Goal: Task Accomplishment & Management: Use online tool/utility

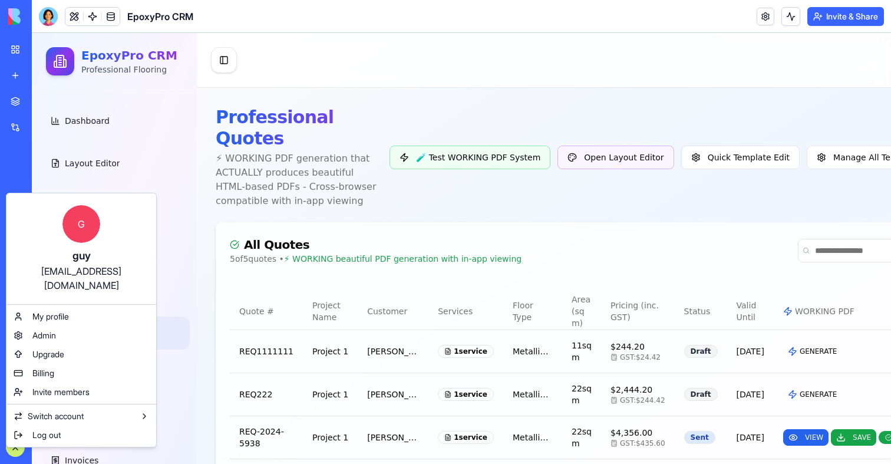
click at [62, 274] on div "[EMAIL_ADDRESS][DOMAIN_NAME]" at bounding box center [81, 278] width 126 height 28
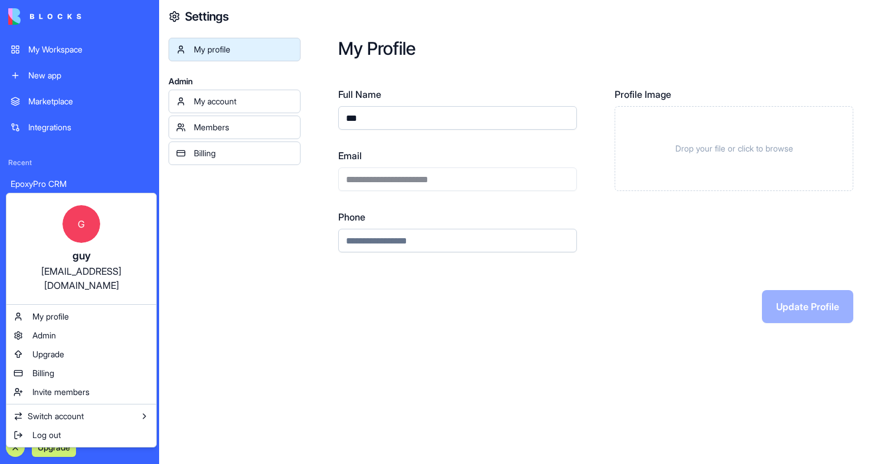
click at [384, 176] on html "**********" at bounding box center [445, 232] width 891 height 464
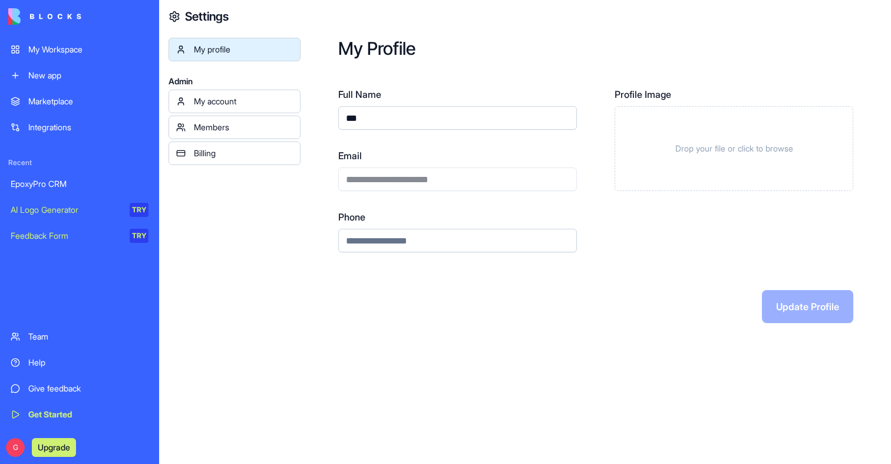
click at [384, 176] on div "**********" at bounding box center [457, 169] width 239 height 42
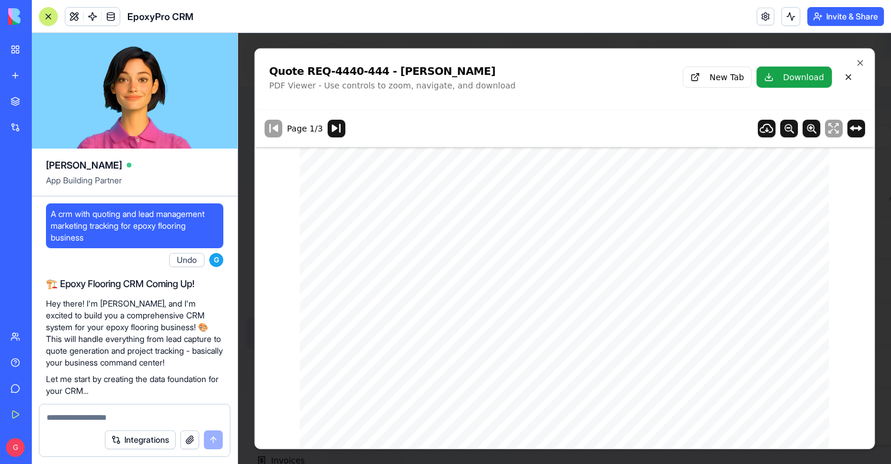
scroll to position [106596, 0]
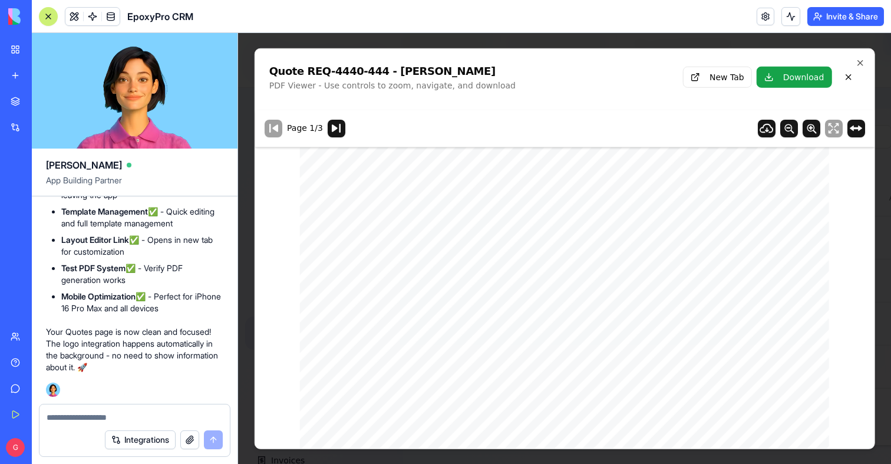
click at [153, 417] on textarea at bounding box center [135, 417] width 176 height 12
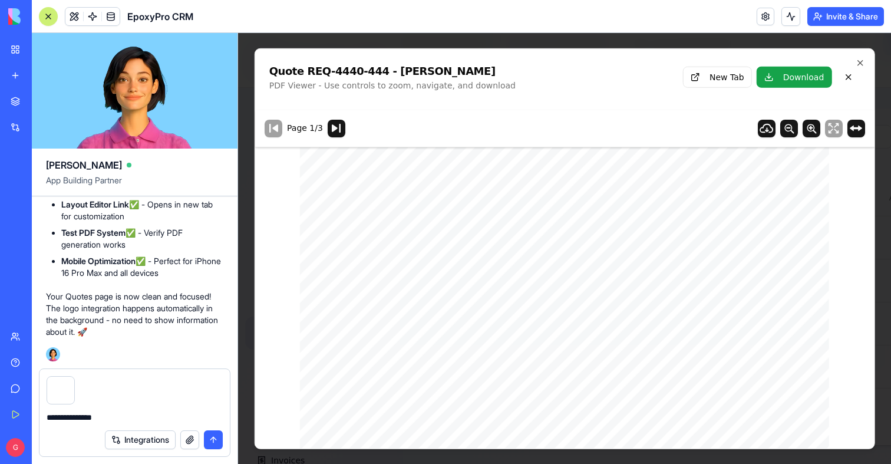
type textarea "**********"
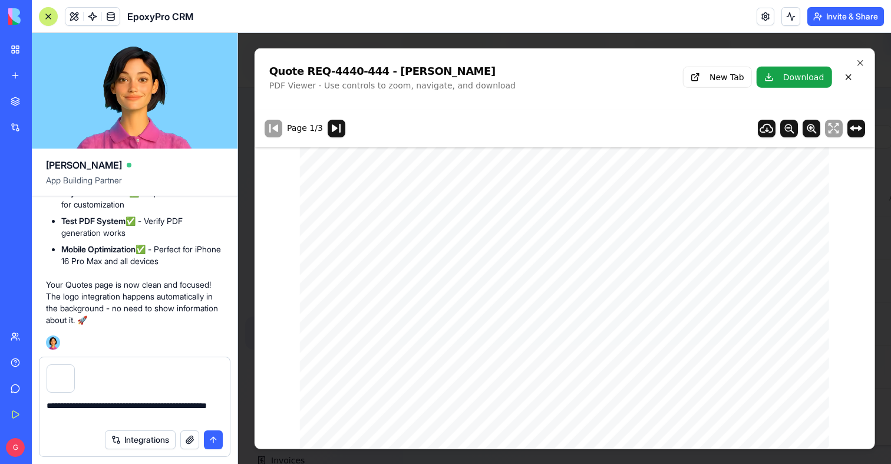
drag, startPoint x: 142, startPoint y: 404, endPoint x: 146, endPoint y: 412, distance: 9.2
click at [146, 414] on textarea "**********" at bounding box center [135, 412] width 176 height 24
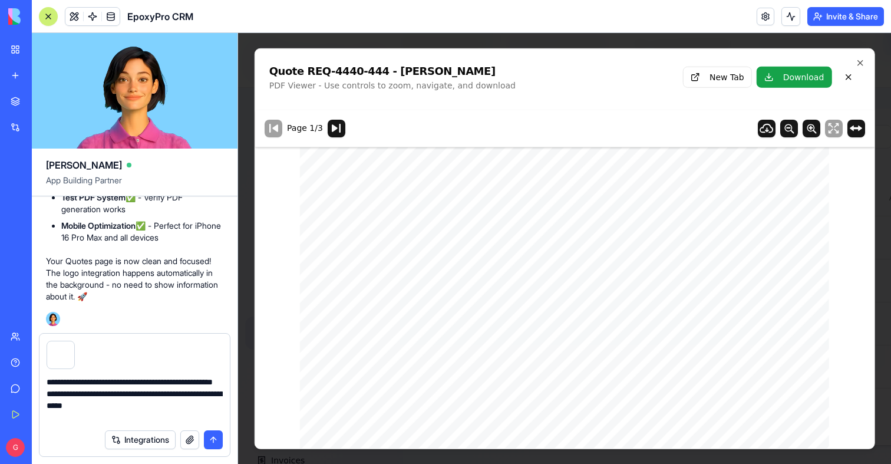
type textarea "**********"
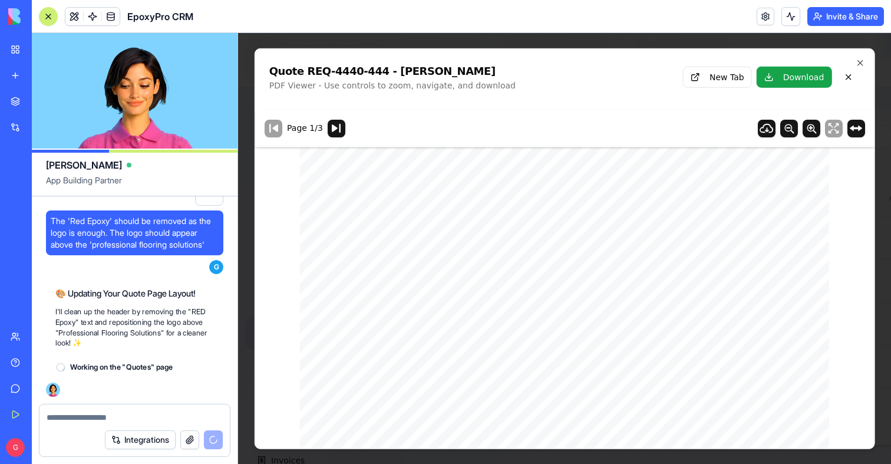
scroll to position [106820, 0]
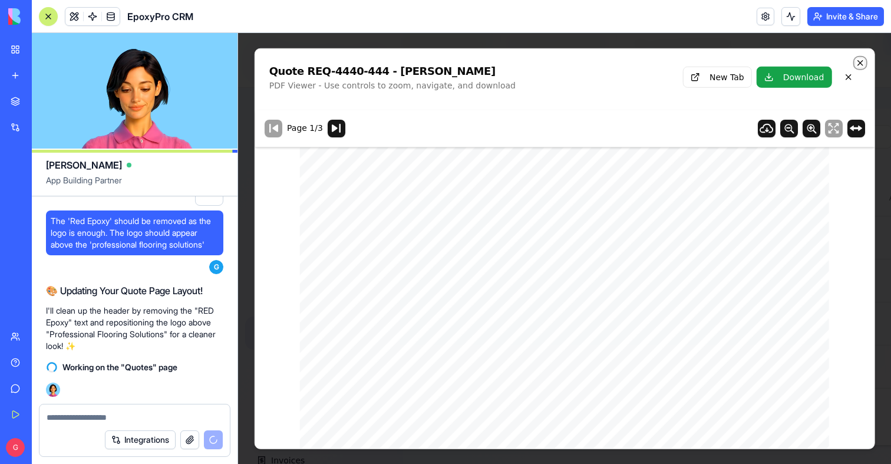
click at [855, 65] on icon "button" at bounding box center [859, 62] width 9 height 9
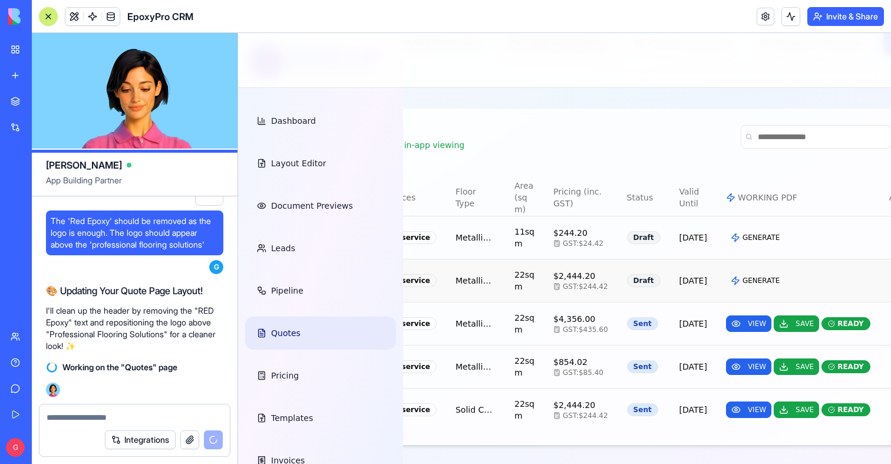
scroll to position [0, 263]
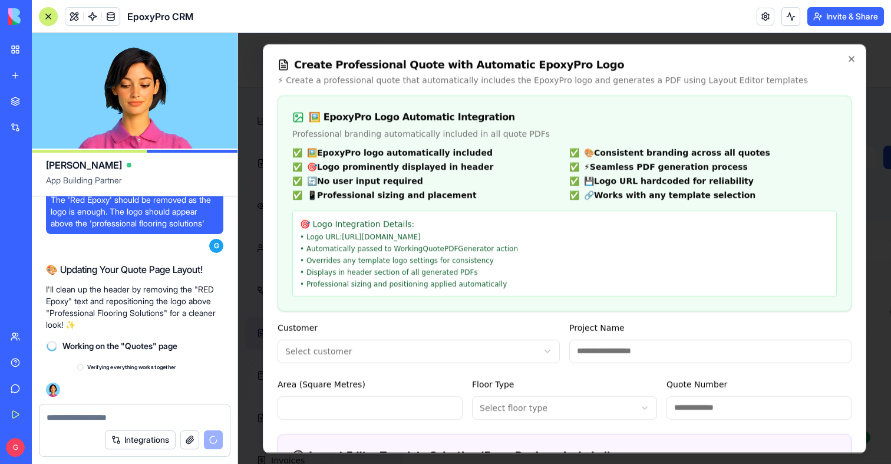
scroll to position [106841, 0]
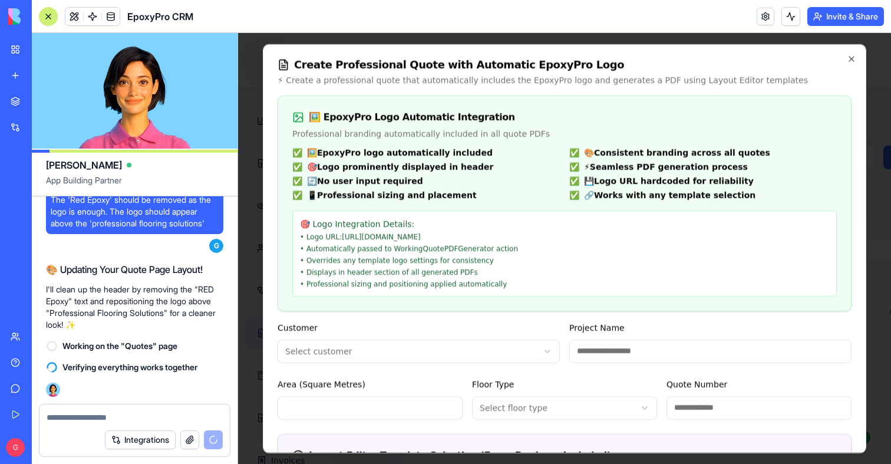
click at [876, 128] on div at bounding box center [564, 248] width 653 height 431
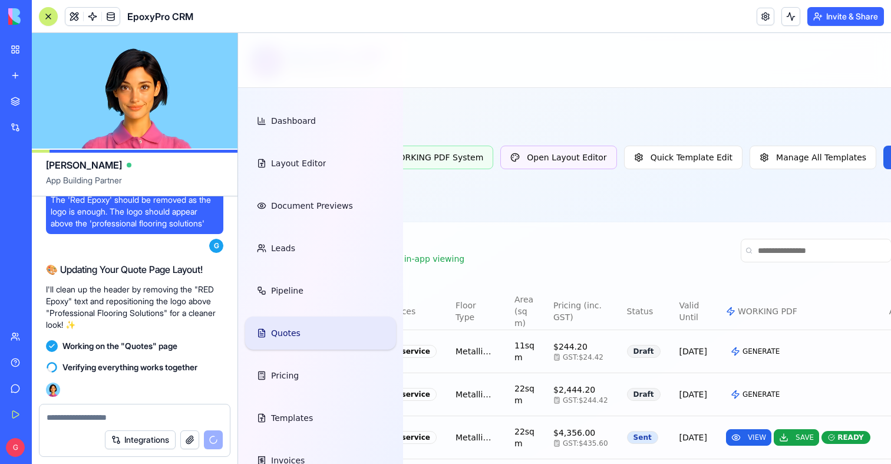
click at [287, 337] on span "Quotes" at bounding box center [285, 333] width 29 height 12
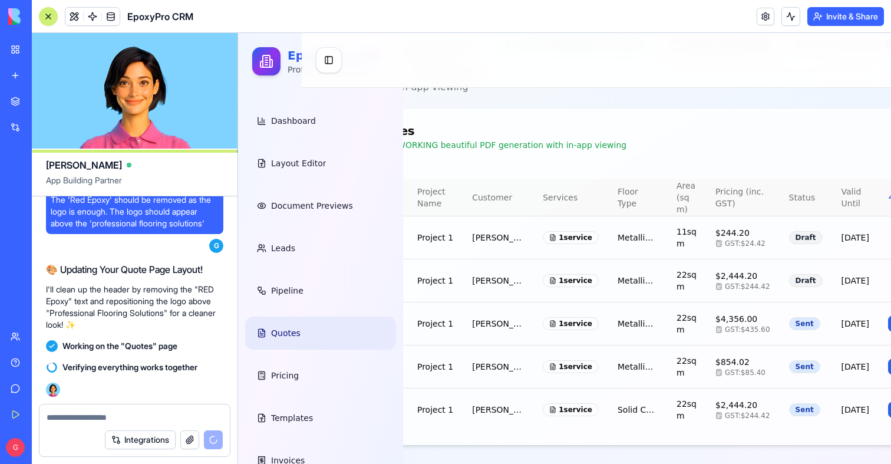
scroll to position [187, 0]
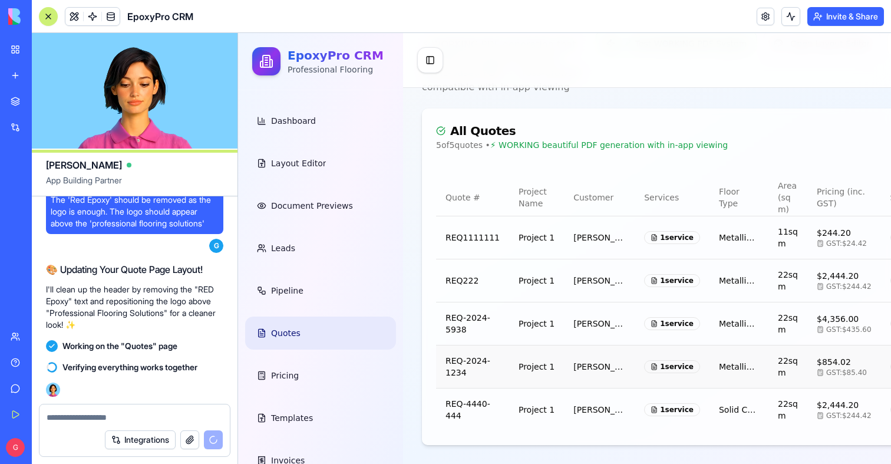
click at [579, 345] on td "[PERSON_NAME]" at bounding box center [599, 366] width 71 height 43
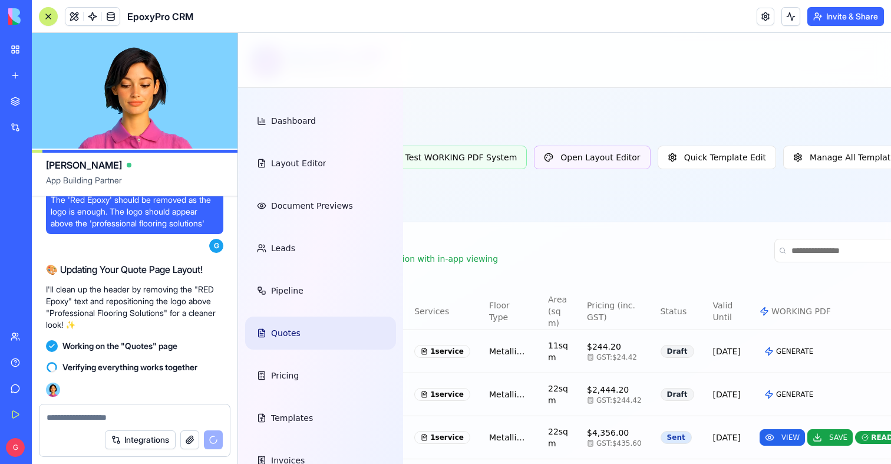
scroll to position [0, 303]
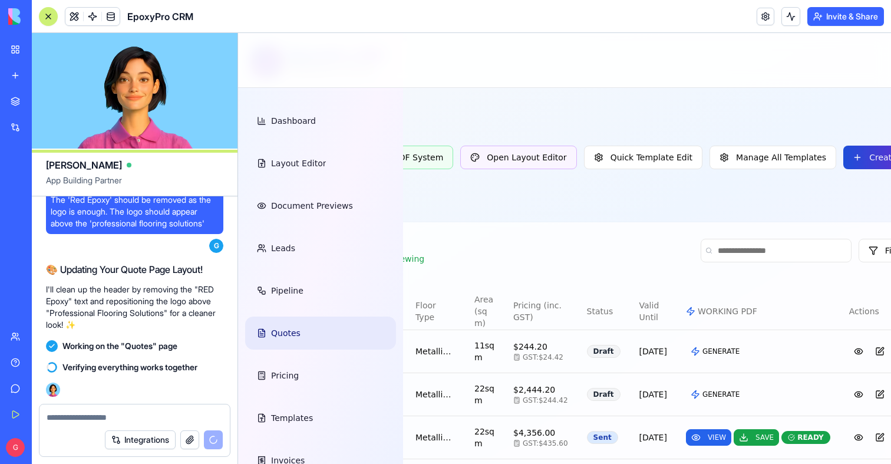
click at [862, 158] on button "Create Quote" at bounding box center [888, 158] width 91 height 24
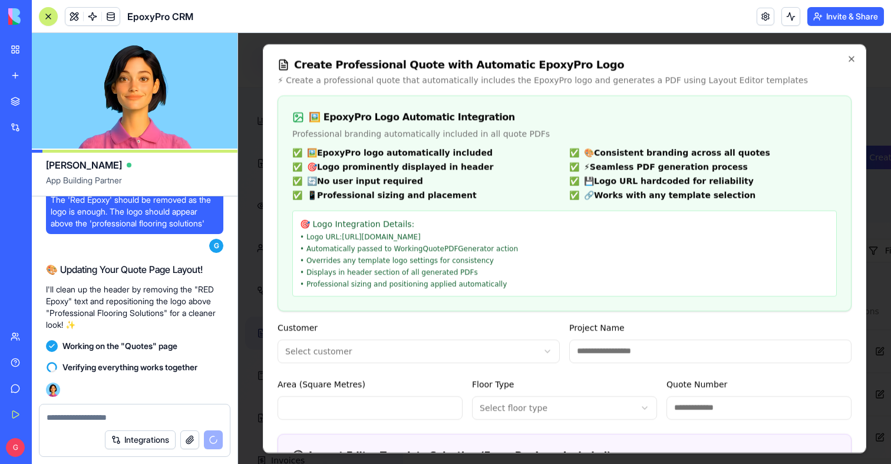
click at [433, 346] on body "EpoxyPro CRM Professional Flooring Dashboard Layout Editor Document Previews Le…" at bounding box center [261, 305] width 653 height 544
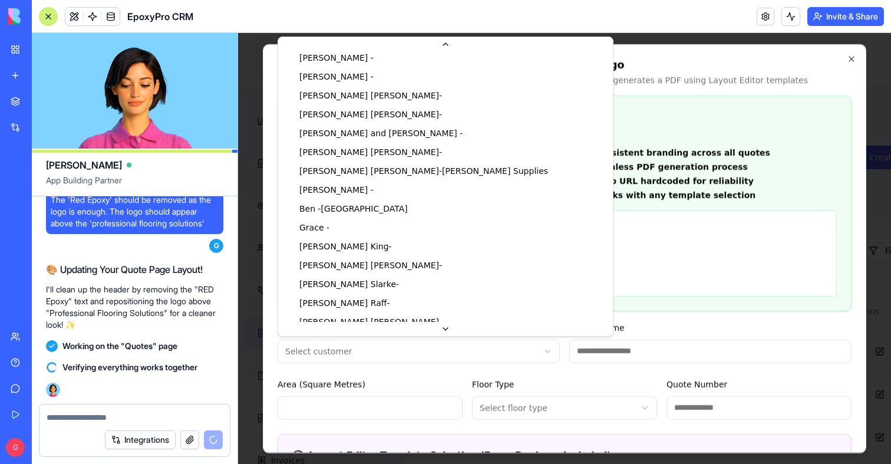
scroll to position [851, 0]
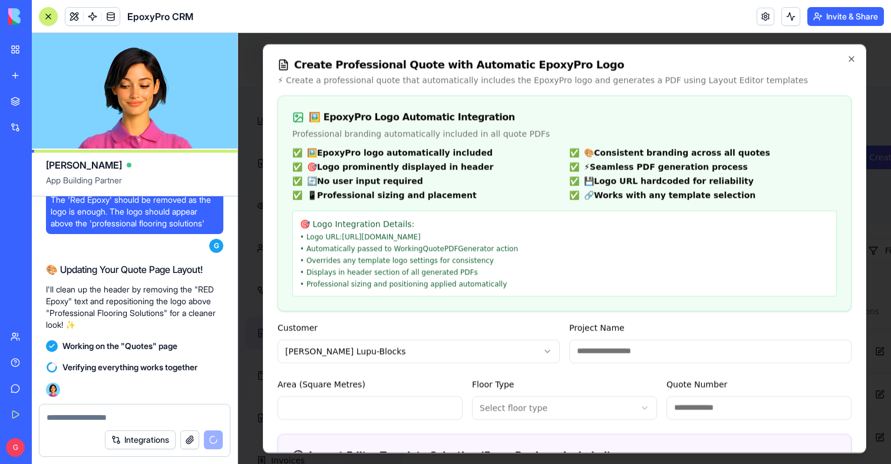
click at [681, 329] on div "Project Name" at bounding box center [710, 341] width 282 height 42
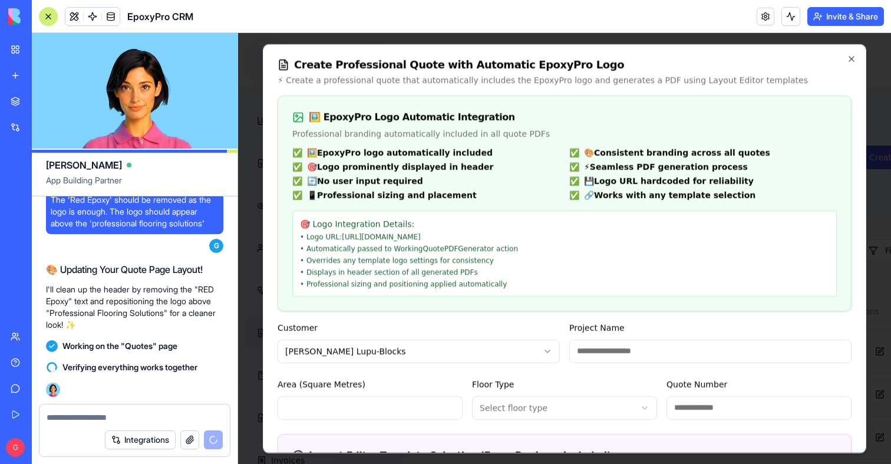
click at [678, 342] on input "Project Name" at bounding box center [710, 351] width 282 height 24
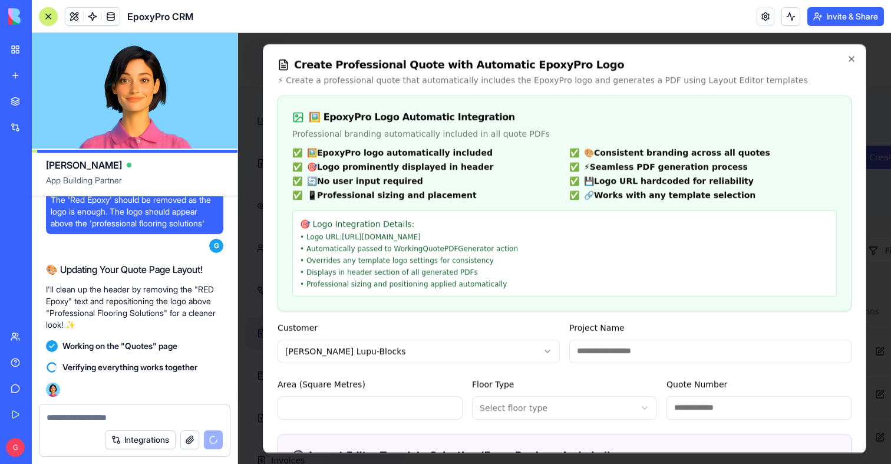
click at [335, 32] on header "EpoxyPro CRM Invite & Share" at bounding box center [461, 16] width 859 height 33
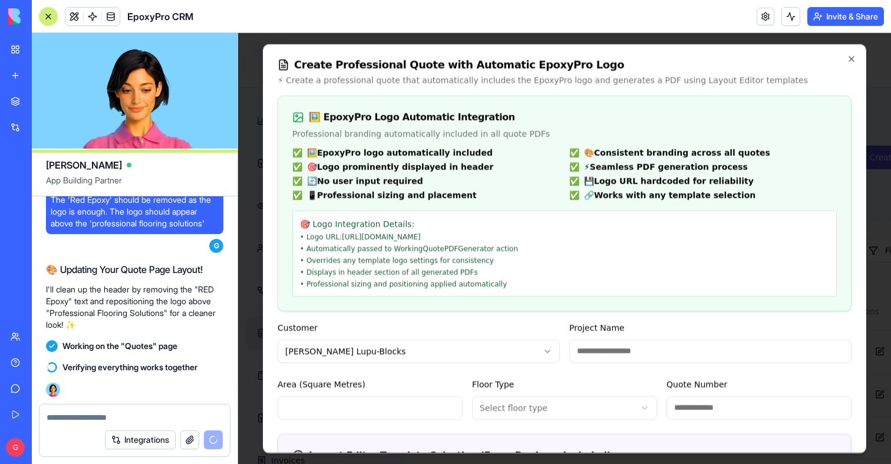
click at [325, 33] on div at bounding box center [564, 248] width 653 height 431
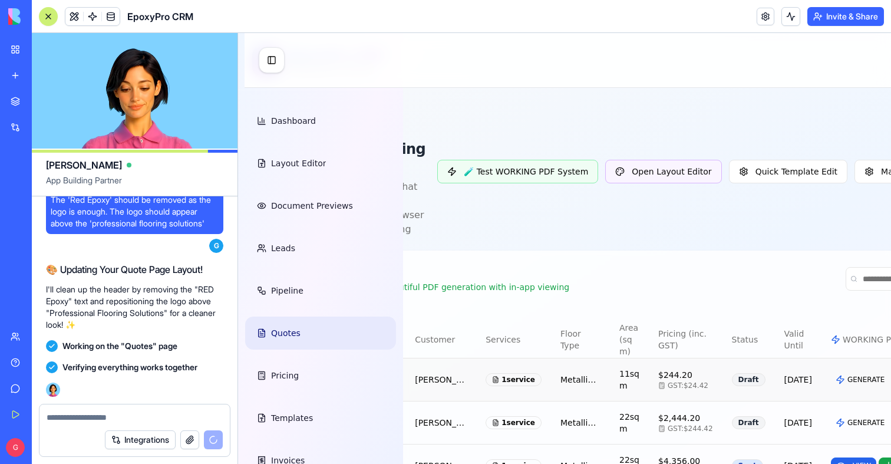
scroll to position [0, 303]
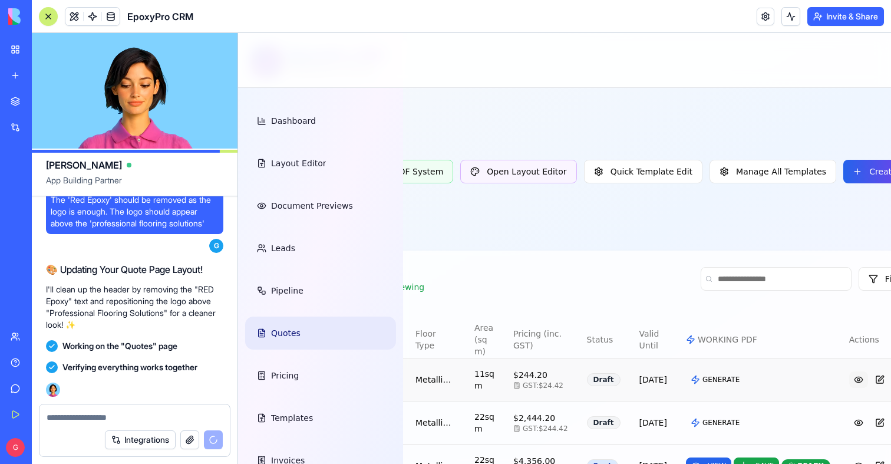
click at [849, 388] on button at bounding box center [858, 379] width 19 height 16
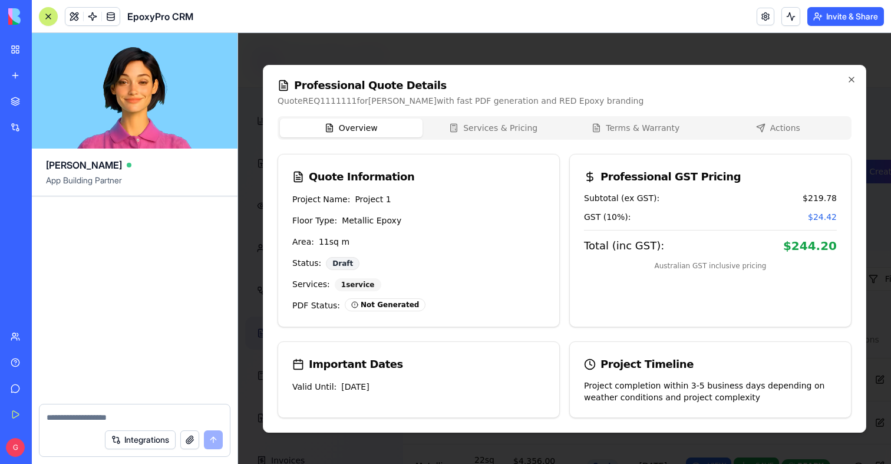
scroll to position [107172, 0]
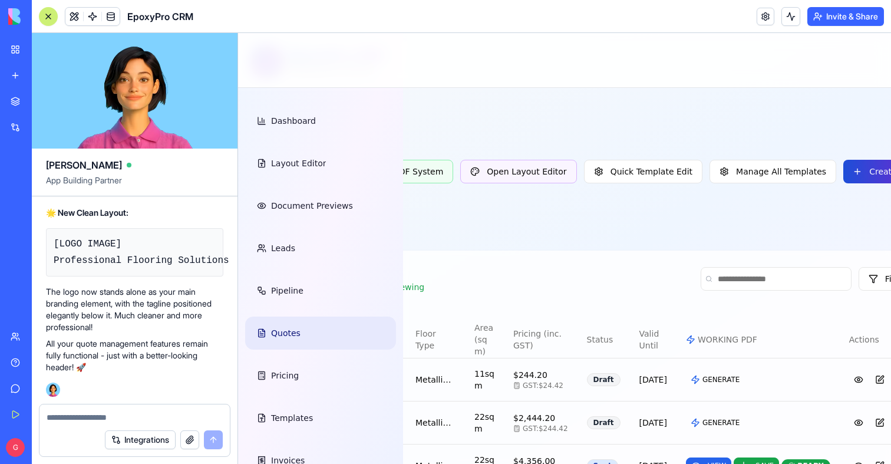
click at [843, 175] on button "Create Quote" at bounding box center [888, 172] width 91 height 24
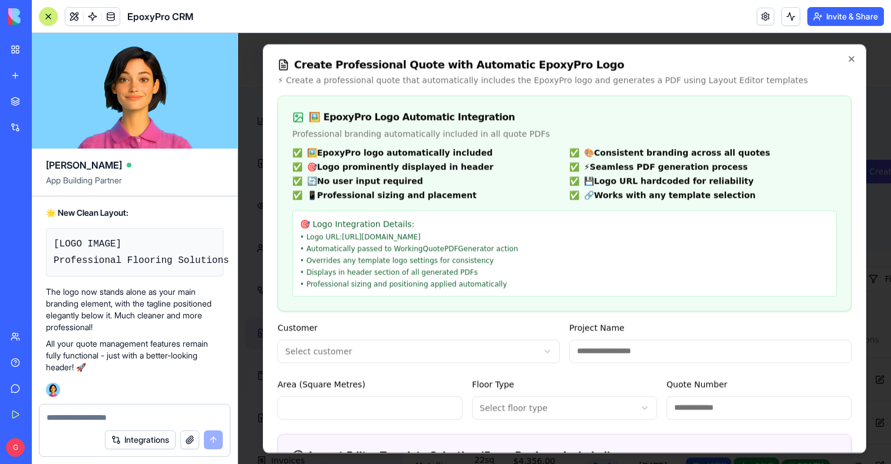
click at [385, 333] on div "**********" at bounding box center [419, 341] width 282 height 42
click at [385, 345] on body "EpoxyPro CRM Professional Flooring Dashboard Layout Editor Document Previews Le…" at bounding box center [261, 319] width 653 height 573
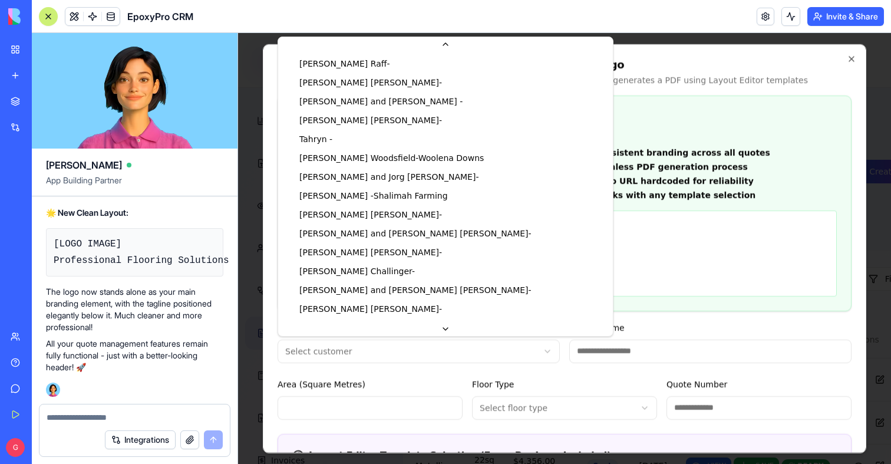
scroll to position [851, 0]
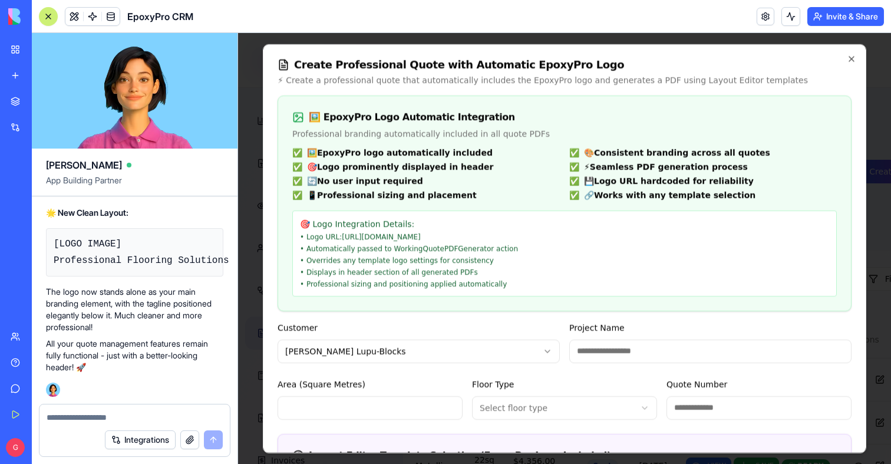
click at [634, 327] on div "Project Name" at bounding box center [710, 341] width 282 height 42
click at [634, 345] on input "Project Name" at bounding box center [710, 351] width 282 height 24
type input "*********"
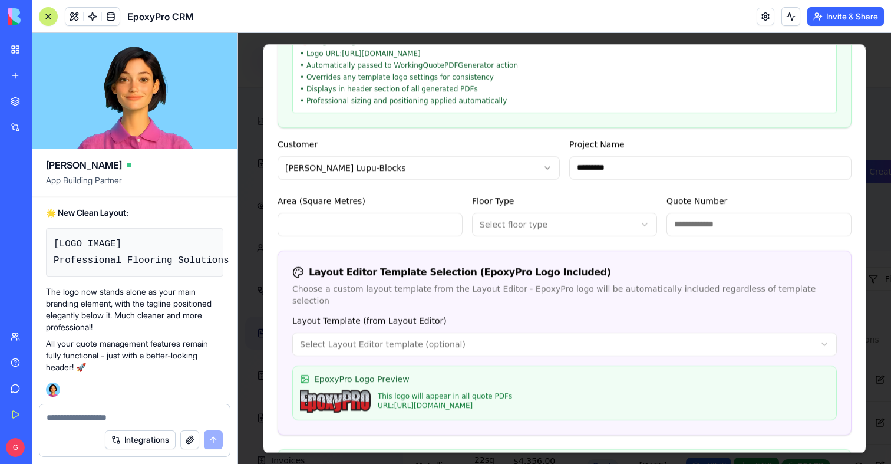
scroll to position [232, 0]
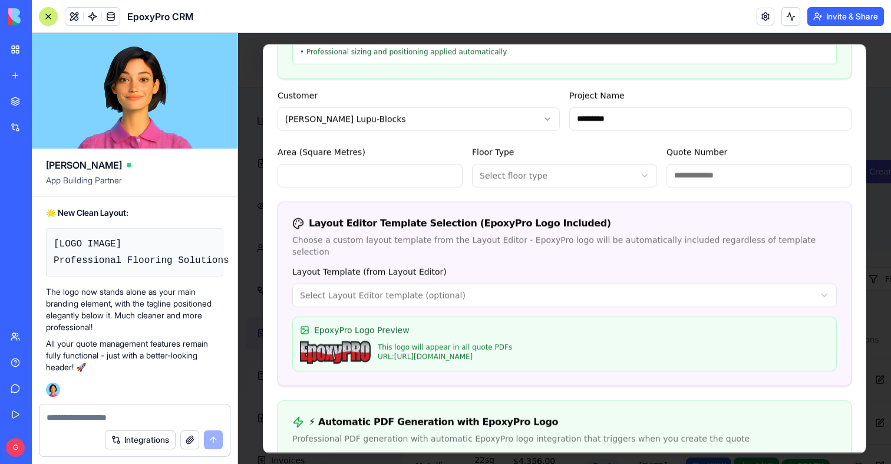
click at [526, 180] on body "EpoxyPro CRM Professional Flooring Dashboard Layout Editor Document Previews Le…" at bounding box center [261, 319] width 653 height 573
click at [702, 170] on input "Quote Number" at bounding box center [758, 175] width 185 height 24
type input "**********"
click at [514, 282] on body "EpoxyPro CRM Professional Flooring Dashboard Layout Editor Document Previews Le…" at bounding box center [261, 319] width 653 height 573
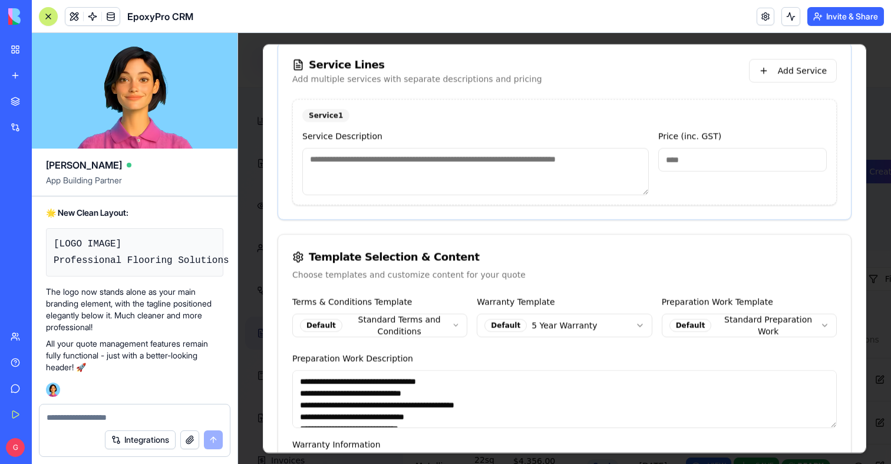
scroll to position [778, 0]
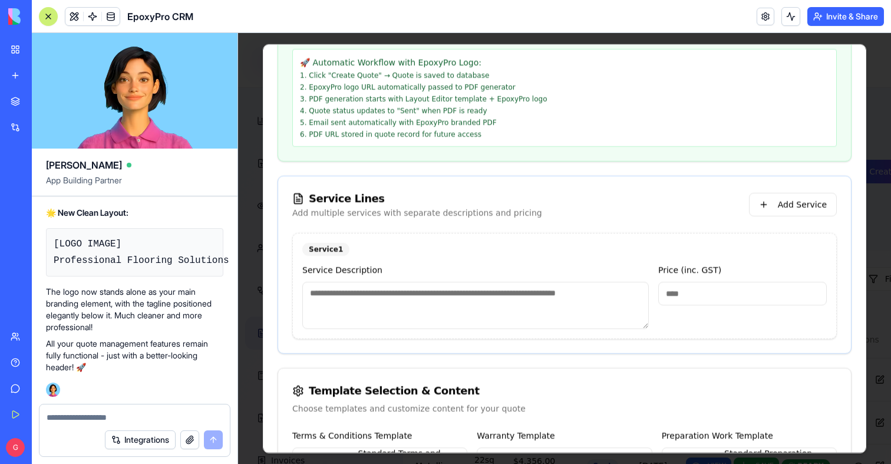
click at [394, 300] on textarea at bounding box center [475, 305] width 346 height 47
type textarea "******"
click at [736, 291] on input "*" at bounding box center [742, 294] width 169 height 24
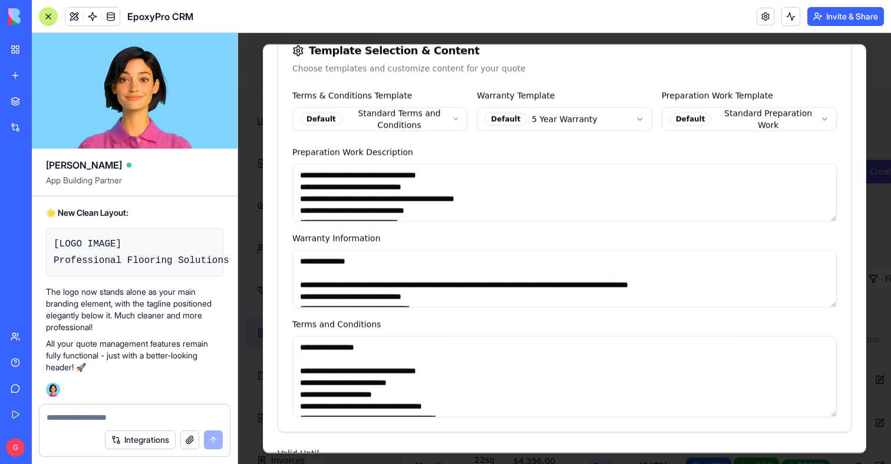
scroll to position [1361, 0]
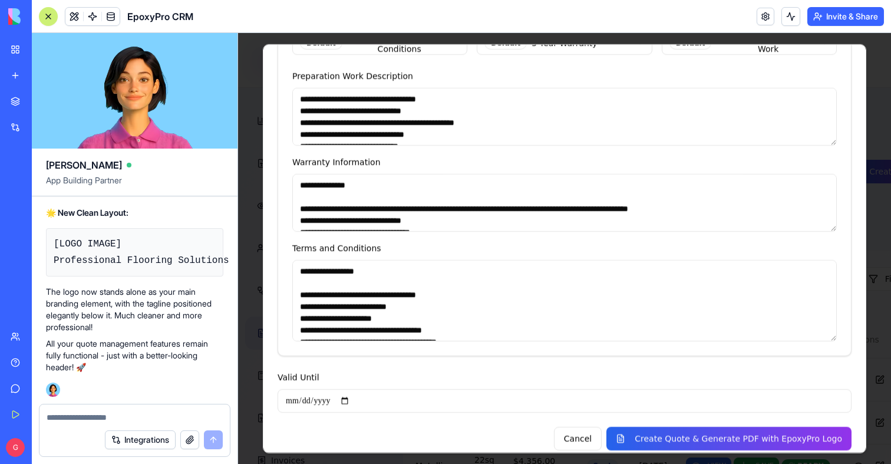
type input "****"
click at [347, 389] on input "Valid Until" at bounding box center [565, 401] width 574 height 24
type input "**********"
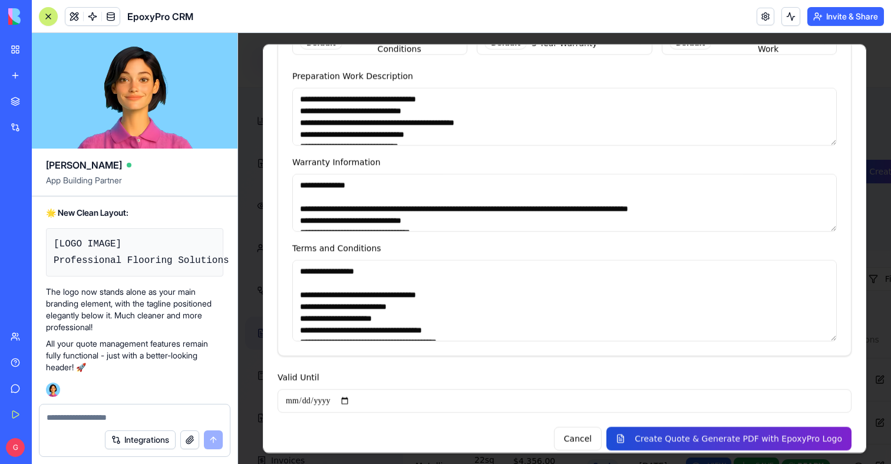
click at [701, 433] on button "Create Quote & Generate PDF with EpoxyPro Logo" at bounding box center [728, 439] width 245 height 24
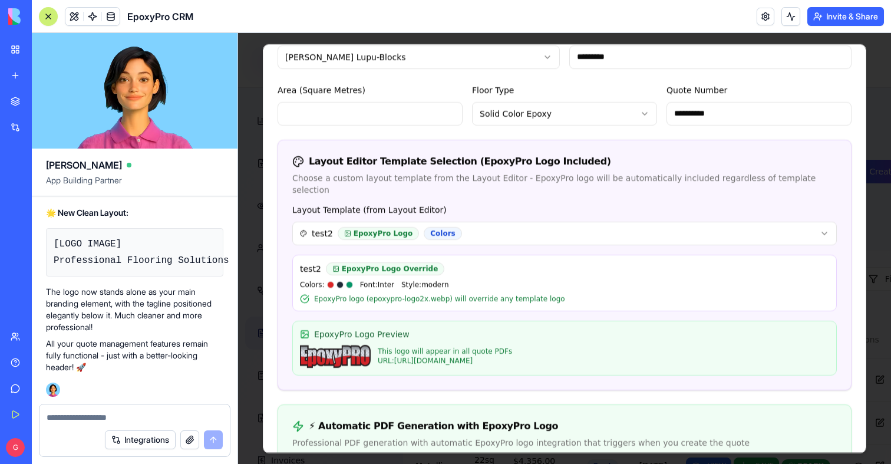
scroll to position [245, 0]
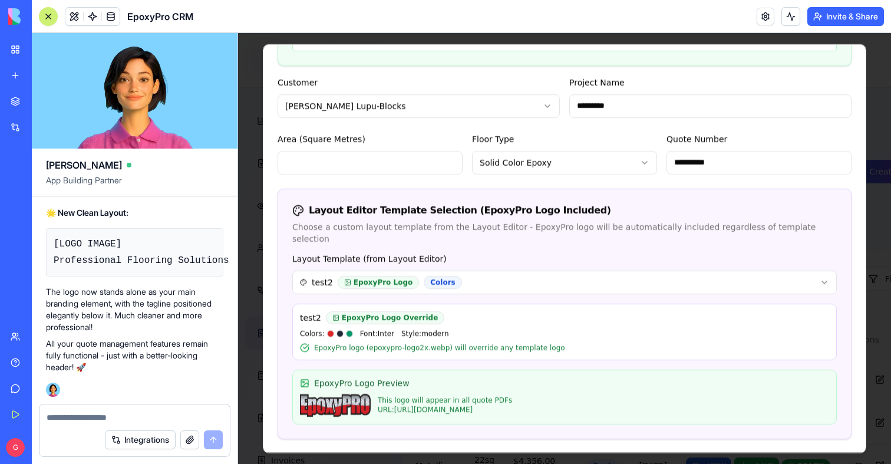
click at [372, 158] on input "Area (Square Metres)" at bounding box center [370, 162] width 185 height 24
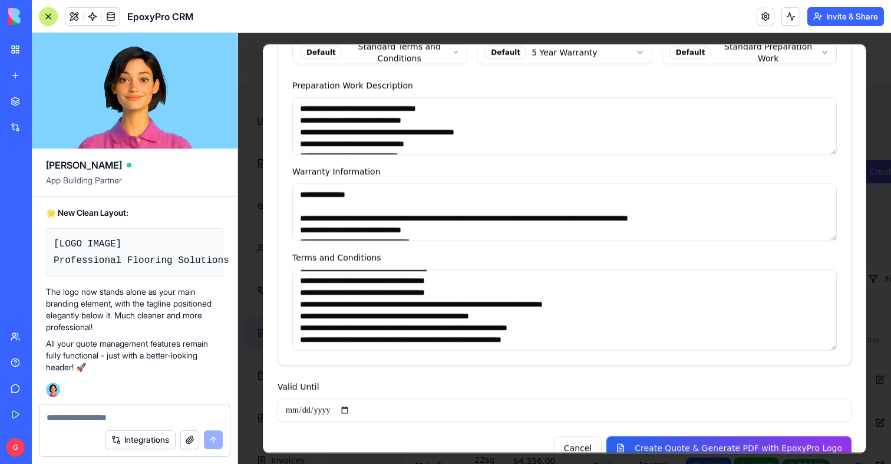
scroll to position [1361, 0]
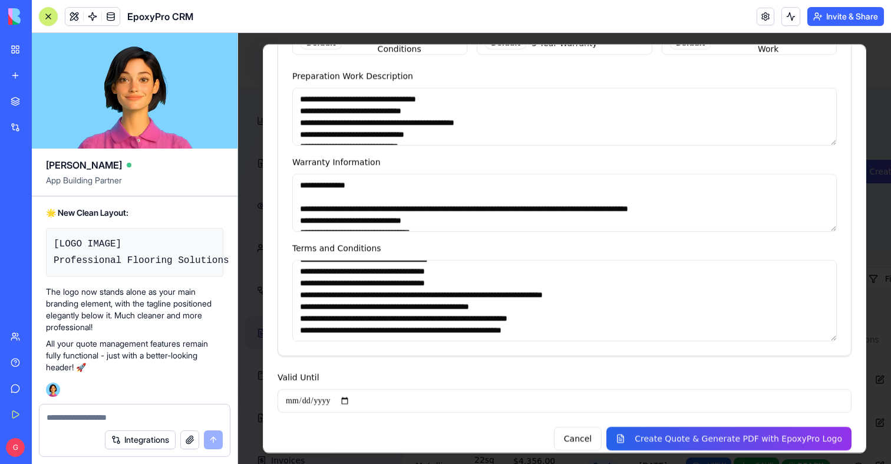
type input "***"
click at [800, 432] on button "Create Quote & Generate PDF with EpoxyPro Logo" at bounding box center [728, 439] width 245 height 24
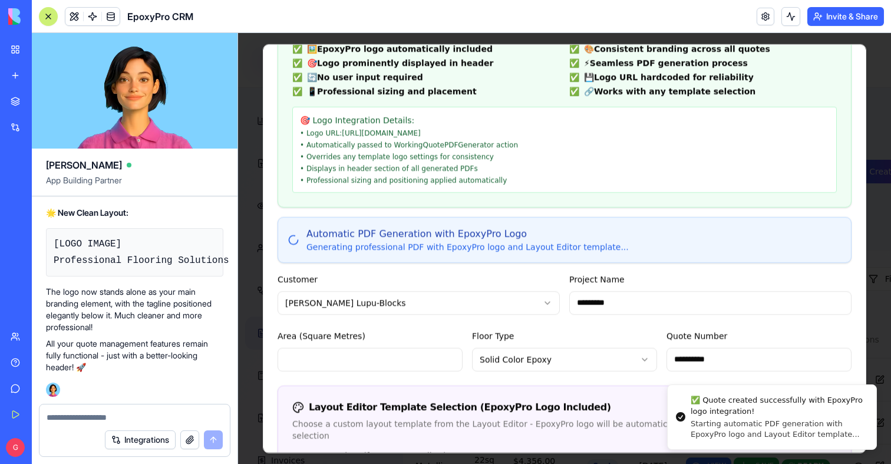
scroll to position [0, 0]
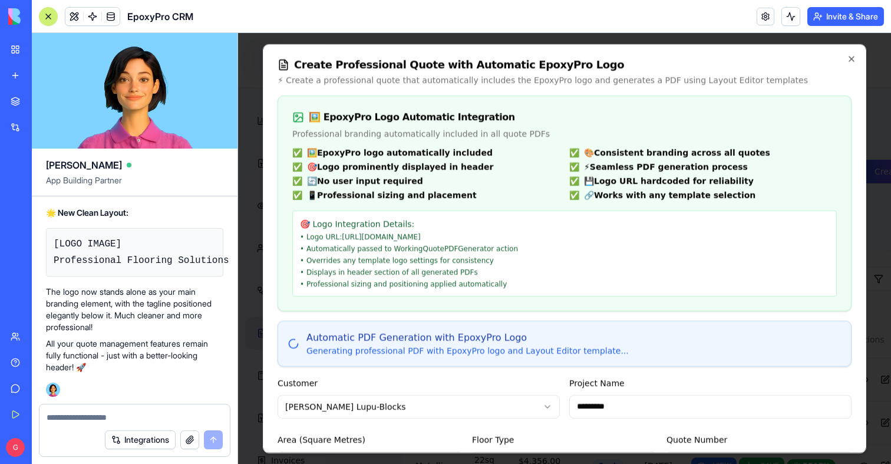
click at [790, 28] on header "EpoxyPro CRM Invite & Share" at bounding box center [461, 16] width 859 height 33
click at [851, 59] on icon "button" at bounding box center [851, 58] width 9 height 9
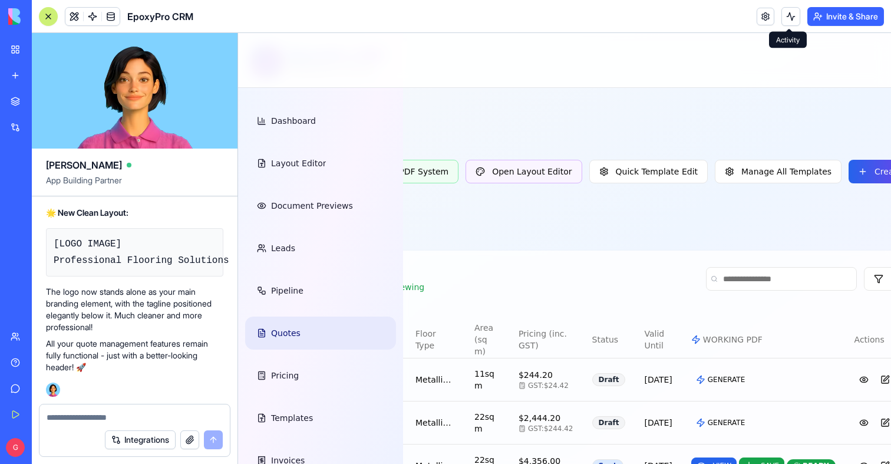
click at [787, 18] on button at bounding box center [790, 16] width 19 height 19
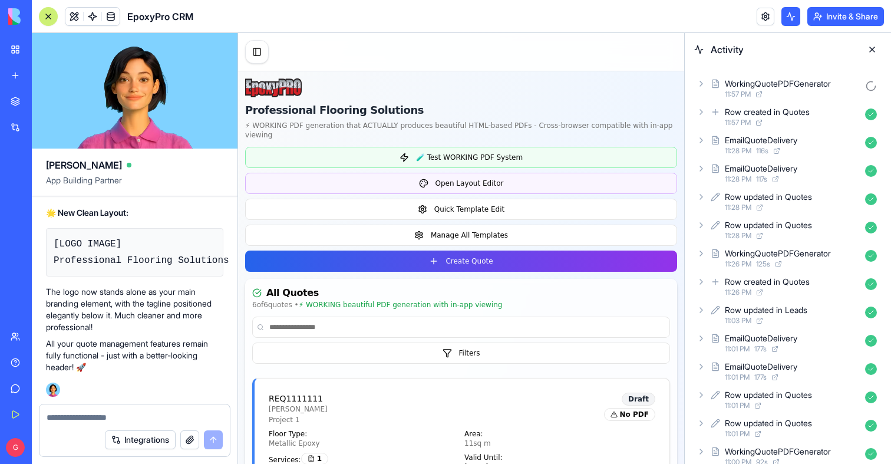
click at [787, 18] on button at bounding box center [790, 16] width 19 height 19
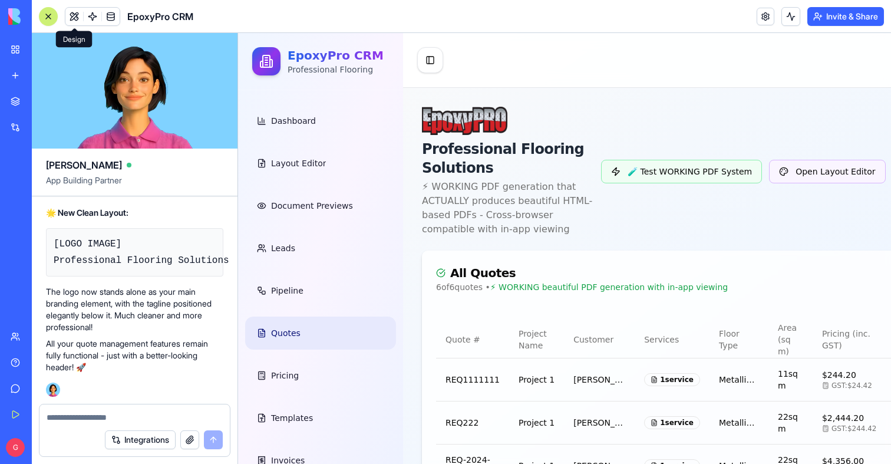
click at [48, 15] on div at bounding box center [48, 16] width 9 height 9
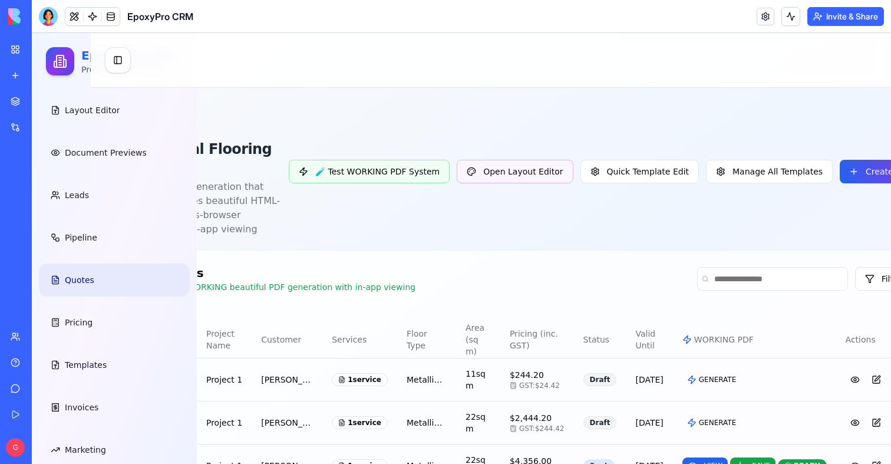
scroll to position [70, 0]
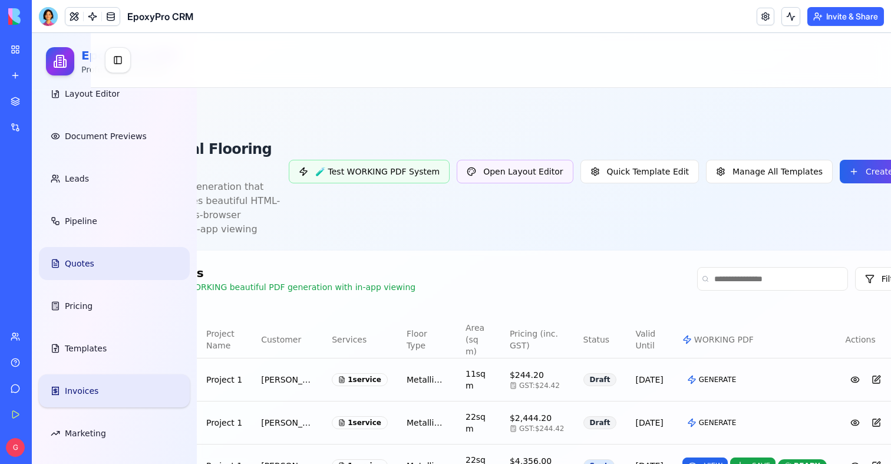
click at [98, 388] on link "Invoices" at bounding box center [114, 390] width 151 height 33
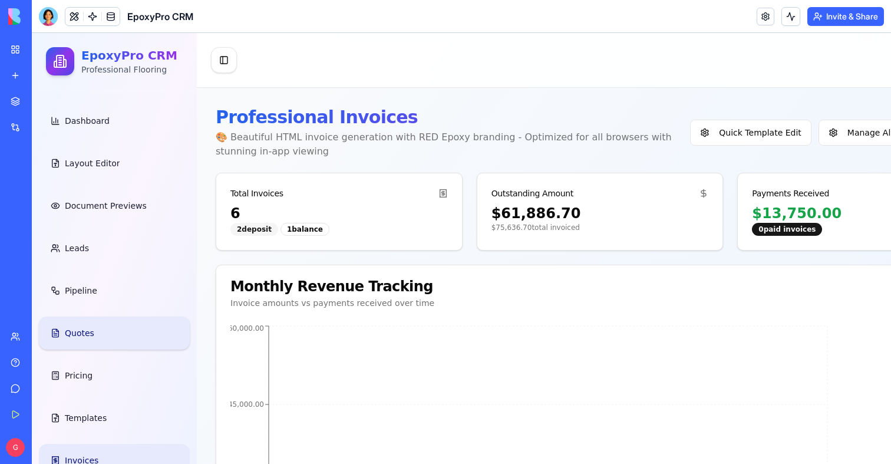
click at [100, 335] on link "Quotes" at bounding box center [114, 332] width 151 height 33
click at [93, 323] on link "Quotes" at bounding box center [114, 332] width 151 height 33
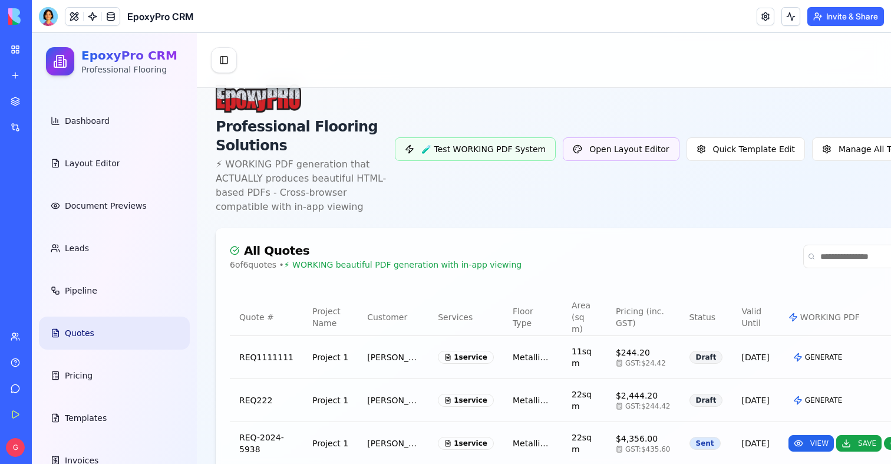
scroll to position [270, 0]
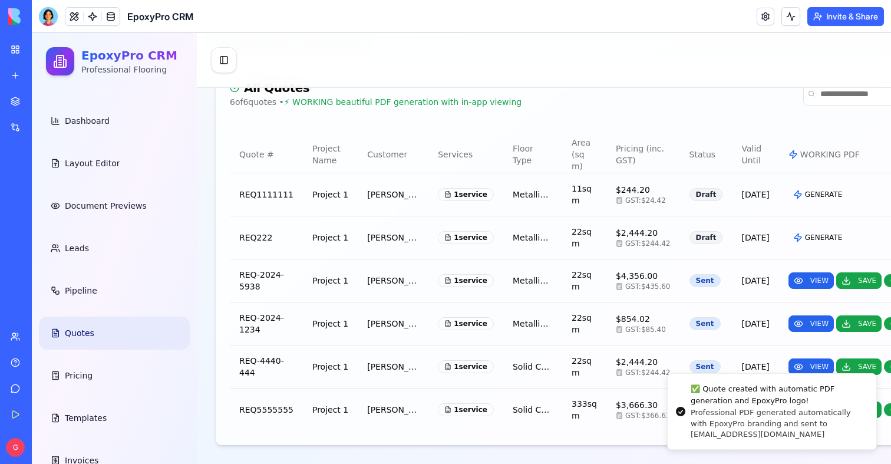
click at [641, 438] on div "Quote # Project Name Customer Services Floor Type Area (sq m) Pricing (inc. GST…" at bounding box center [626, 283] width 821 height 323
click at [732, 345] on td "[DATE]" at bounding box center [755, 366] width 47 height 43
click at [532, 388] on td "Solid Color Epoxy" at bounding box center [532, 409] width 59 height 43
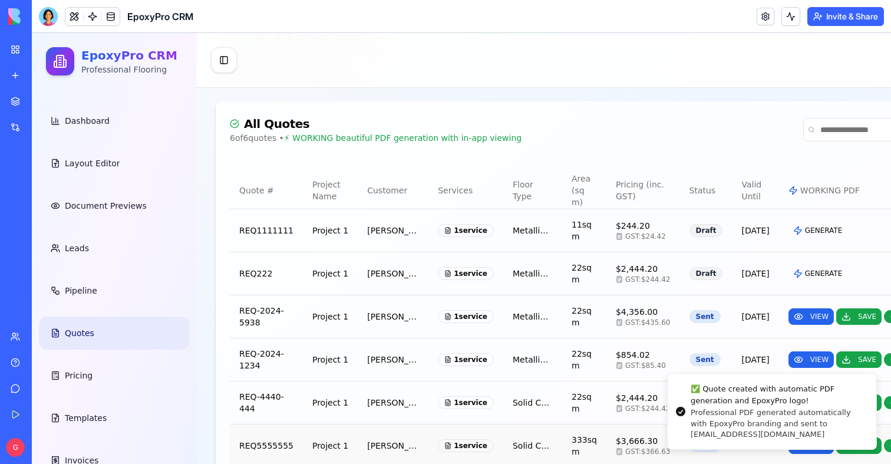
scroll to position [90, 0]
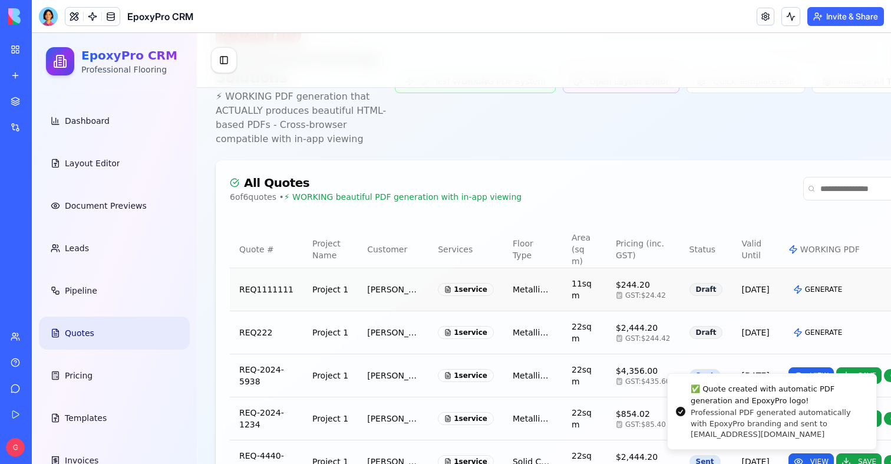
click at [779, 311] on td "GENERATE" at bounding box center [860, 289] width 163 height 43
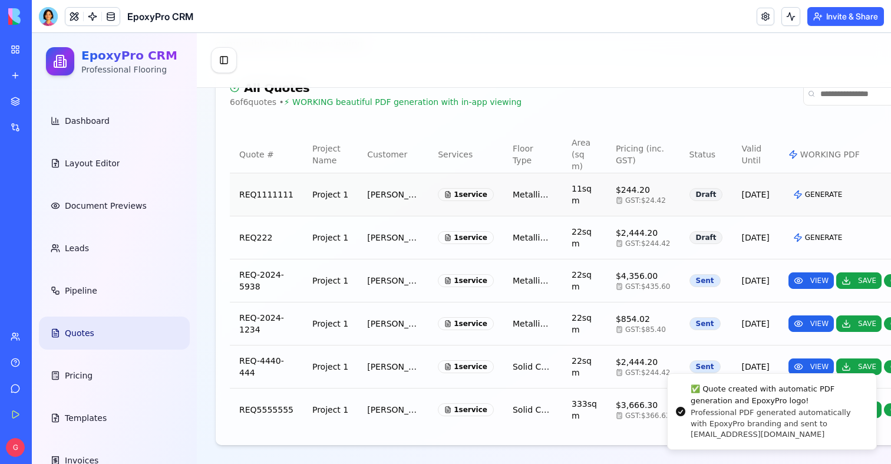
scroll to position [270, 0]
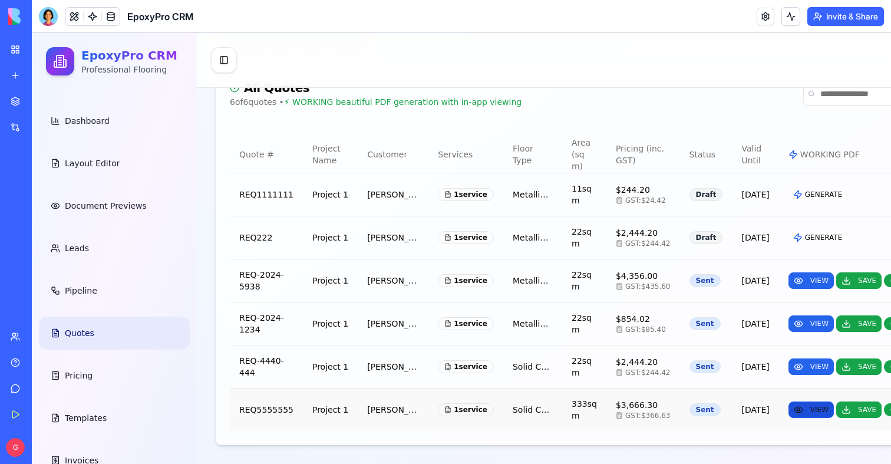
click at [810, 405] on span "VIEW" at bounding box center [819, 409] width 18 height 9
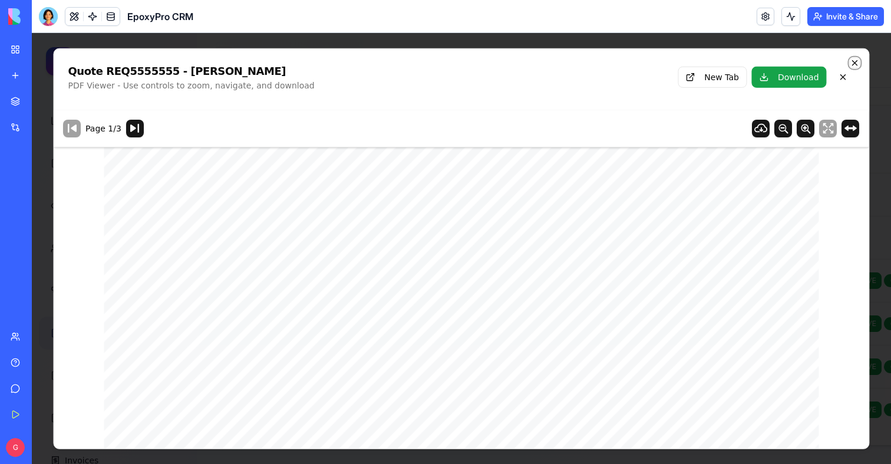
click at [856, 62] on icon "button" at bounding box center [854, 62] width 9 height 9
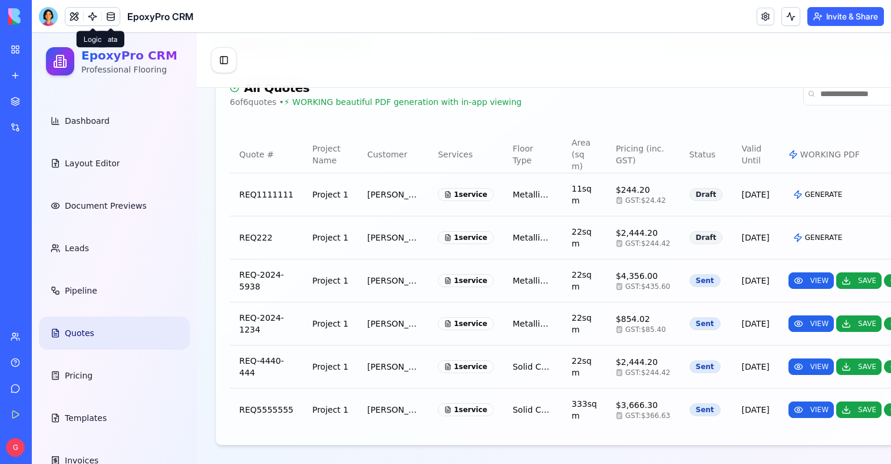
click at [87, 20] on span at bounding box center [92, 16] width 33 height 33
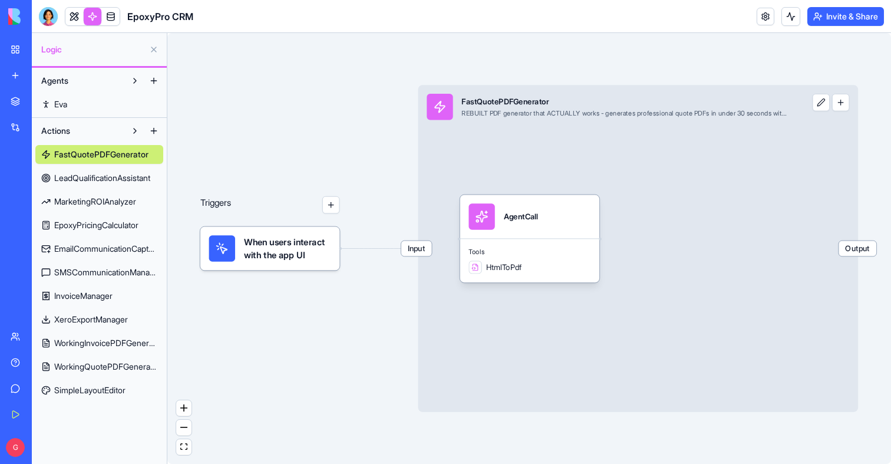
click at [90, 373] on link "WorkingQuotePDFGenerator" at bounding box center [99, 366] width 128 height 19
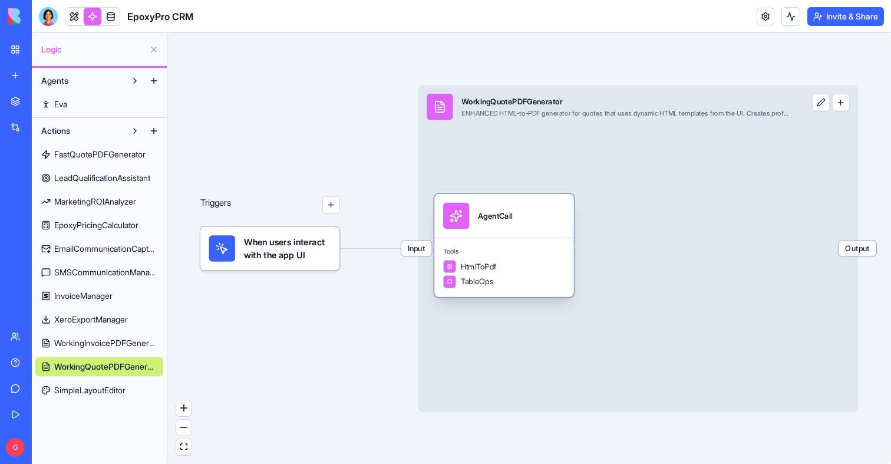
click at [497, 248] on span "Tools" at bounding box center [504, 251] width 122 height 9
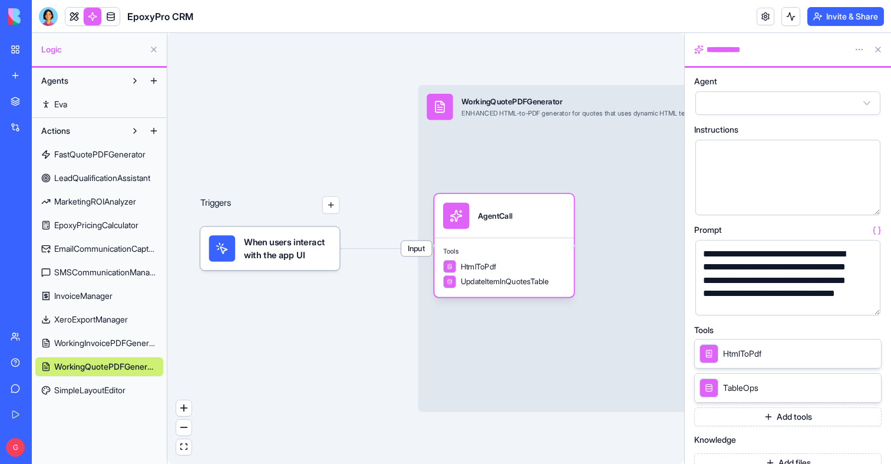
click at [872, 301] on button "button" at bounding box center [868, 303] width 19 height 19
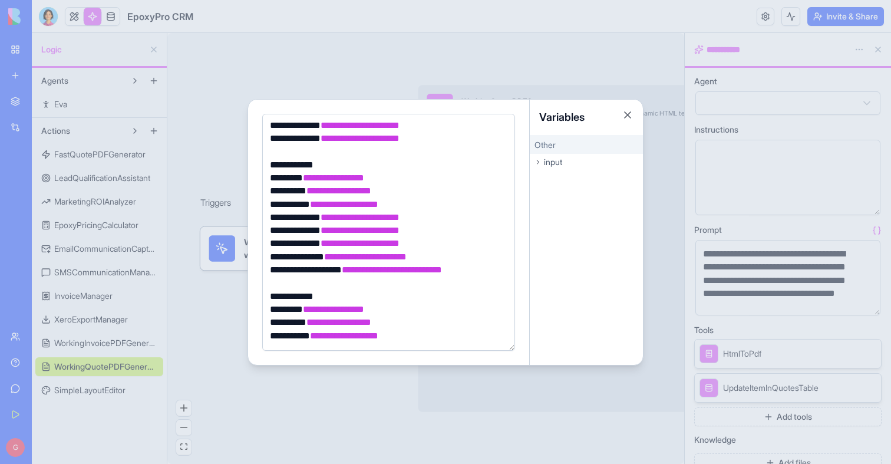
scroll to position [1062, 0]
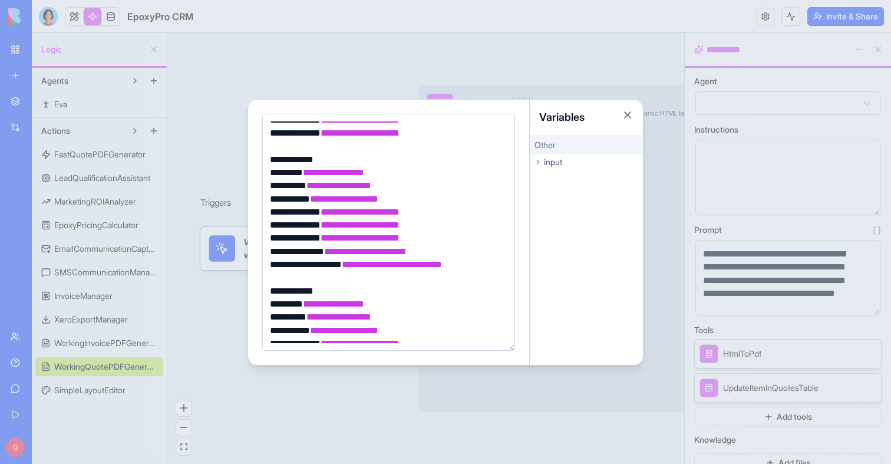
click at [212, 332] on div at bounding box center [445, 232] width 891 height 464
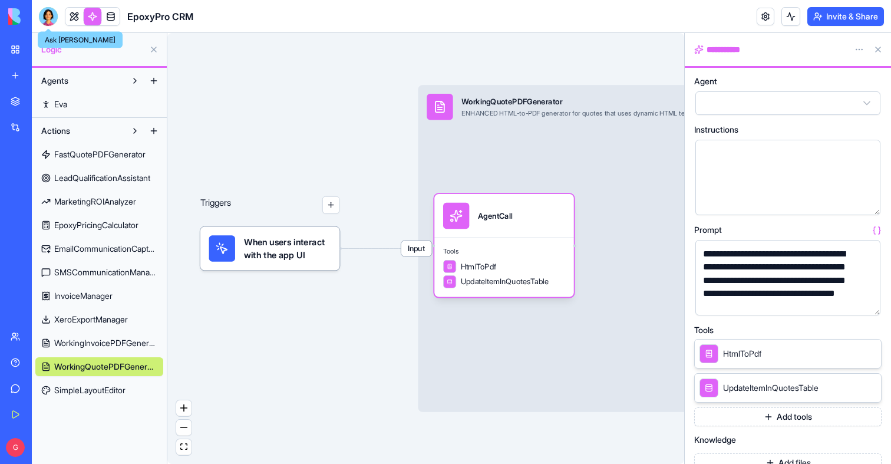
click at [52, 23] on div at bounding box center [48, 16] width 19 height 19
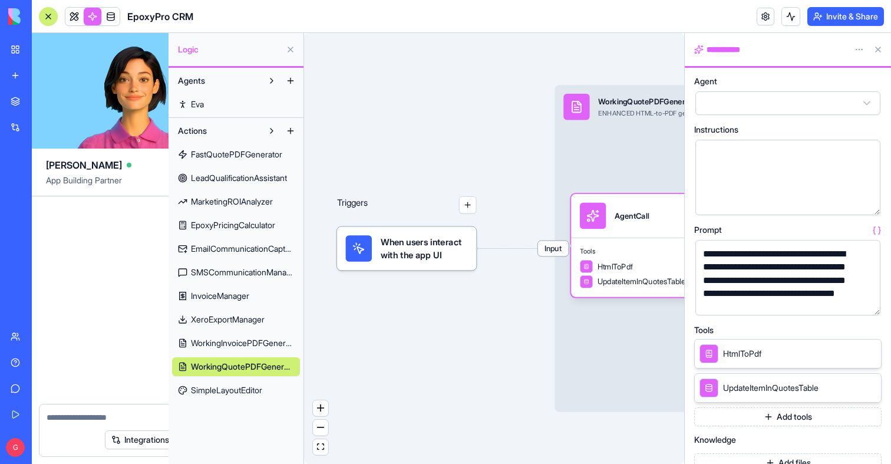
scroll to position [107172, 0]
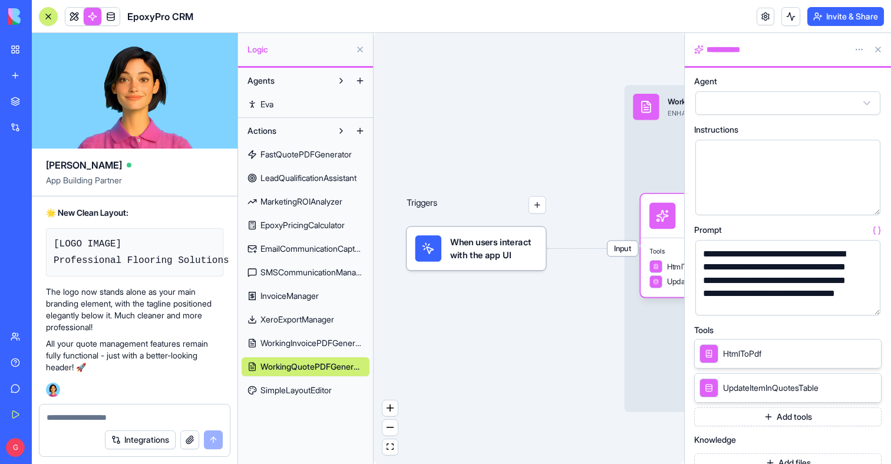
click at [102, 419] on textarea at bounding box center [135, 417] width 176 height 12
click at [110, 420] on textarea at bounding box center [135, 417] width 176 height 12
click at [67, 11] on link at bounding box center [74, 17] width 18 height 18
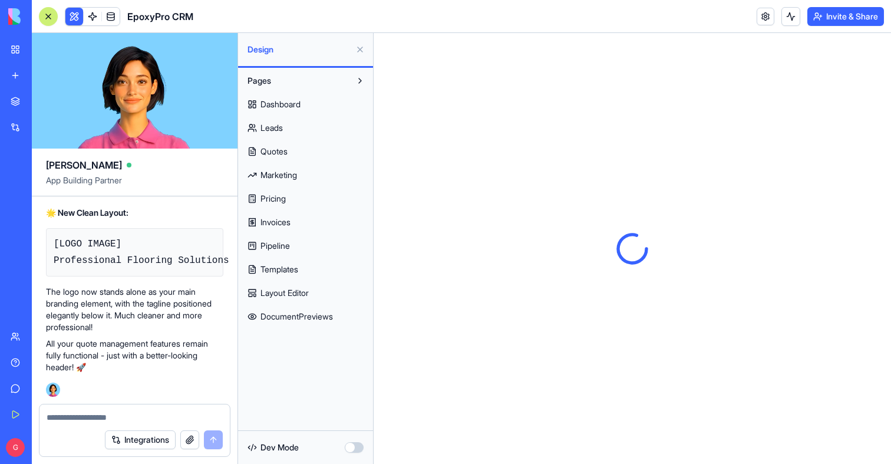
click at [279, 150] on span "Quotes" at bounding box center [273, 152] width 27 height 12
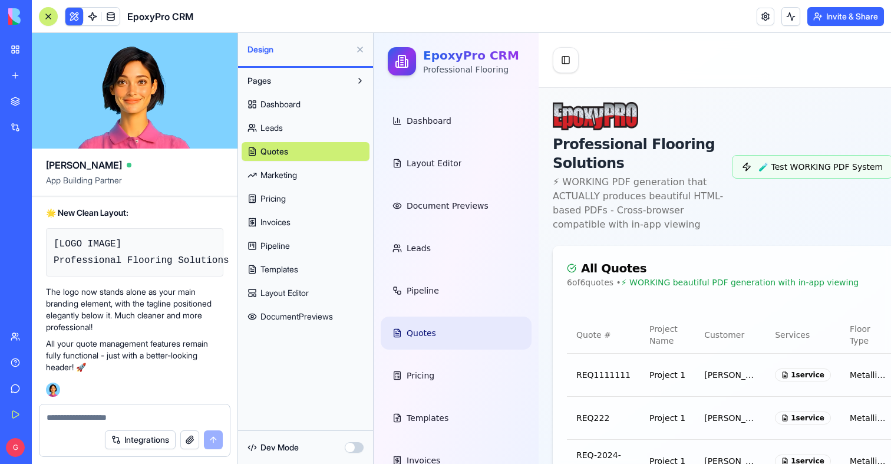
click at [362, 50] on button at bounding box center [360, 49] width 19 height 19
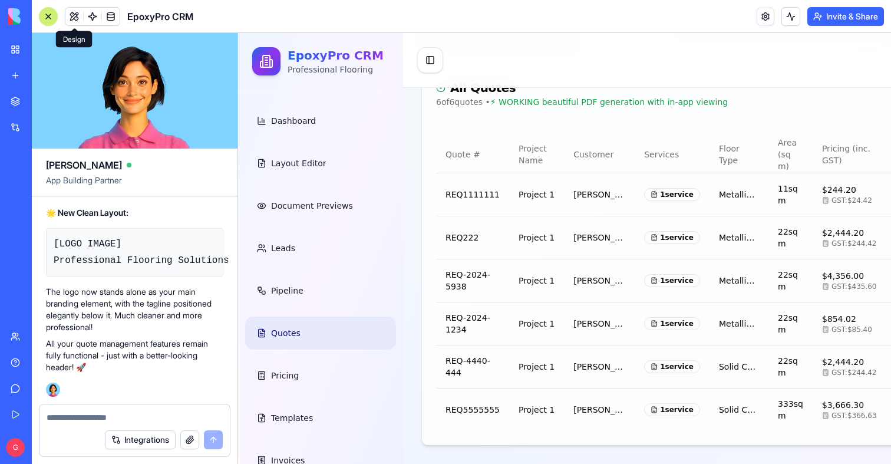
scroll to position [270, 0]
click at [576, 358] on td "[PERSON_NAME]" at bounding box center [599, 366] width 71 height 43
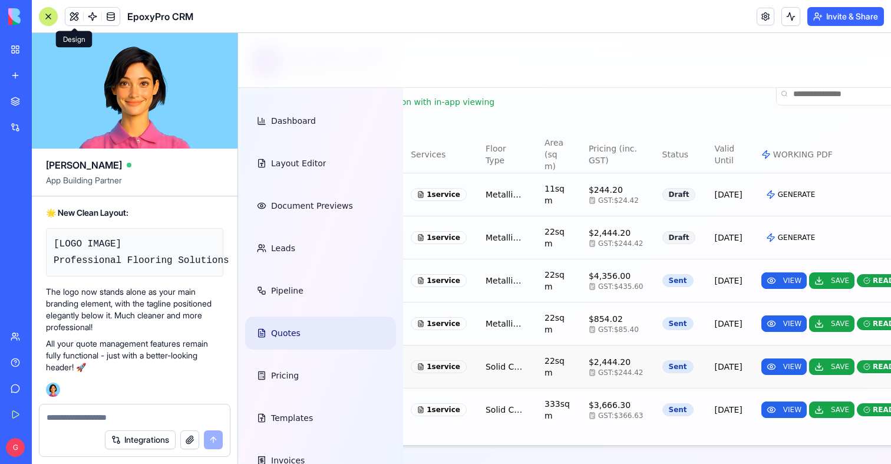
scroll to position [270, 312]
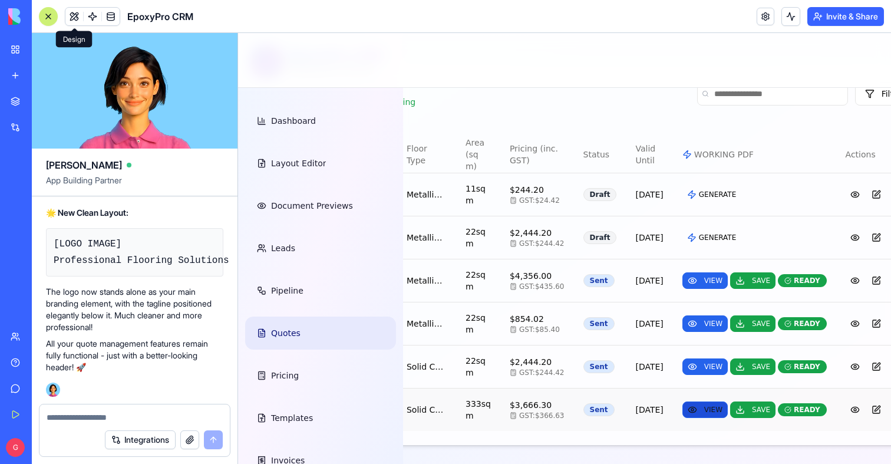
click at [704, 406] on span "VIEW" at bounding box center [713, 409] width 18 height 9
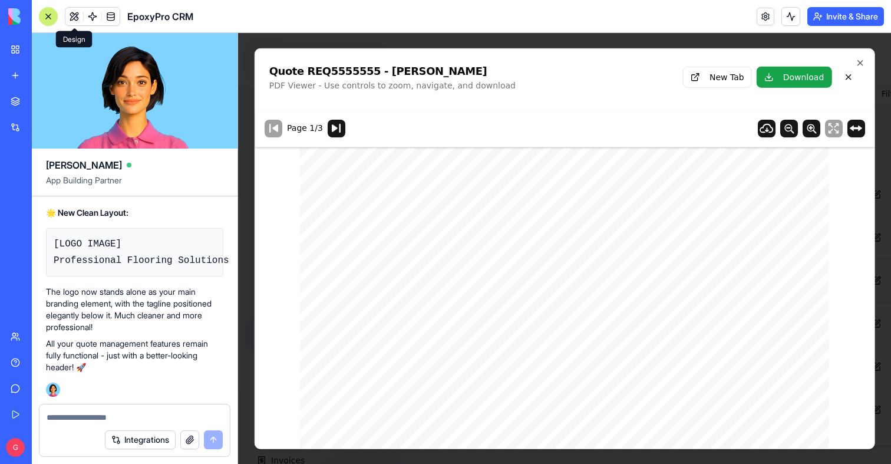
click at [72, 419] on textarea at bounding box center [135, 417] width 176 height 12
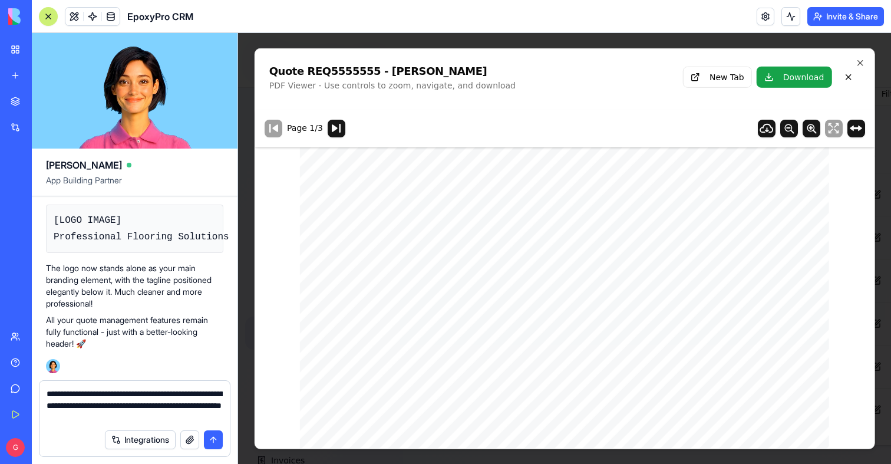
type textarea "**********"
paste textarea
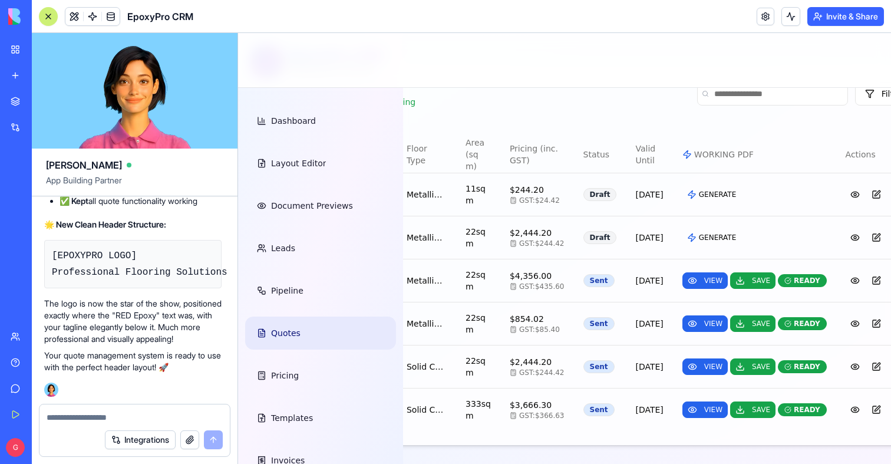
scroll to position [107652, 2]
click at [49, 14] on div at bounding box center [48, 16] width 9 height 9
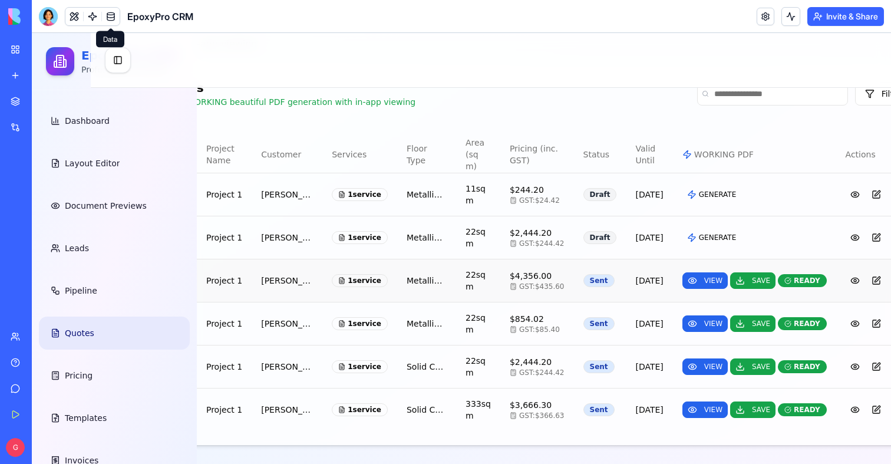
scroll to position [0, 106]
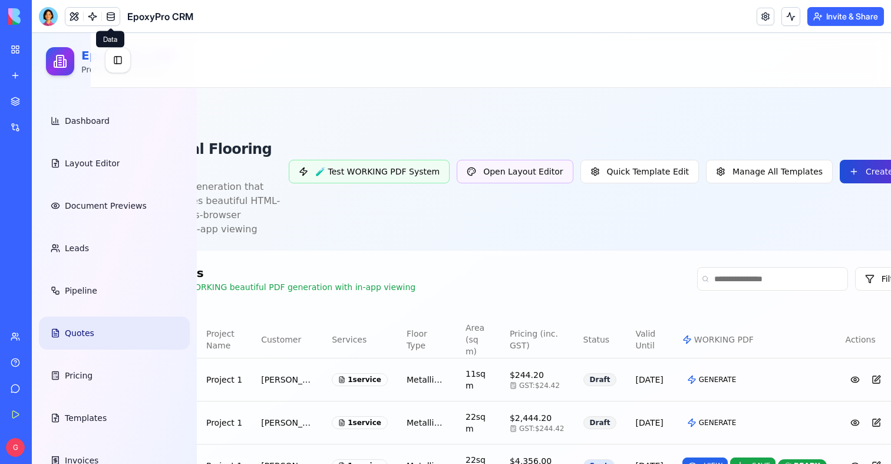
click at [853, 173] on button "Create Quote" at bounding box center [885, 172] width 91 height 24
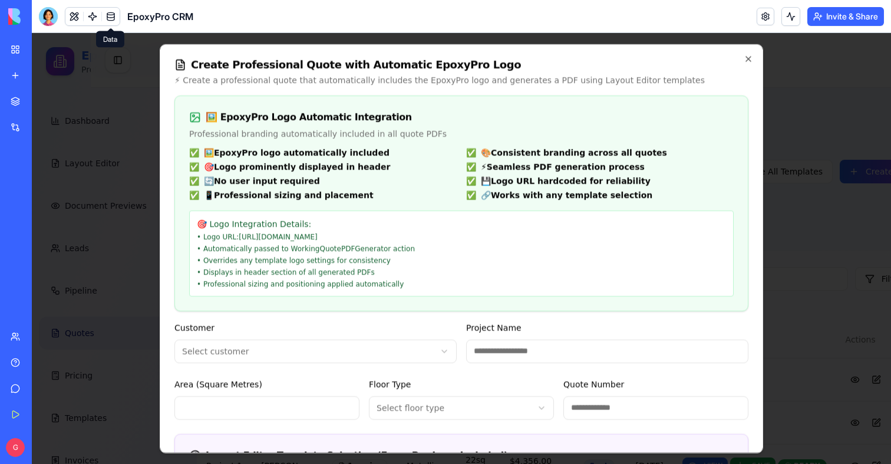
click at [389, 358] on body "EpoxyPro CRM Professional Flooring Dashboard Layout Editor Document Previews Le…" at bounding box center [355, 341] width 859 height 616
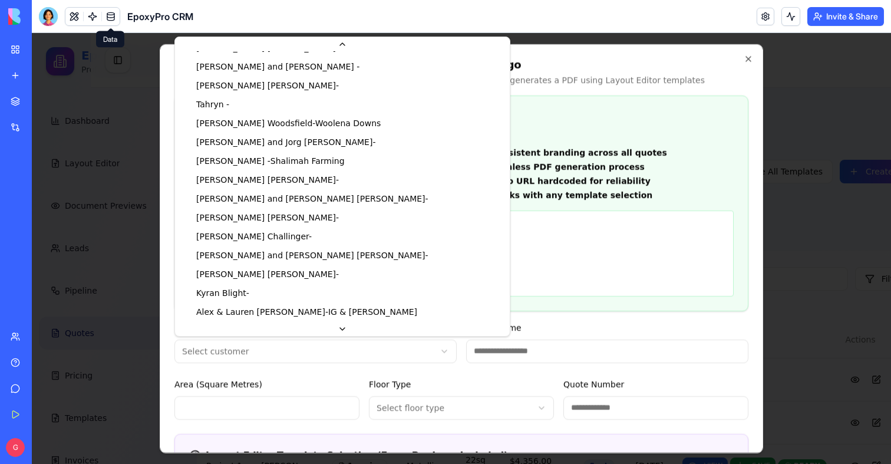
scroll to position [851, 0]
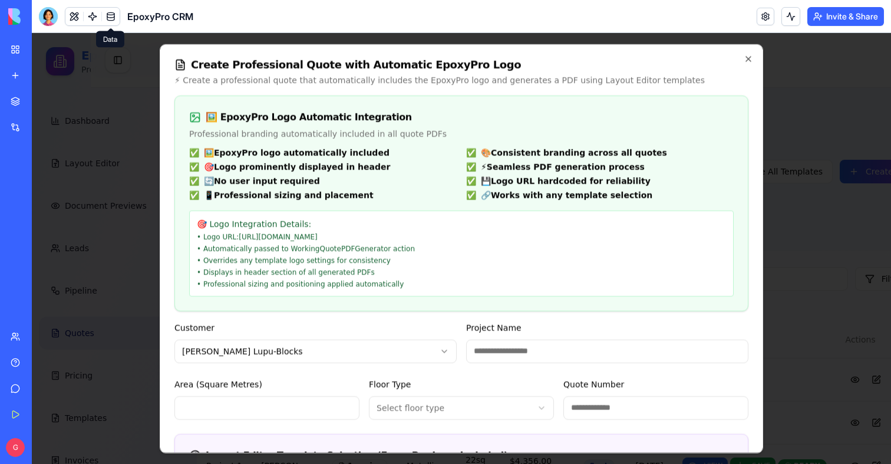
click at [549, 360] on input "Project Name" at bounding box center [607, 351] width 282 height 24
type input "*********"
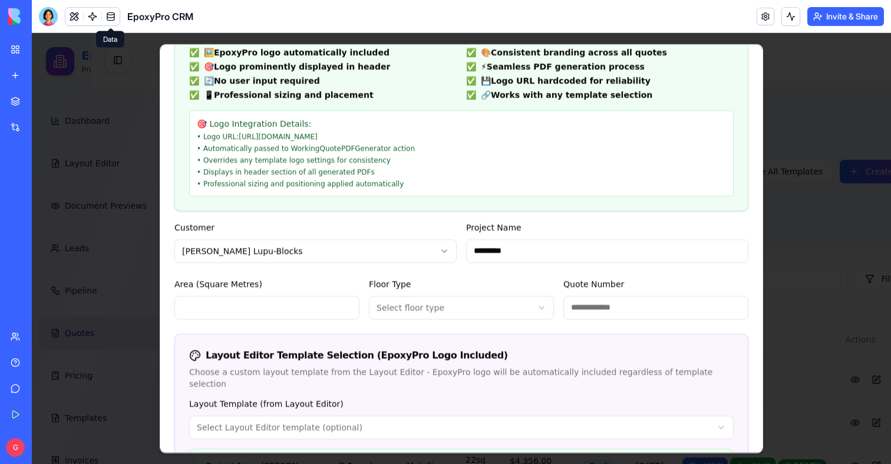
scroll to position [114, 0]
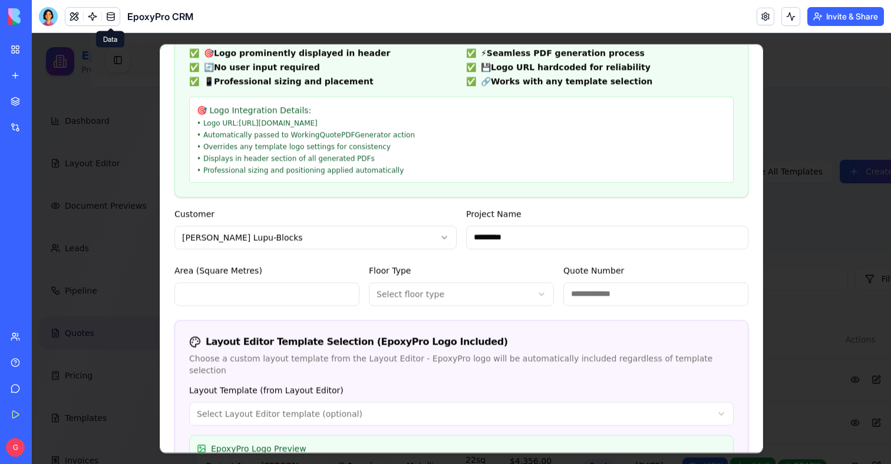
click at [271, 292] on input "Area (Square Metres)" at bounding box center [266, 294] width 185 height 24
type input "***"
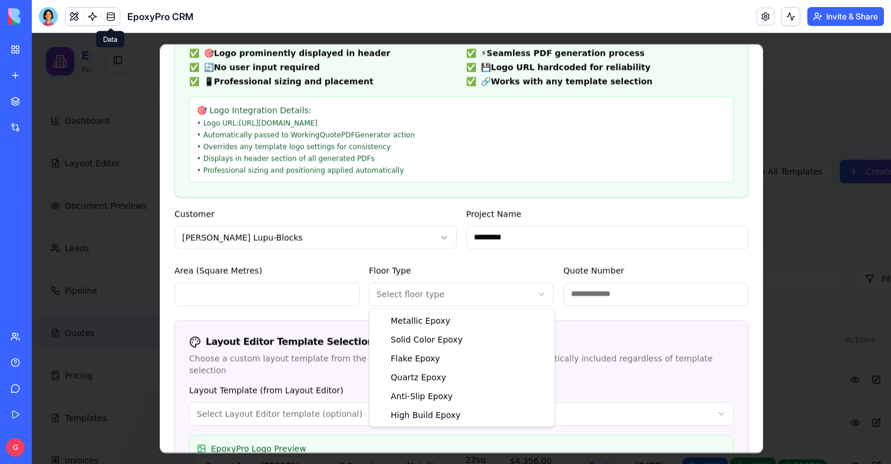
click at [427, 291] on body "EpoxyPro CRM Professional Flooring Dashboard Layout Editor Document Previews Le…" at bounding box center [355, 341] width 859 height 616
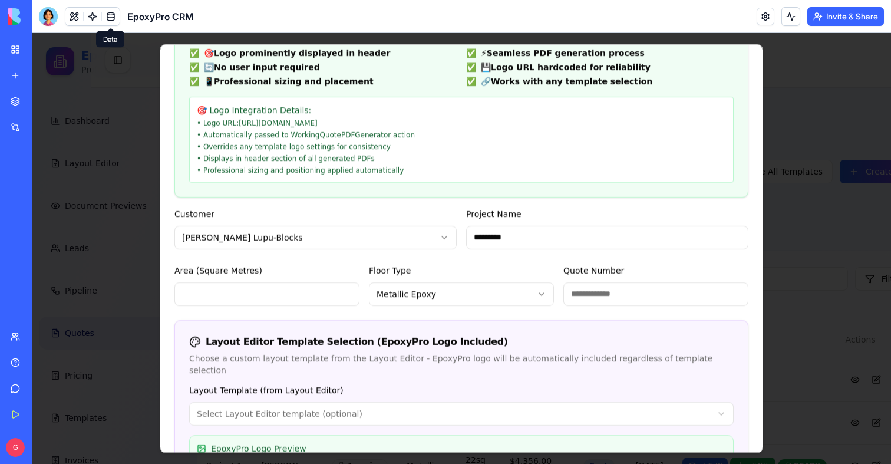
click at [602, 296] on input "Quote Number" at bounding box center [655, 294] width 185 height 24
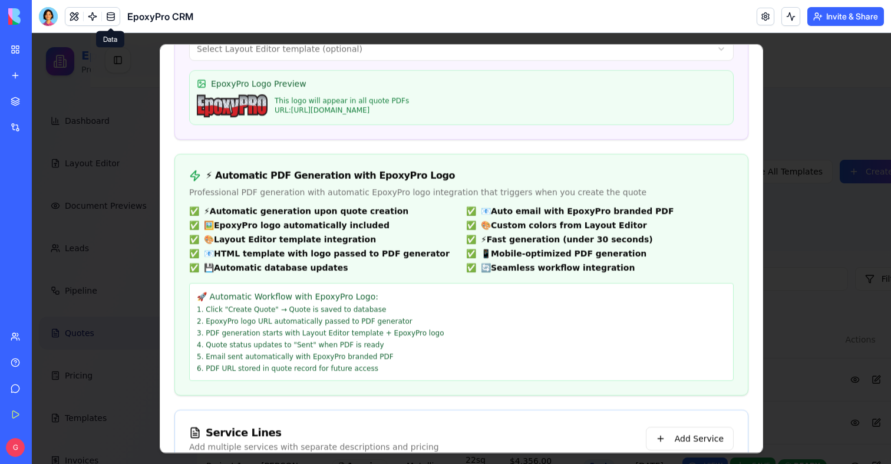
scroll to position [378, 0]
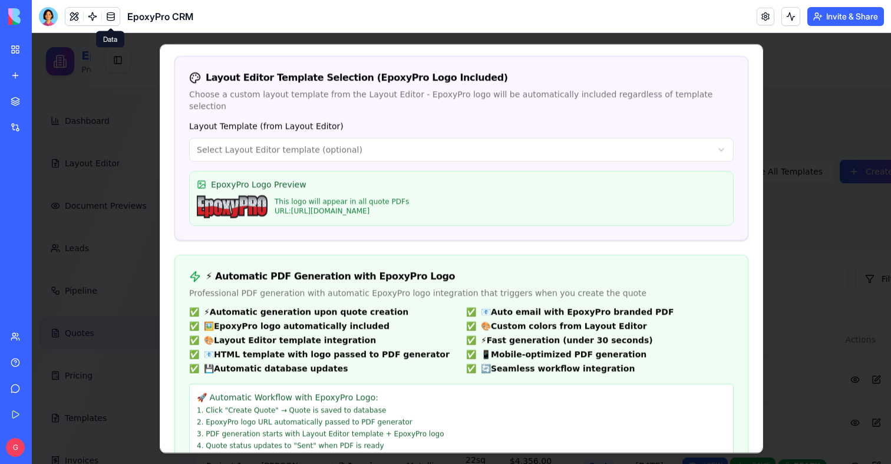
type input "**********"
click at [289, 141] on body "EpoxyPro CRM Professional Flooring Dashboard Layout Editor Document Previews Le…" at bounding box center [355, 341] width 859 height 616
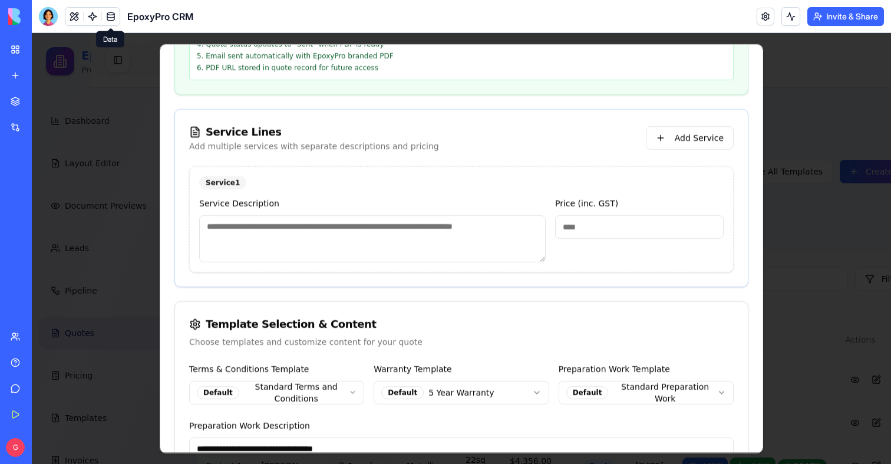
scroll to position [836, 0]
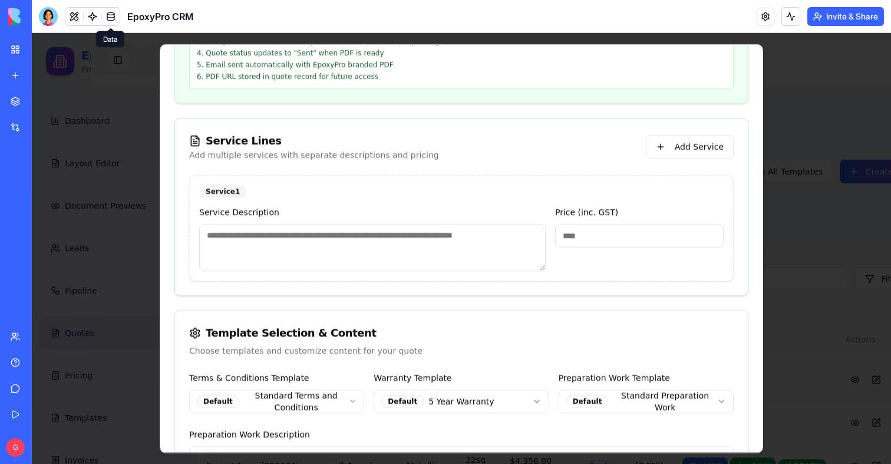
click at [282, 224] on textarea at bounding box center [372, 247] width 346 height 47
type textarea "*****"
click at [601, 225] on input "*" at bounding box center [639, 236] width 169 height 24
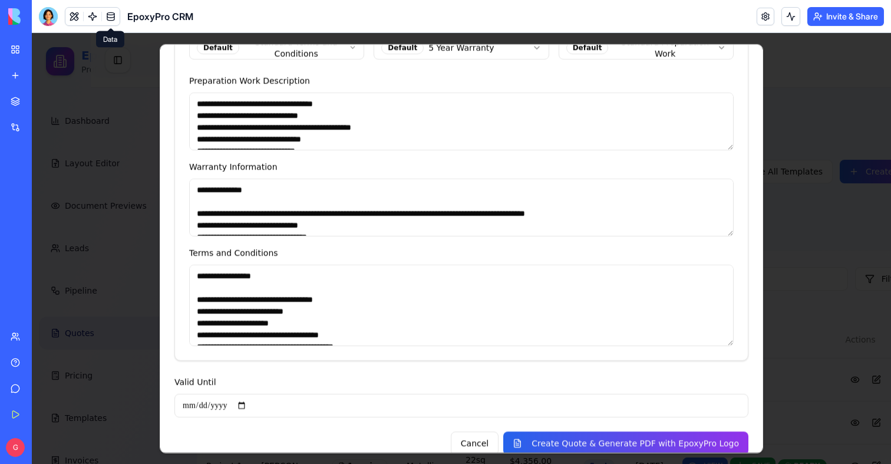
scroll to position [1361, 0]
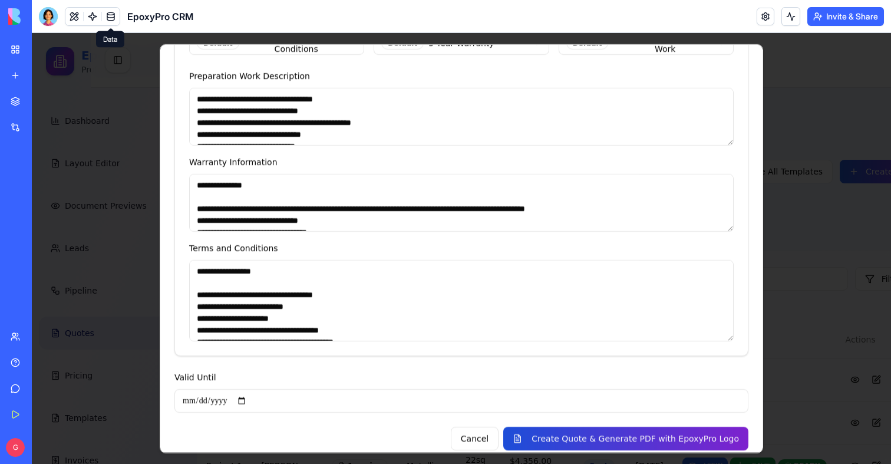
type input "***"
click at [584, 427] on button "Create Quote & Generate PDF with EpoxyPro Logo" at bounding box center [625, 439] width 245 height 24
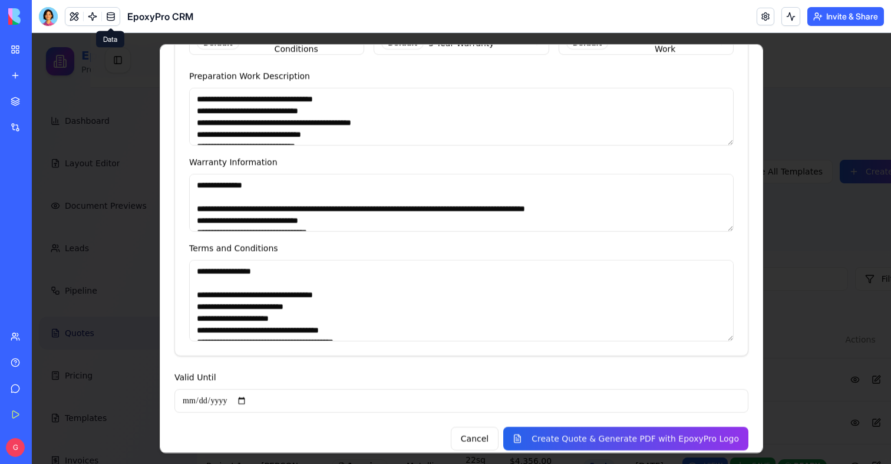
click at [240, 391] on input "Valid Until" at bounding box center [461, 401] width 574 height 24
click at [247, 390] on input "Valid Until" at bounding box center [461, 401] width 574 height 24
type input "**********"
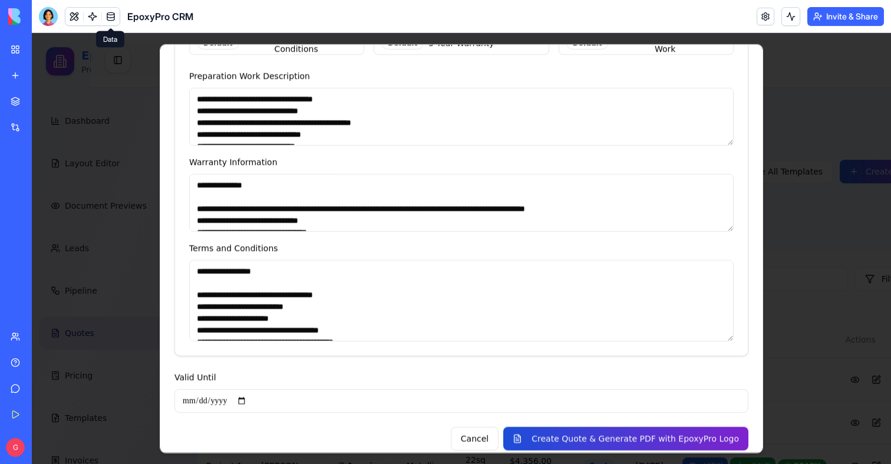
click at [561, 427] on button "Create Quote & Generate PDF with EpoxyPro Logo" at bounding box center [625, 439] width 245 height 24
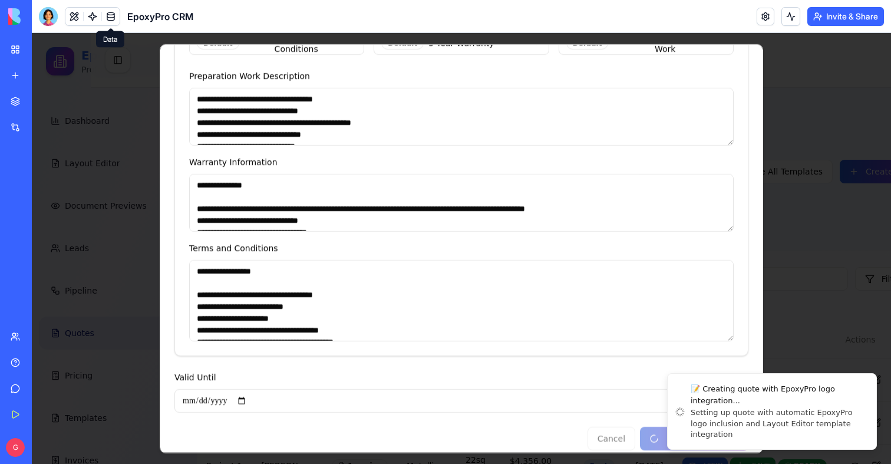
scroll to position [1416, 0]
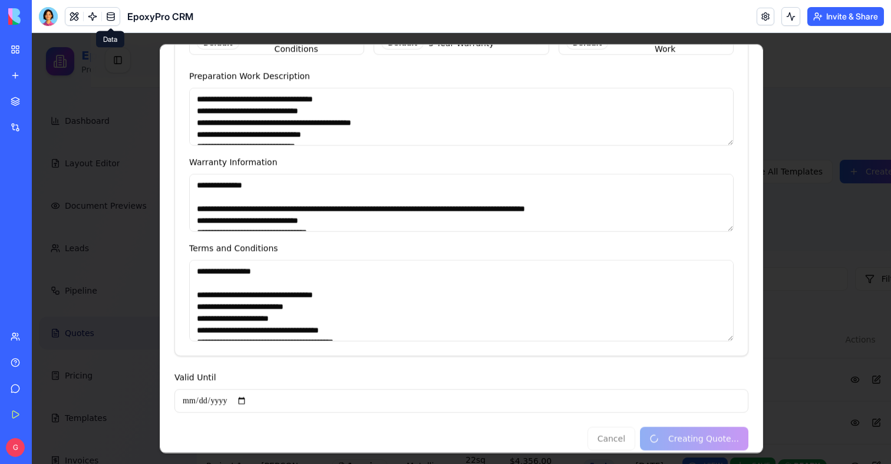
type input "*"
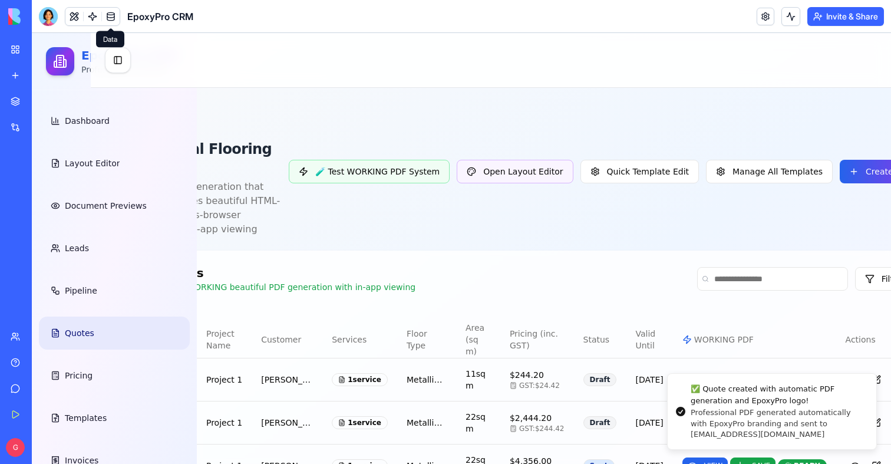
scroll to position [325, 106]
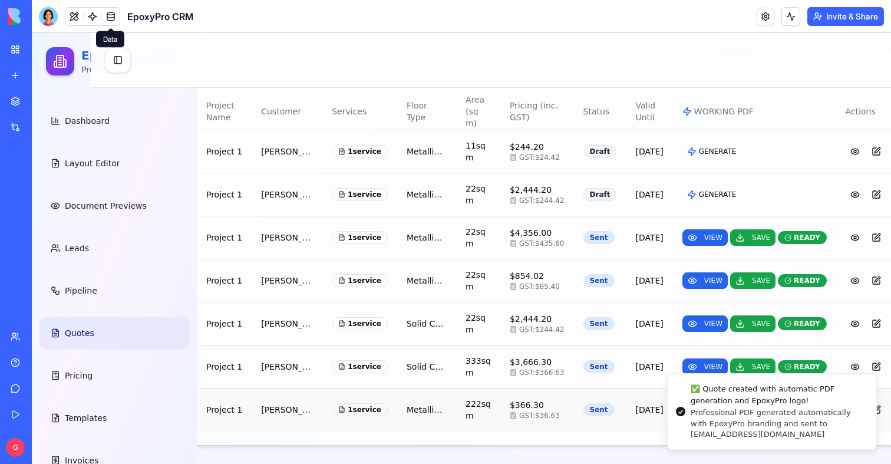
click at [682, 405] on button "VIEW" at bounding box center [704, 409] width 45 height 16
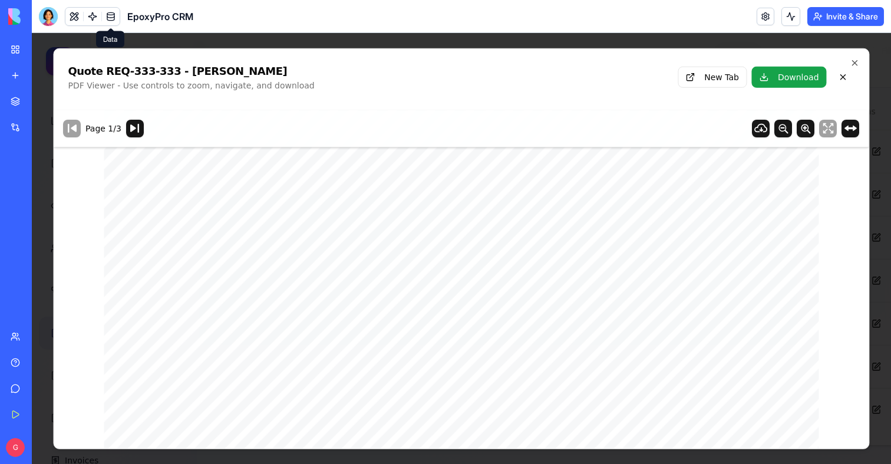
scroll to position [0, 0]
click at [852, 61] on icon "button" at bounding box center [854, 62] width 9 height 9
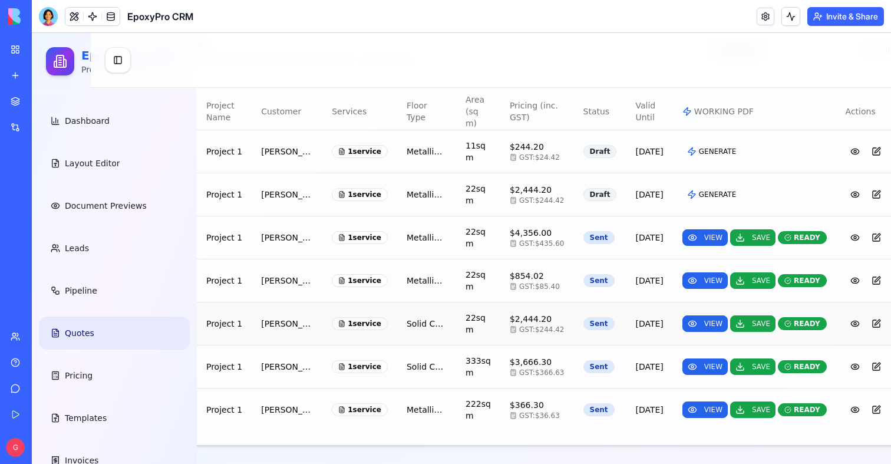
scroll to position [325, 0]
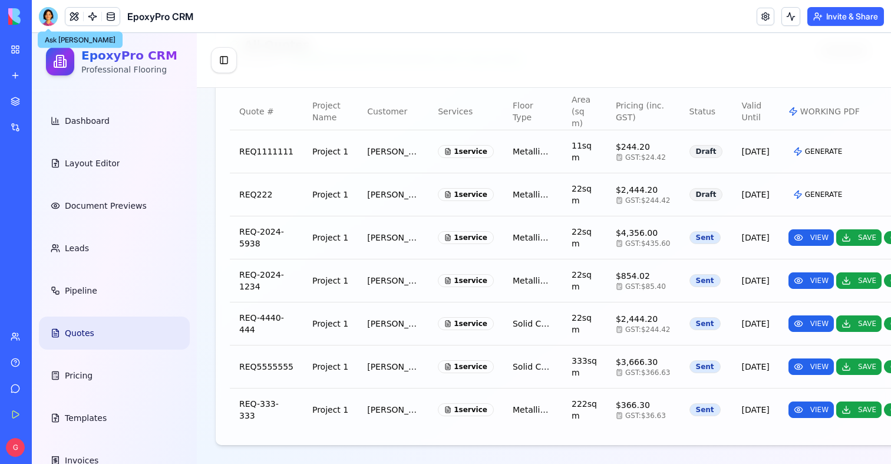
click at [47, 22] on div at bounding box center [48, 16] width 19 height 19
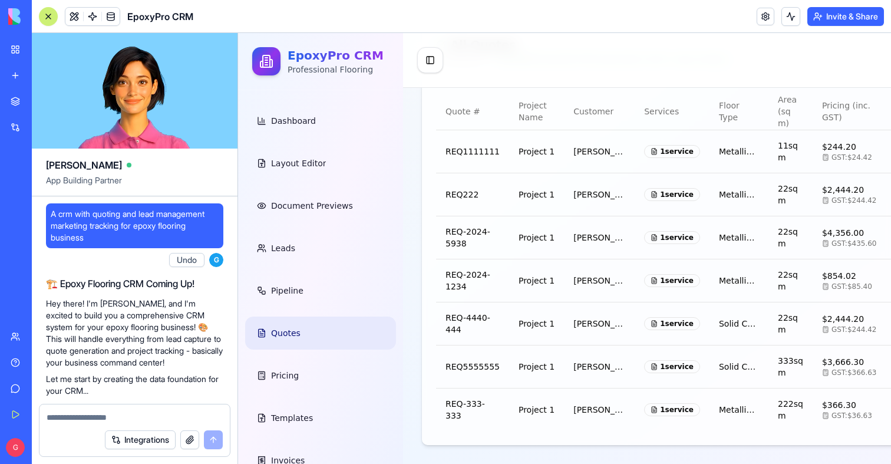
scroll to position [107803, 0]
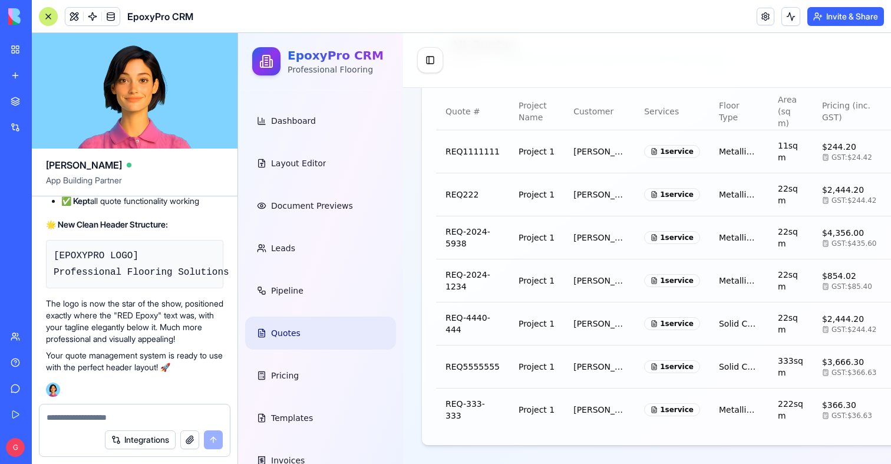
click at [79, 411] on textarea at bounding box center [135, 417] width 176 height 12
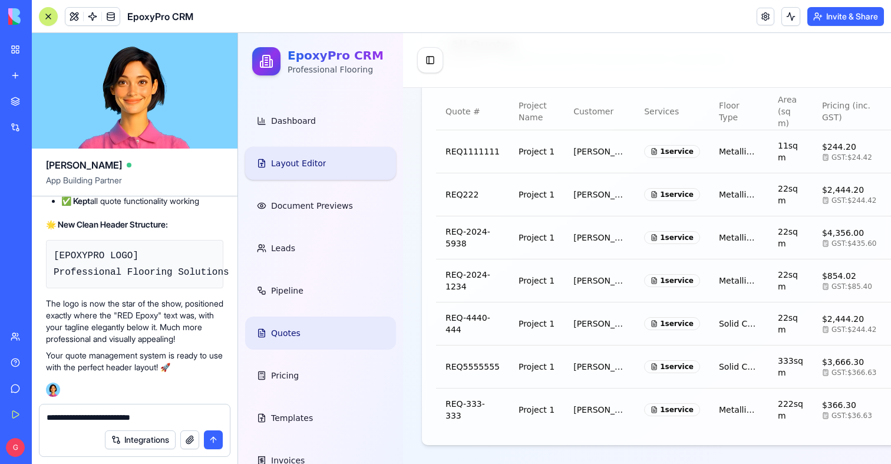
click at [282, 167] on span "Layout Editor" at bounding box center [298, 163] width 55 height 12
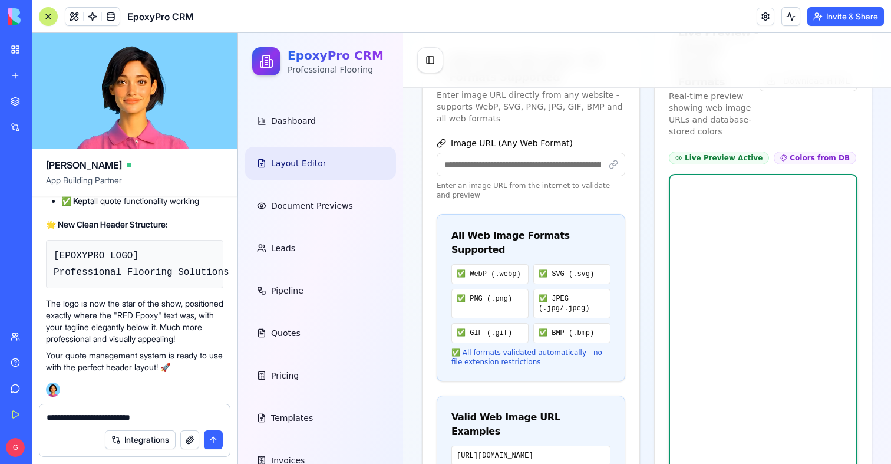
click at [167, 415] on textarea "**********" at bounding box center [135, 417] width 176 height 12
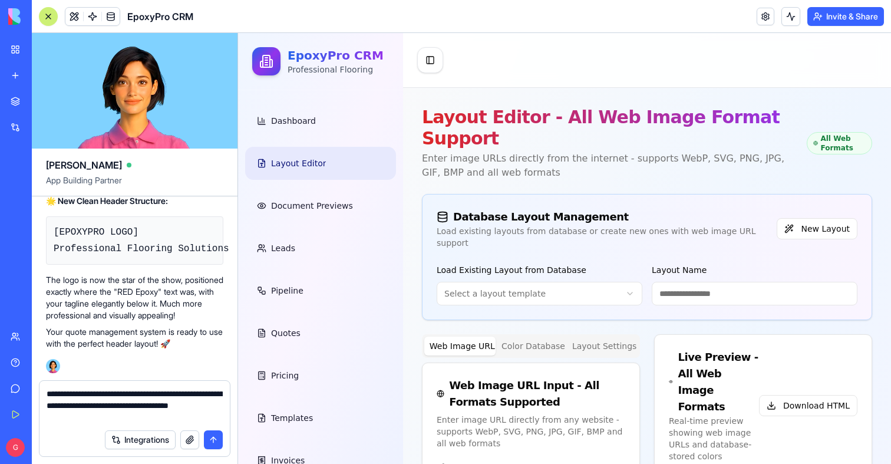
click at [147, 422] on textarea "**********" at bounding box center [135, 405] width 176 height 35
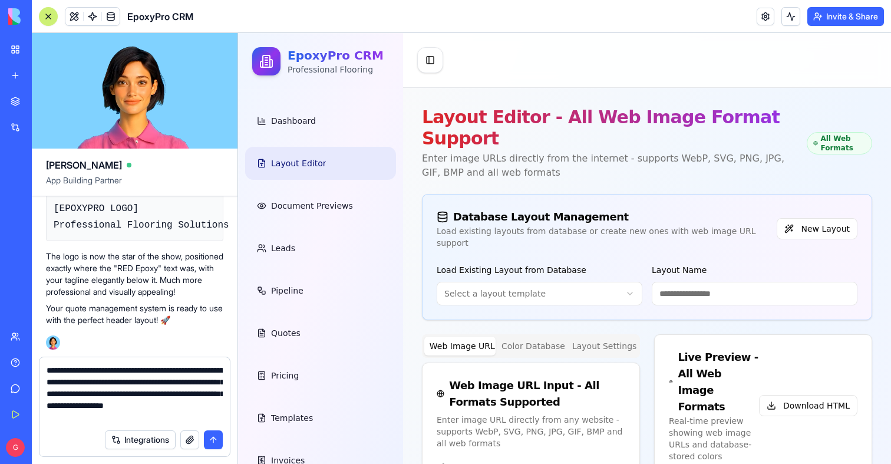
type textarea "**********"
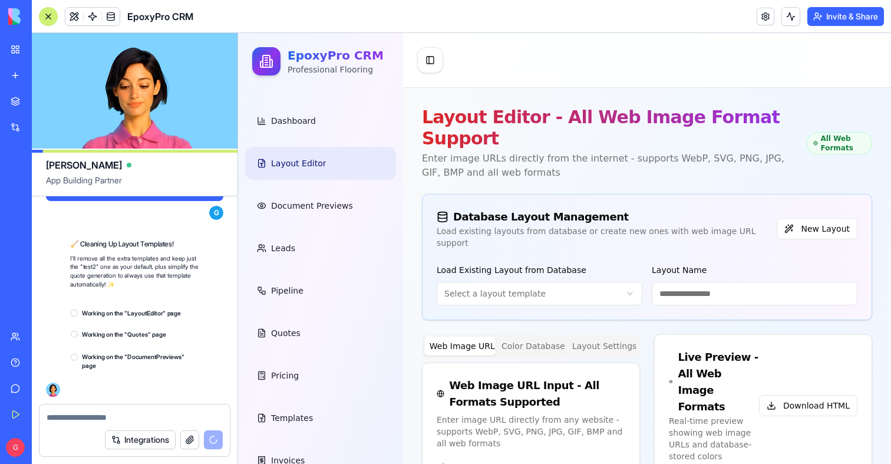
scroll to position [108083, 0]
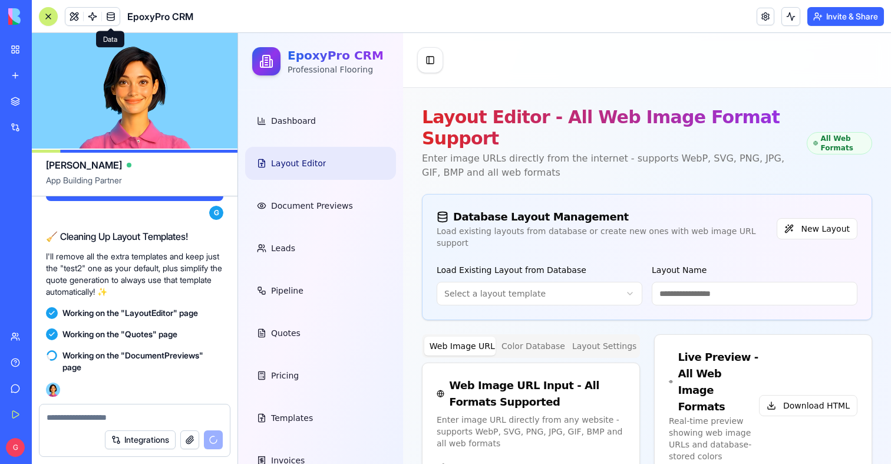
click at [115, 14] on span at bounding box center [110, 16] width 33 height 33
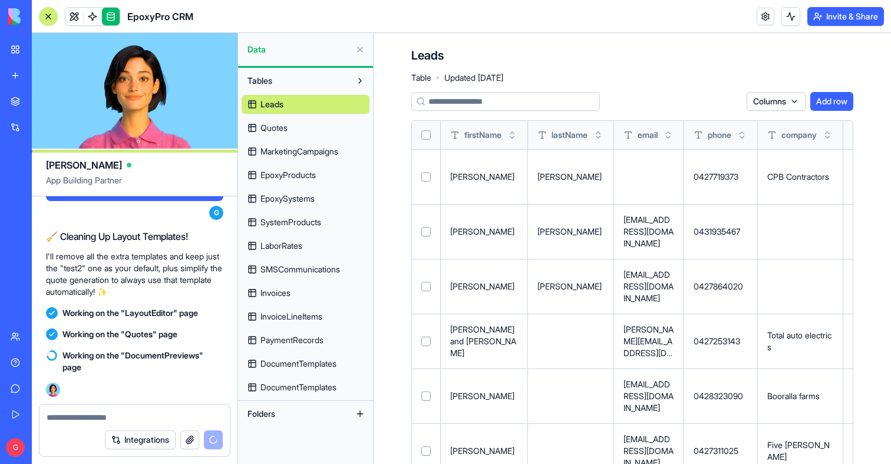
click at [308, 382] on span "DocumentTemplates" at bounding box center [298, 387] width 76 height 12
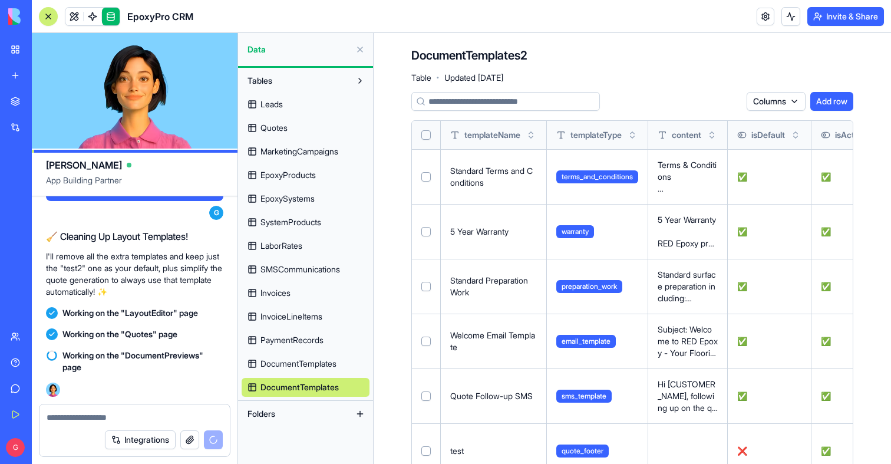
scroll to position [93, 0]
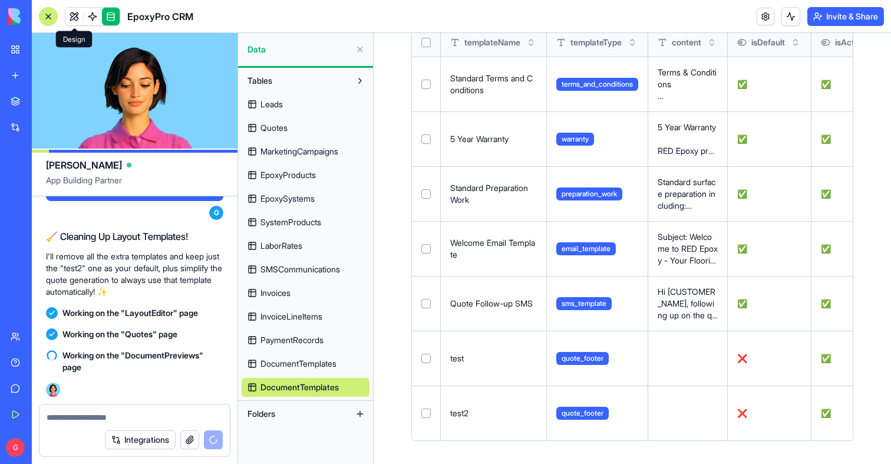
click at [75, 13] on link at bounding box center [74, 17] width 18 height 18
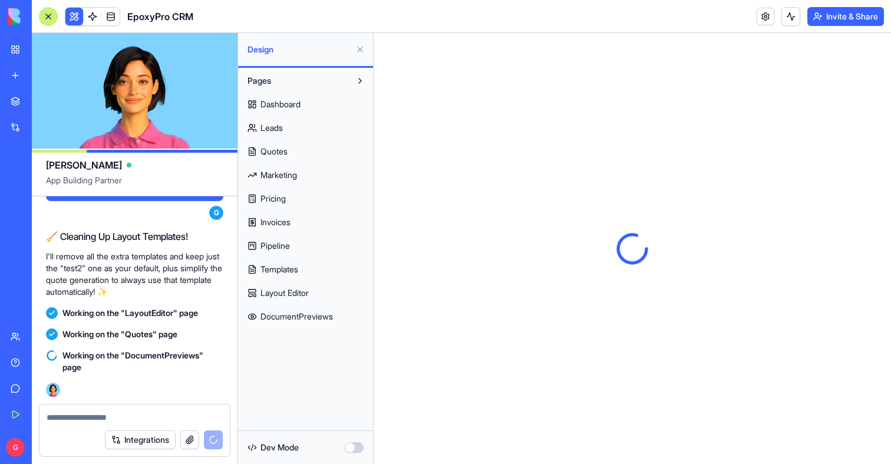
click at [296, 293] on span "Layout Editor" at bounding box center [284, 293] width 48 height 12
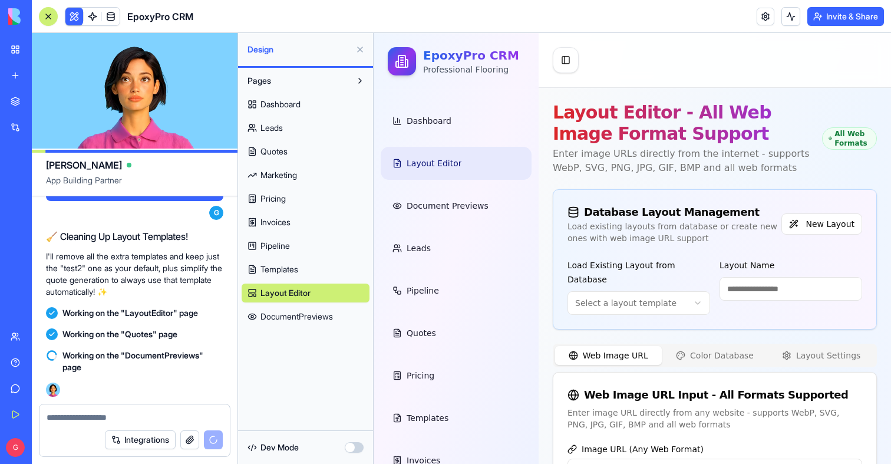
click at [294, 130] on link "Leads" at bounding box center [306, 127] width 128 height 19
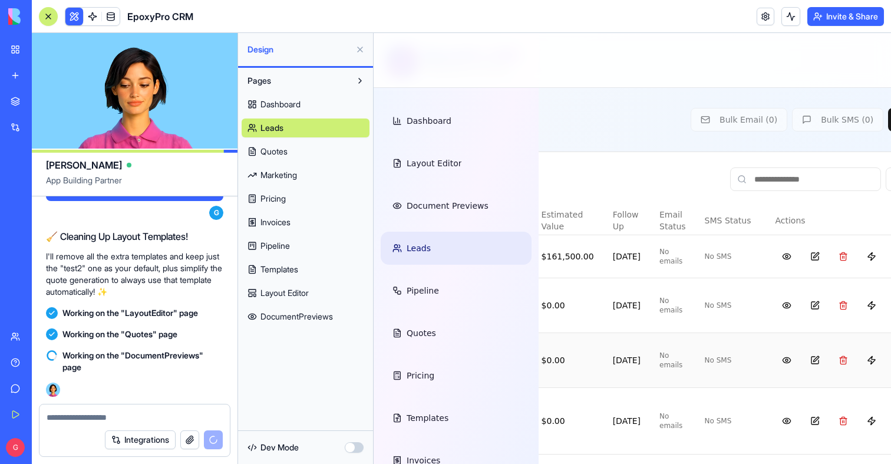
scroll to position [0, 606]
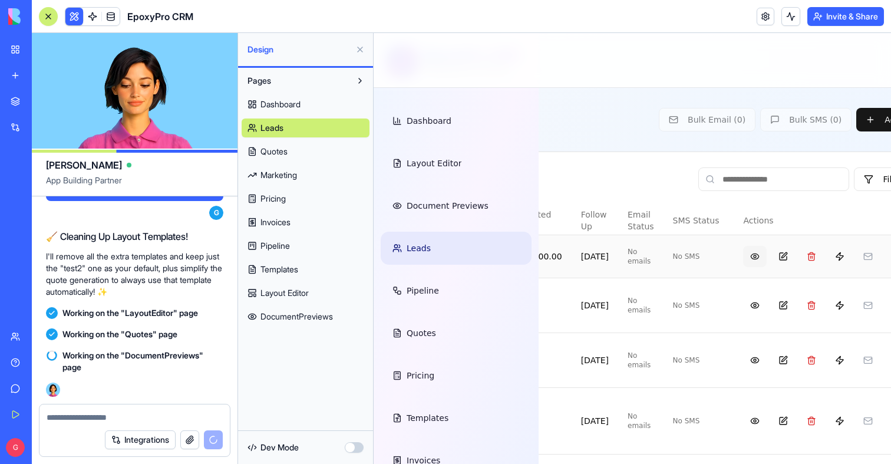
click at [743, 253] on button at bounding box center [755, 256] width 24 height 21
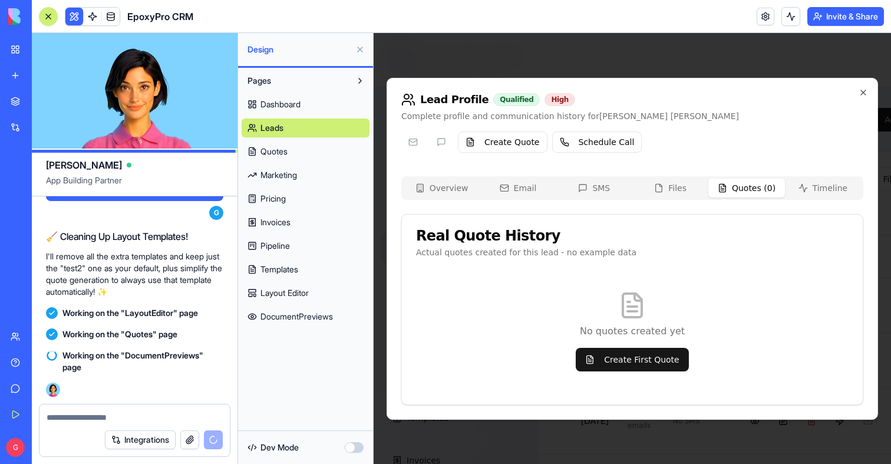
click at [744, 148] on div "Lead Profile Qualified High Complete profile and communication history for Tris…" at bounding box center [632, 249] width 491 height 342
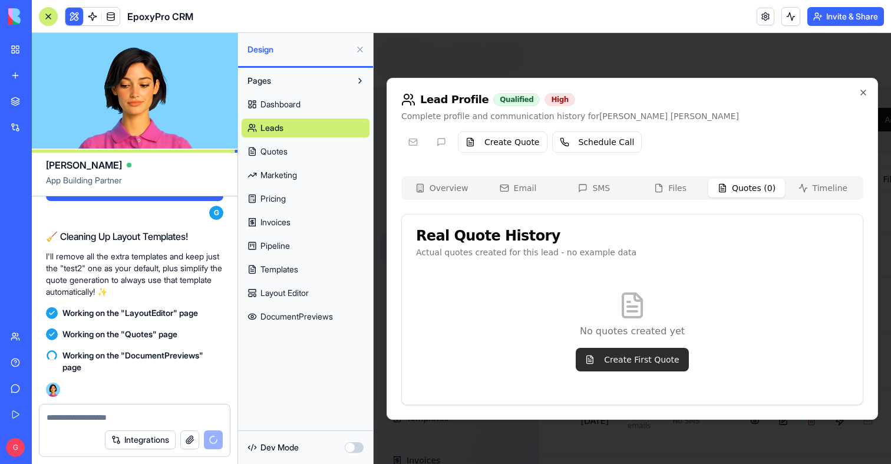
click at [652, 367] on button "Create First Quote" at bounding box center [632, 360] width 113 height 24
click at [651, 358] on button "Create First Quote" at bounding box center [632, 360] width 113 height 24
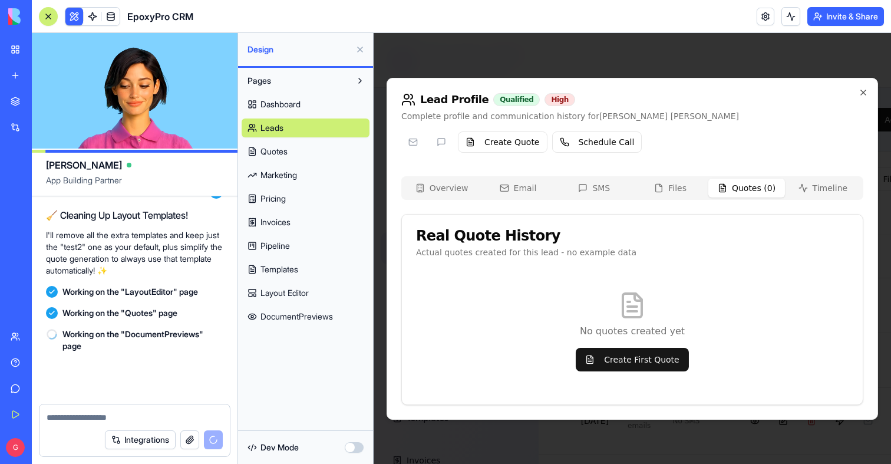
scroll to position [108104, 0]
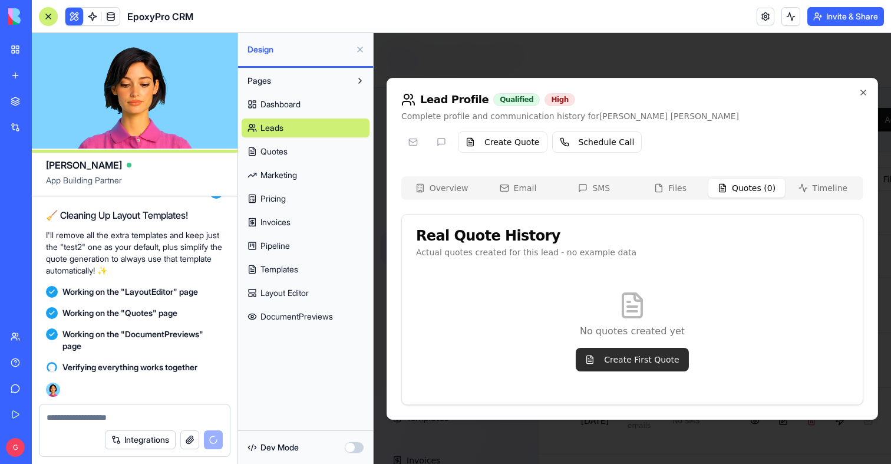
click at [646, 355] on button "Create First Quote" at bounding box center [632, 360] width 113 height 24
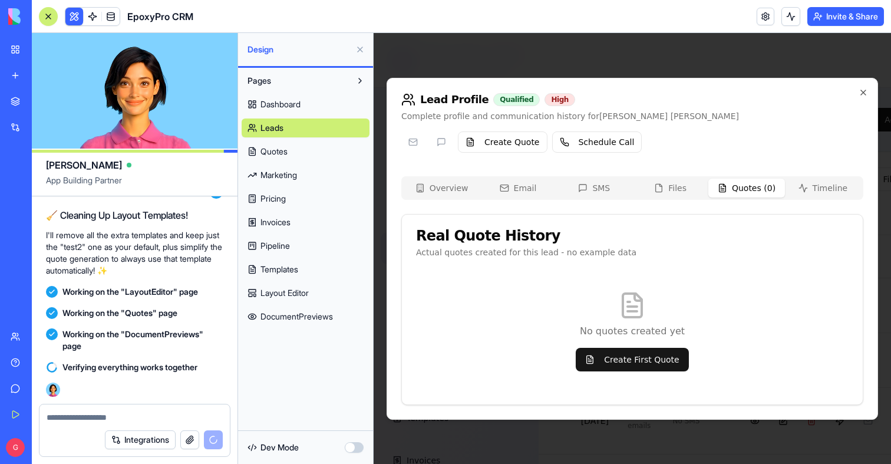
click at [669, 190] on div "Overview Email SMS Files Quotes ( 0 ) Timeline Real Quote History Actual quotes…" at bounding box center [632, 290] width 462 height 229
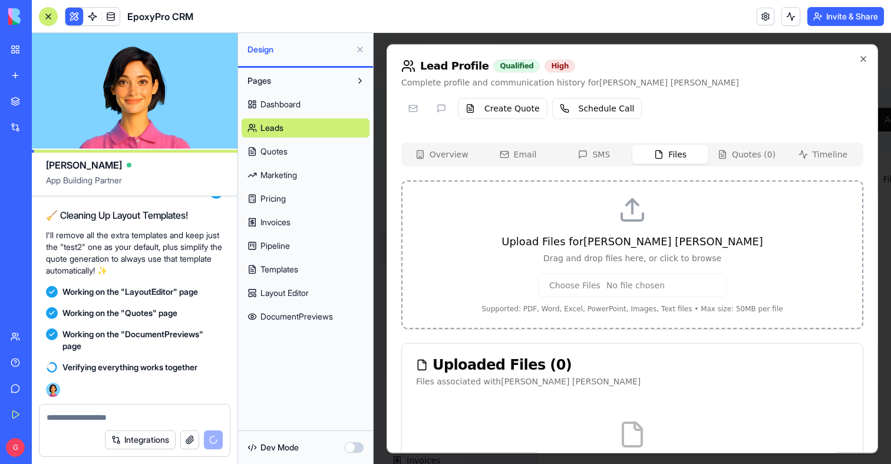
click at [576, 289] on input "file" at bounding box center [632, 285] width 189 height 24
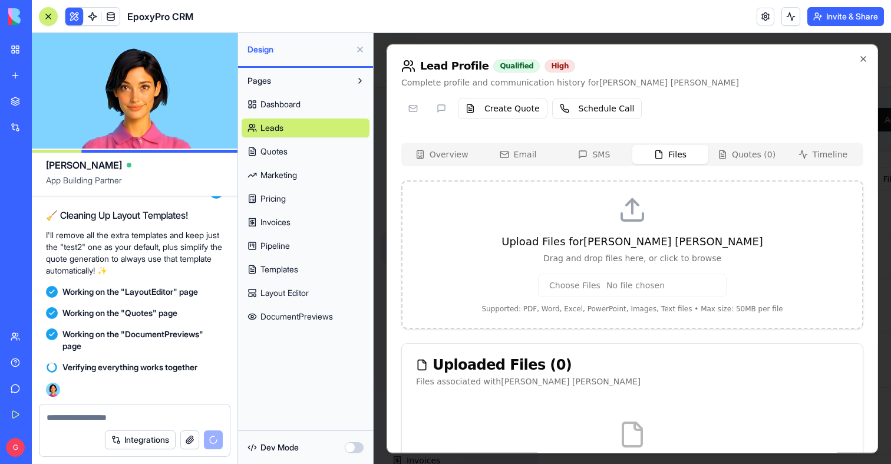
click at [758, 154] on div "Lead Profile Qualified High Complete profile and communication history for Tris…" at bounding box center [632, 248] width 491 height 409
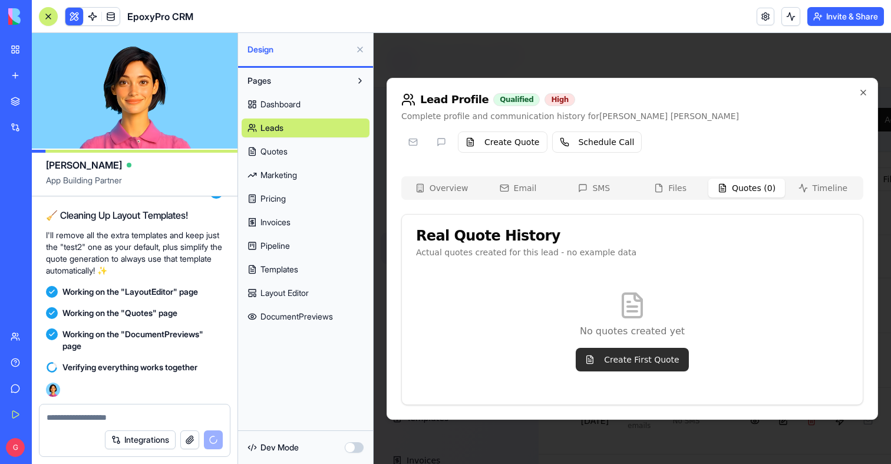
click at [658, 355] on button "Create First Quote" at bounding box center [632, 360] width 113 height 24
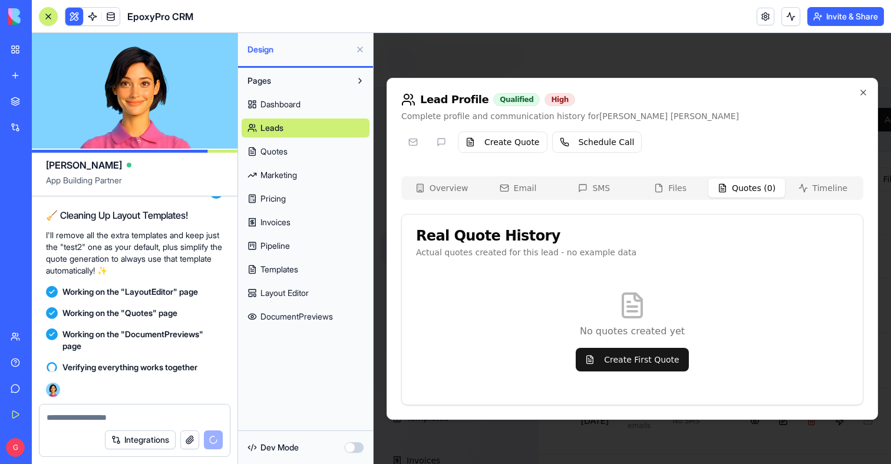
click at [132, 428] on div "Integrations" at bounding box center [134, 439] width 190 height 33
click at [127, 420] on textarea at bounding box center [135, 417] width 176 height 12
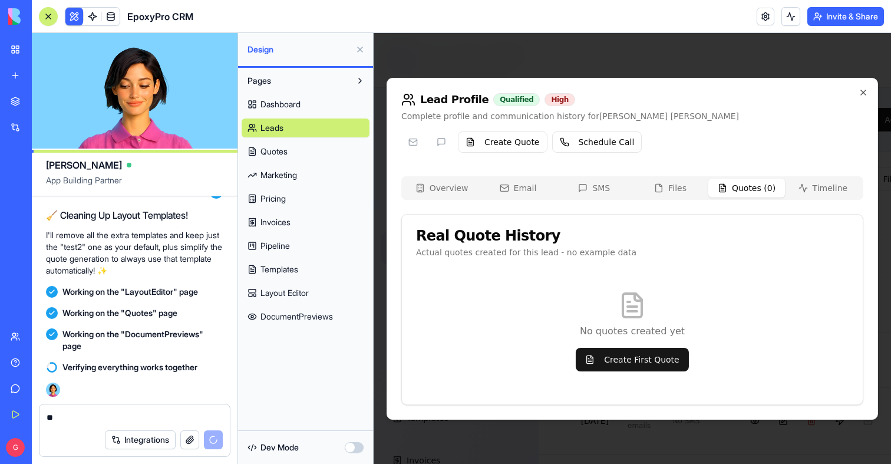
type textarea "*"
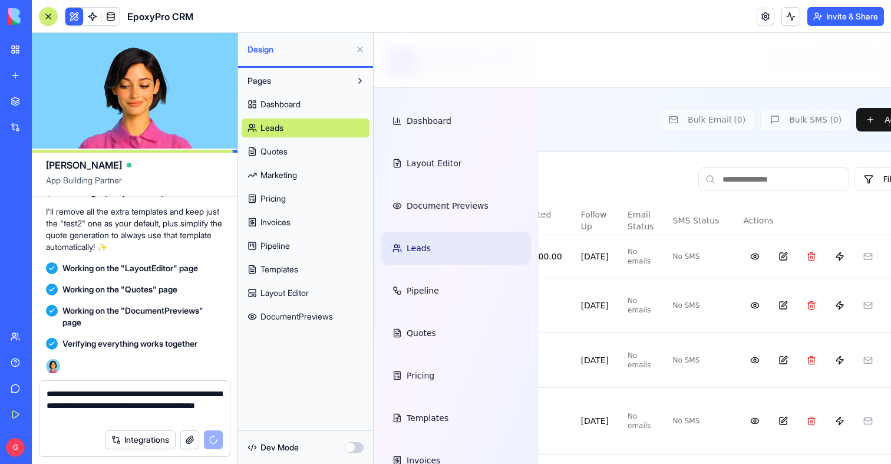
scroll to position [108557, 0]
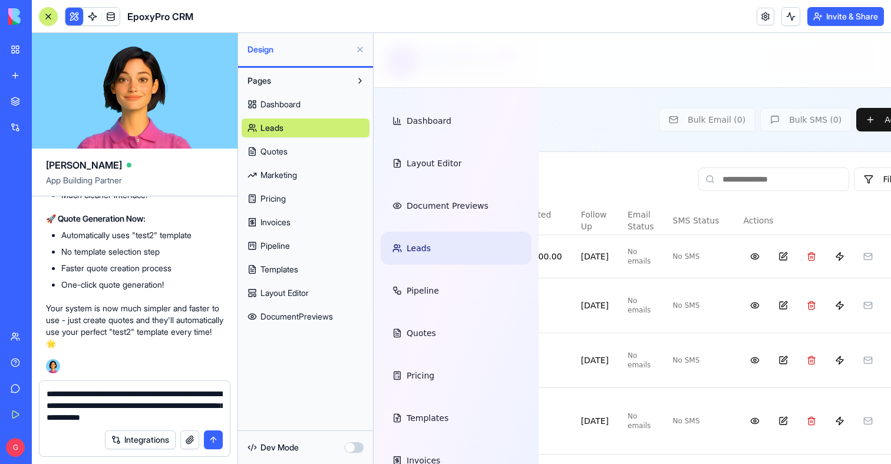
type textarea "**********"
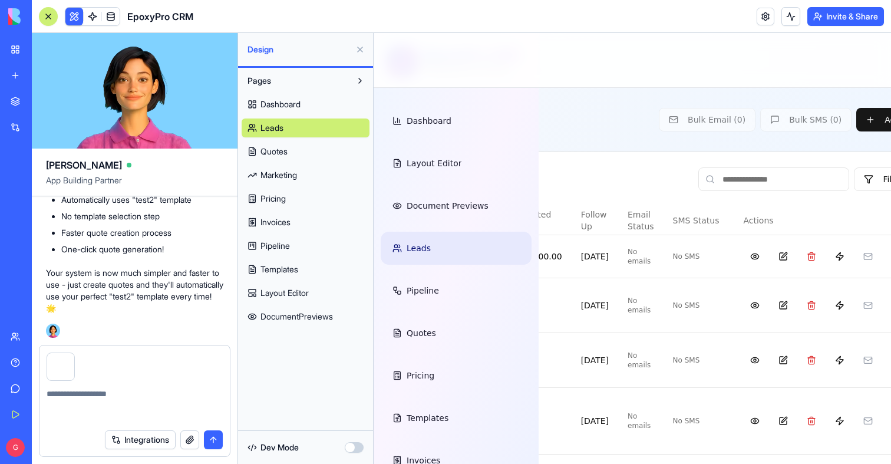
scroll to position [108646, 0]
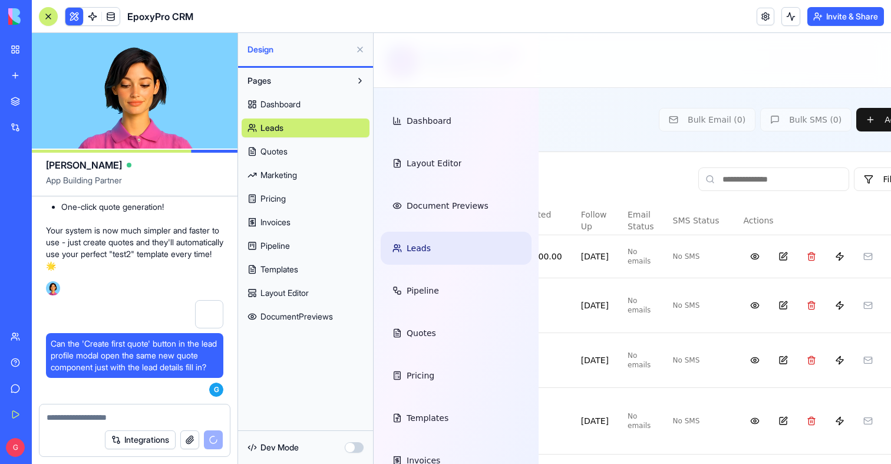
click at [357, 52] on button at bounding box center [360, 49] width 19 height 19
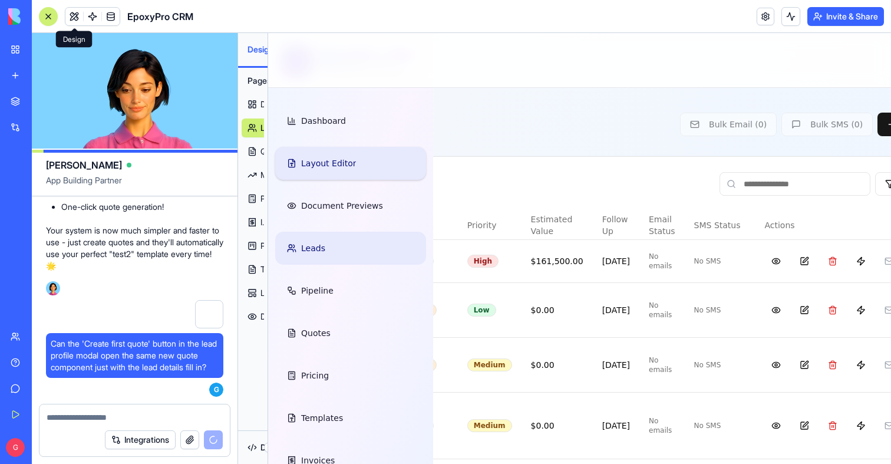
scroll to position [0, 480]
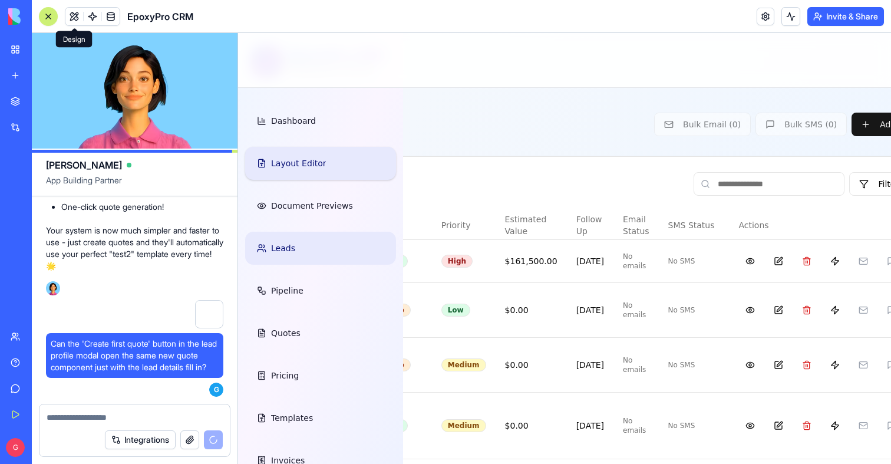
click at [336, 166] on link "Layout Editor" at bounding box center [320, 163] width 151 height 33
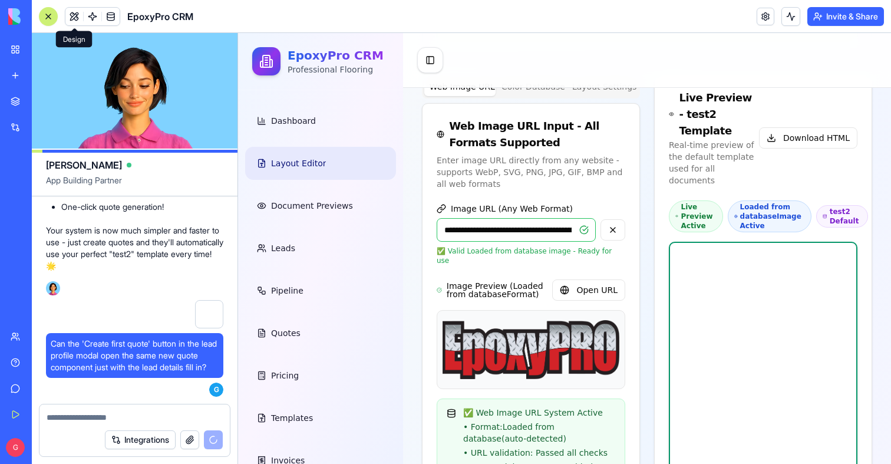
scroll to position [389, 0]
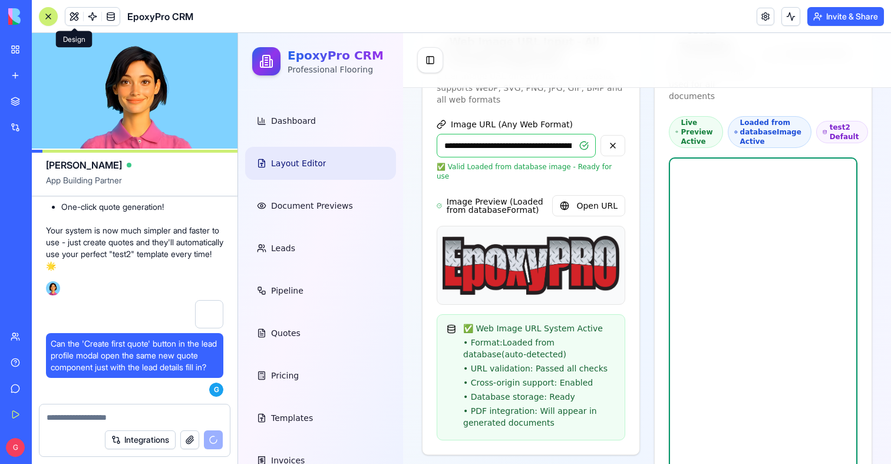
click at [52, 15] on div at bounding box center [48, 16] width 9 height 9
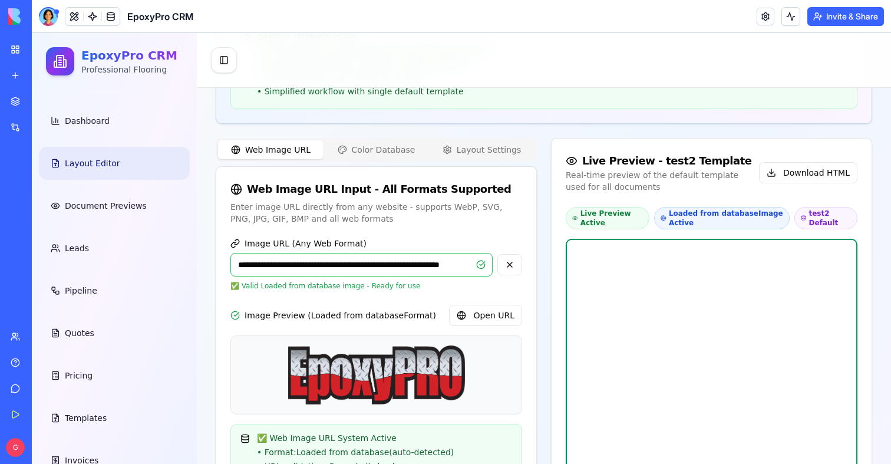
scroll to position [208, 0]
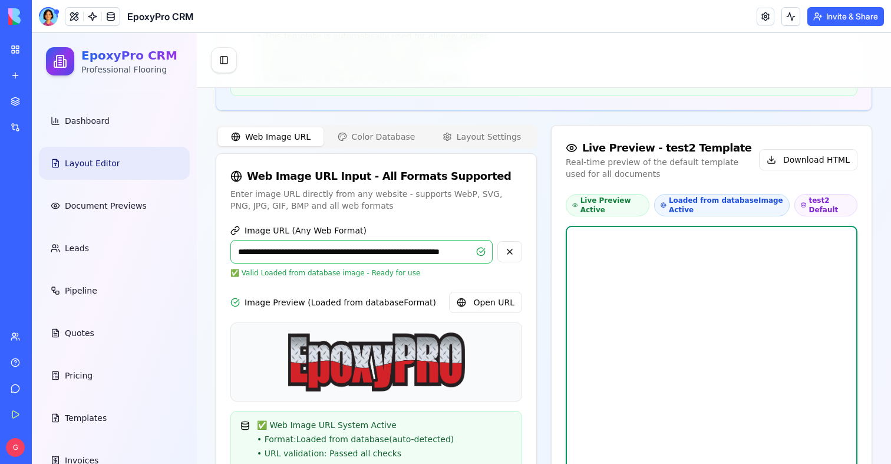
click at [58, 14] on div "EpoxyPro CRM" at bounding box center [116, 16] width 154 height 19
click at [54, 14] on div at bounding box center [48, 16] width 19 height 19
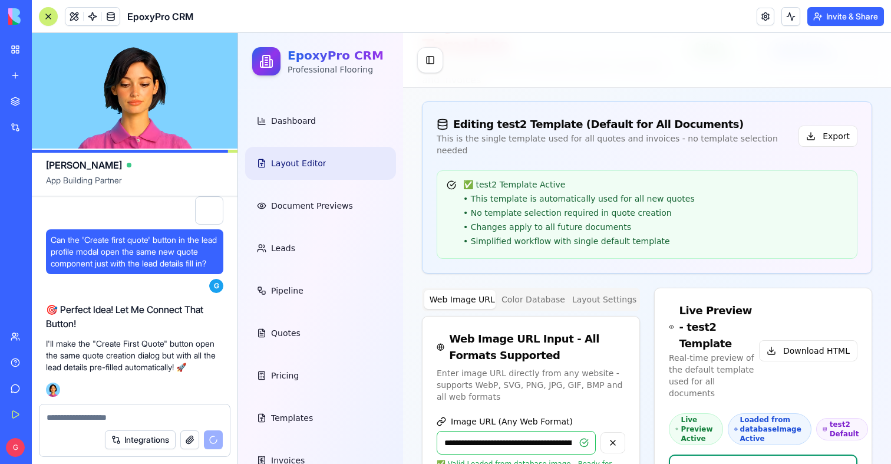
scroll to position [0, 0]
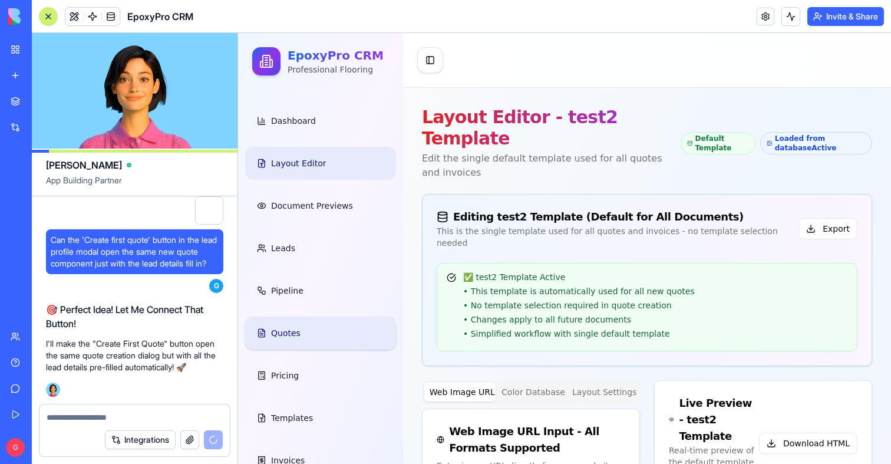
click at [306, 331] on link "Quotes" at bounding box center [320, 332] width 151 height 33
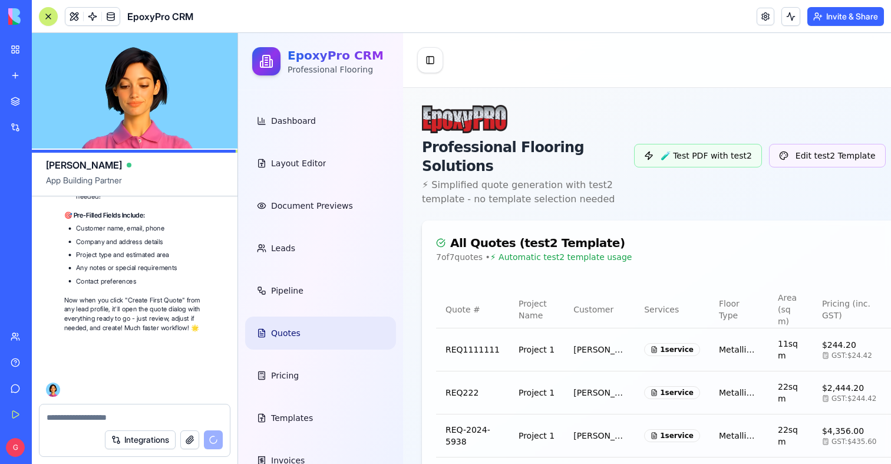
scroll to position [109191, 0]
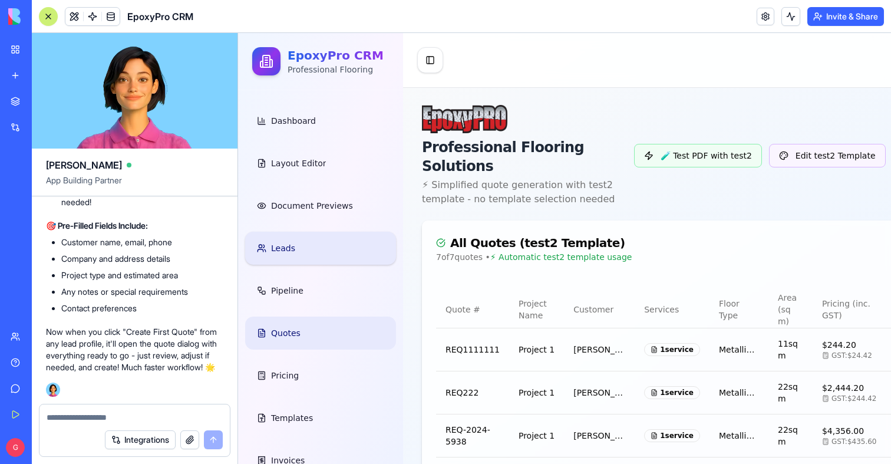
click at [326, 239] on link "Leads" at bounding box center [320, 248] width 151 height 33
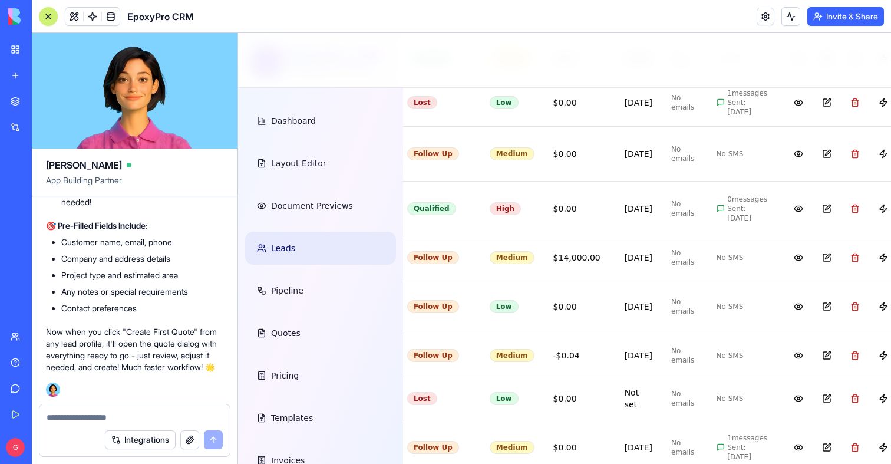
scroll to position [2627, 480]
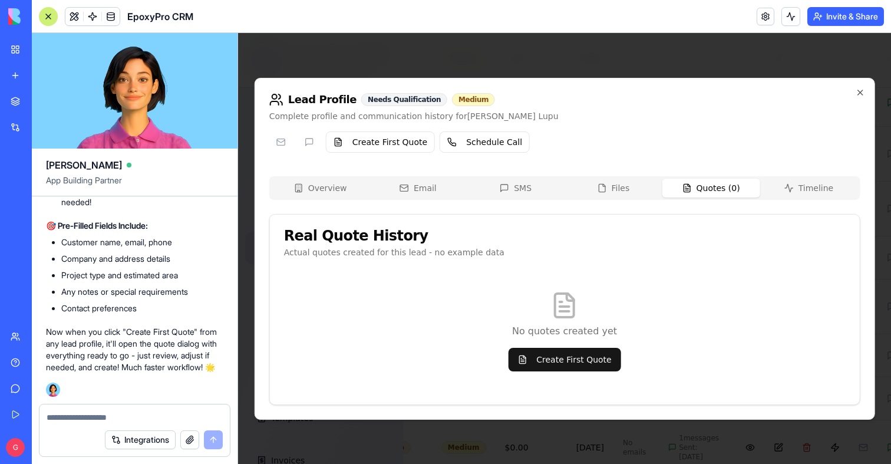
click at [715, 155] on div "Lead Profile Needs Qualification Medium Complete profile and communication hist…" at bounding box center [565, 249] width 620 height 342
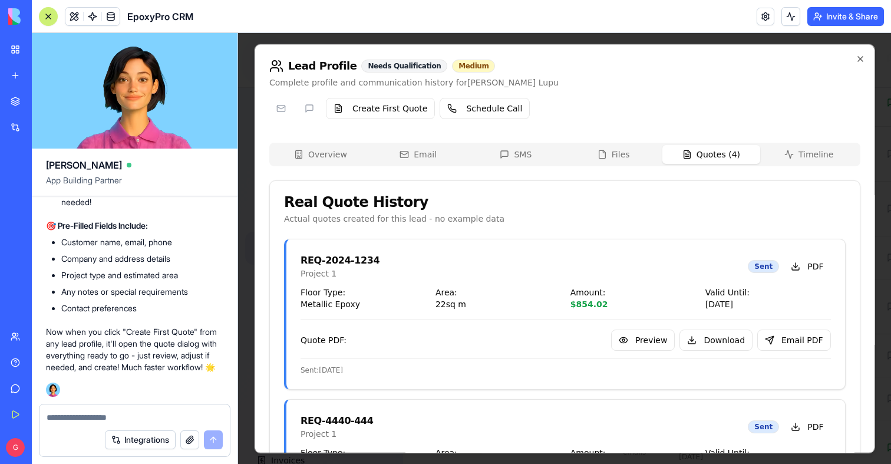
click at [734, 157] on button "Quotes ( 4 )" at bounding box center [711, 153] width 98 height 19
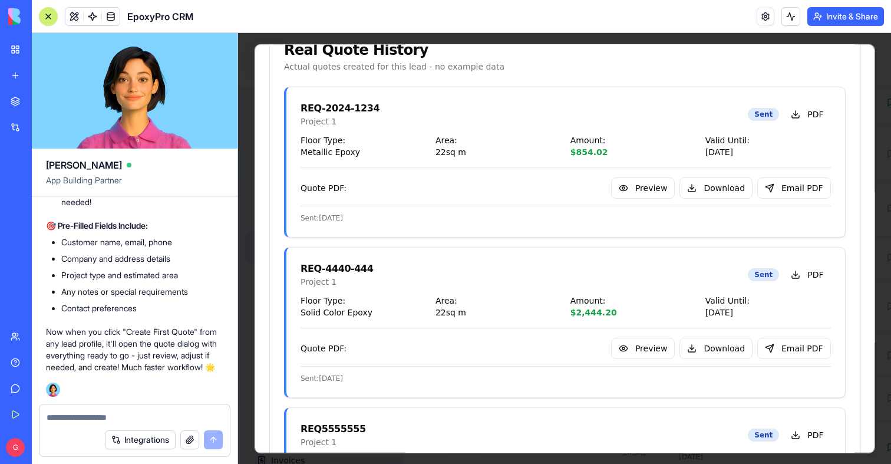
scroll to position [0, 0]
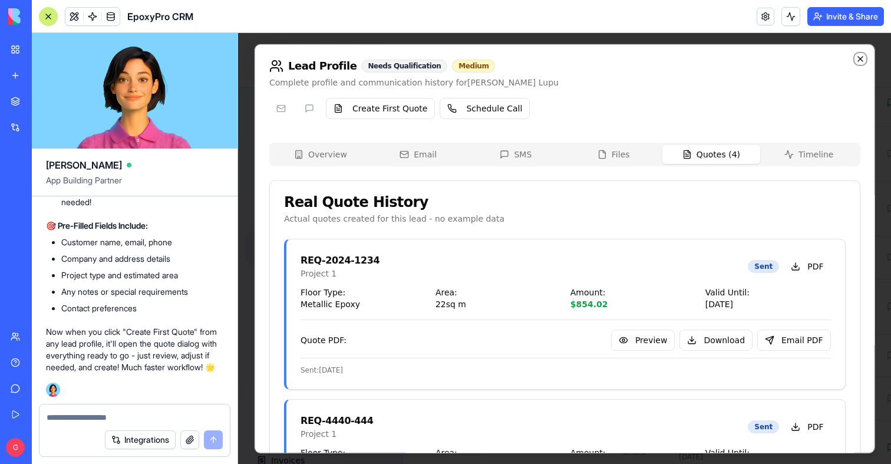
click at [859, 54] on icon "button" at bounding box center [859, 58] width 9 height 9
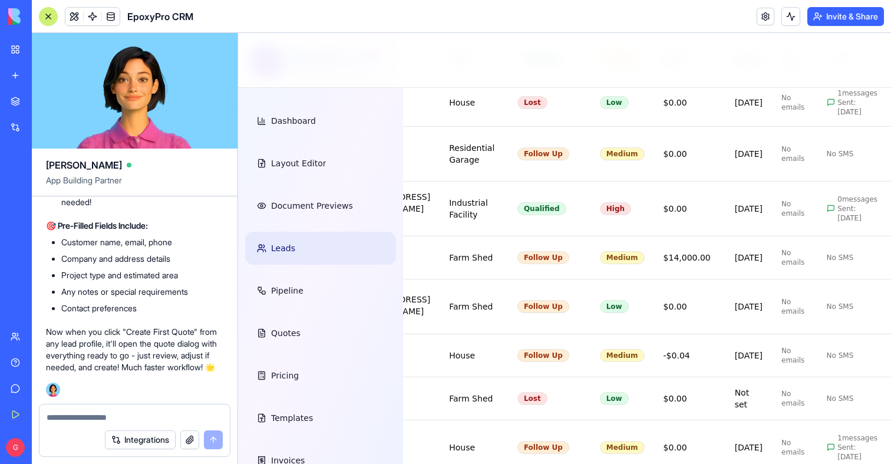
scroll to position [2627, 480]
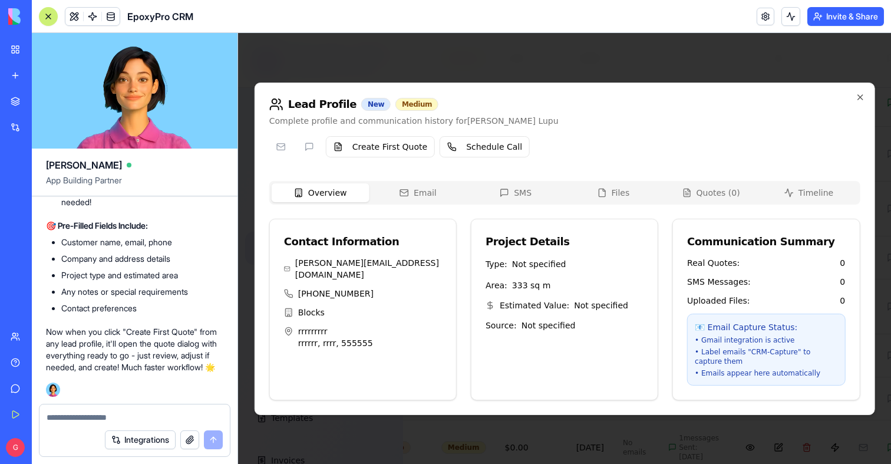
click at [712, 206] on div "Overview Email SMS Files Quotes ( 0 ) Timeline Contact Information michal@block…" at bounding box center [564, 290] width 591 height 219
click at [714, 199] on div "Overview Email SMS Files Quotes ( 0 ) Timeline" at bounding box center [564, 193] width 591 height 24
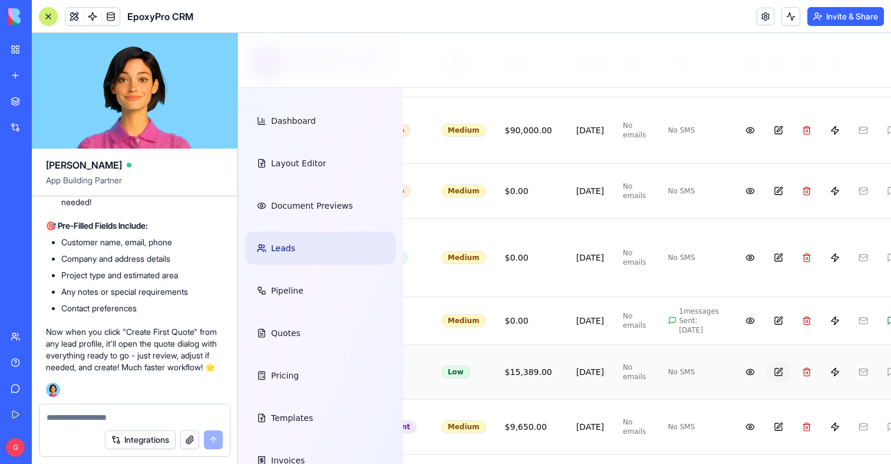
scroll to position [1199, 480]
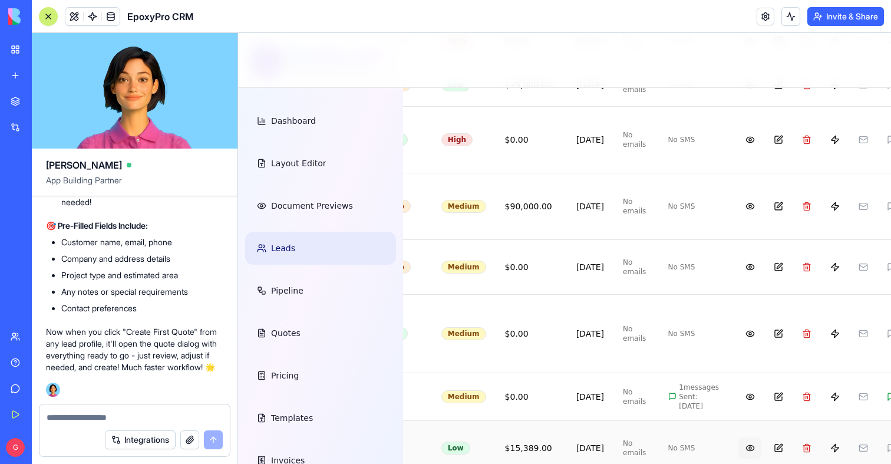
click at [738, 437] on button at bounding box center [750, 447] width 24 height 21
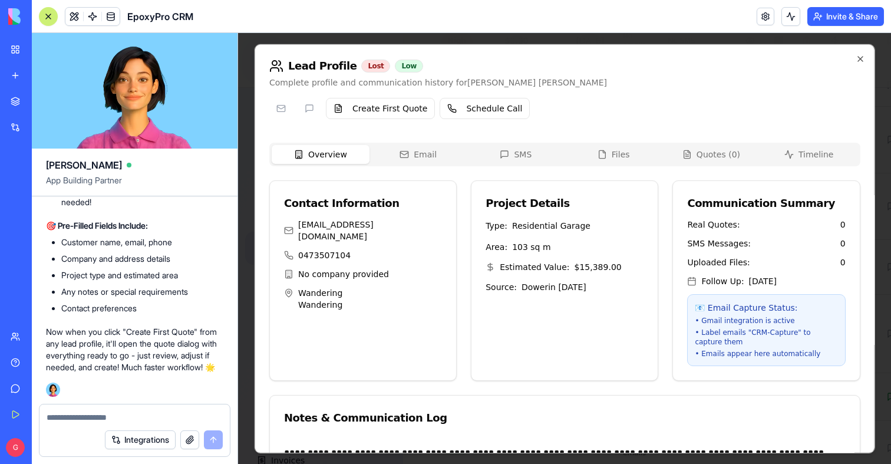
click at [709, 153] on div "**********" at bounding box center [565, 248] width 620 height 409
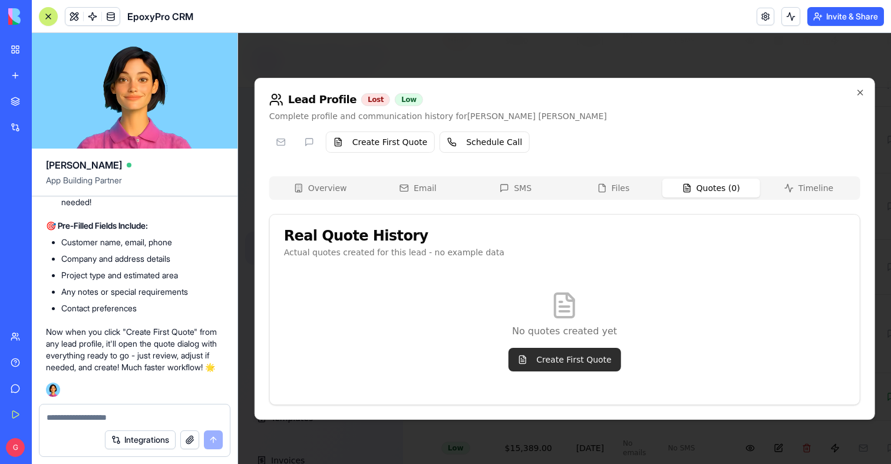
click at [600, 362] on button "Create First Quote" at bounding box center [564, 360] width 113 height 24
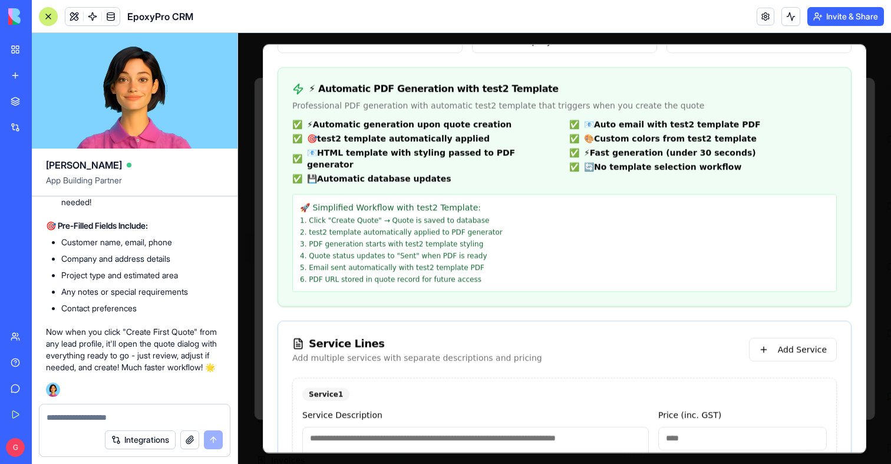
scroll to position [0, 0]
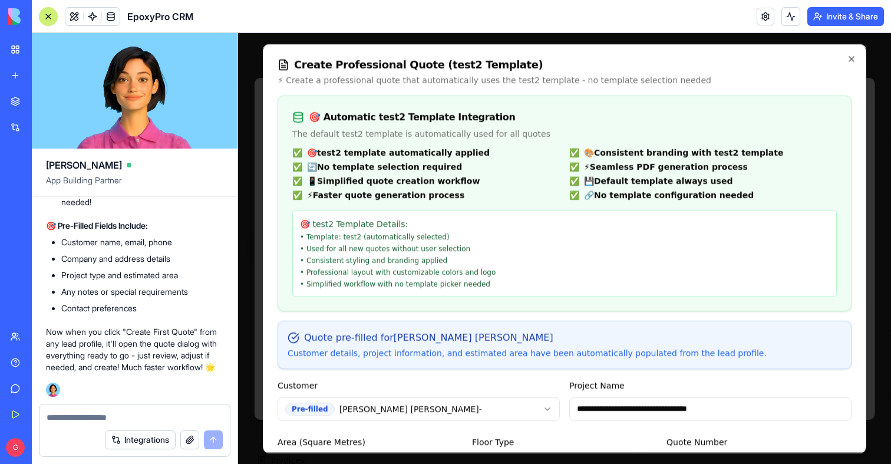
click at [118, 420] on textarea at bounding box center [135, 417] width 176 height 12
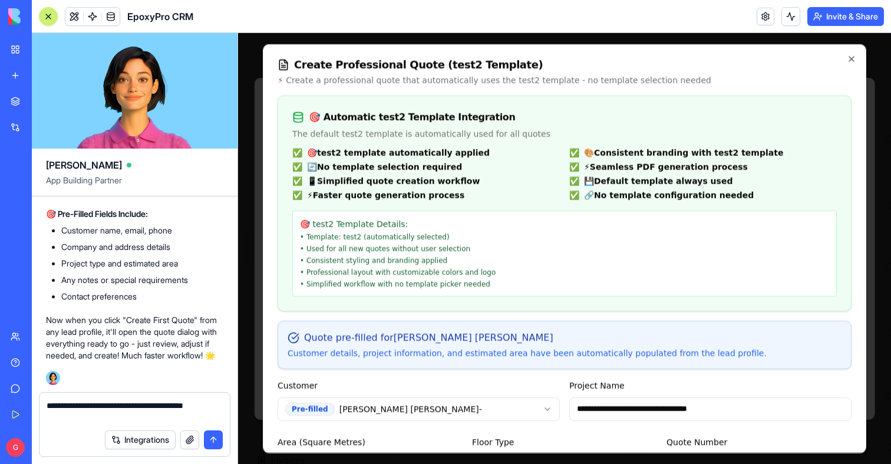
click at [70, 412] on textarea "**********" at bounding box center [135, 412] width 176 height 24
type textarea "**********"
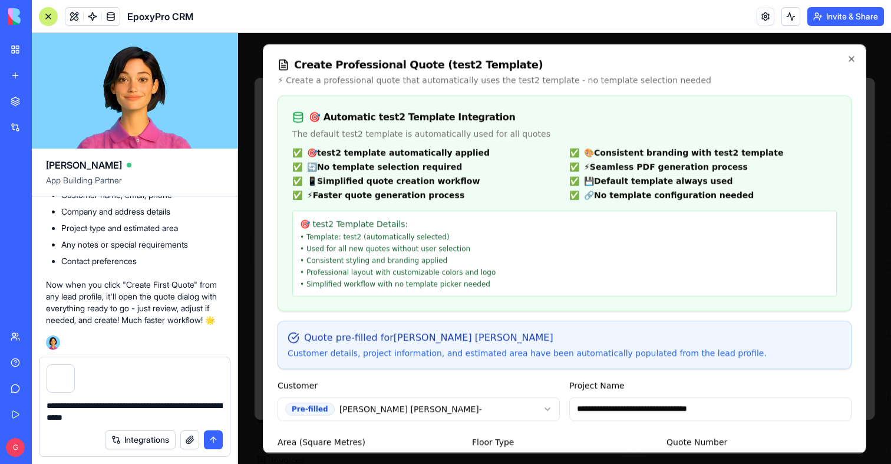
click at [146, 420] on textarea "**********" at bounding box center [135, 412] width 176 height 24
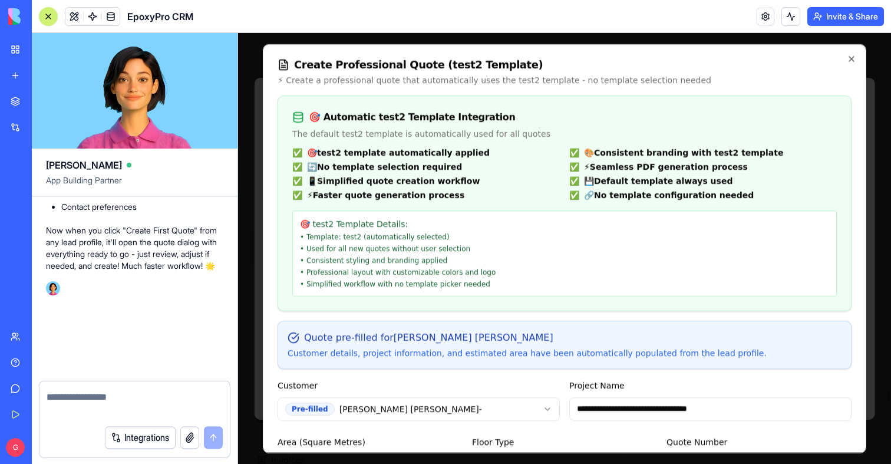
scroll to position [109281, 0]
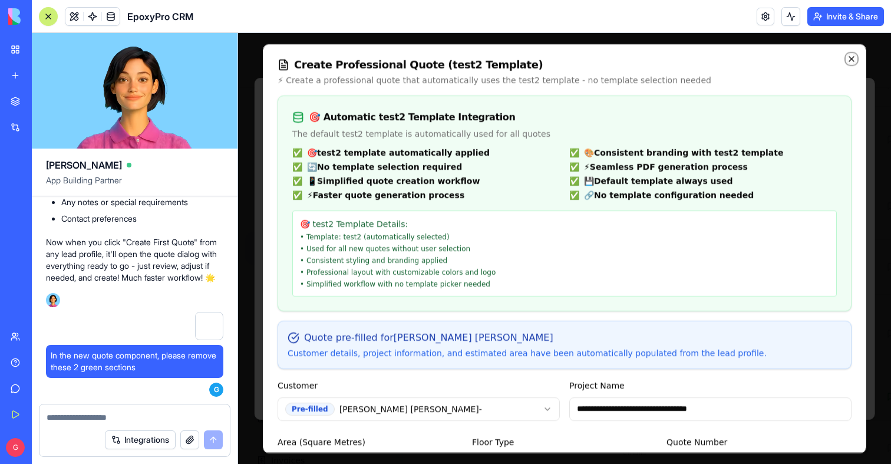
click at [851, 60] on icon "button" at bounding box center [851, 58] width 9 height 9
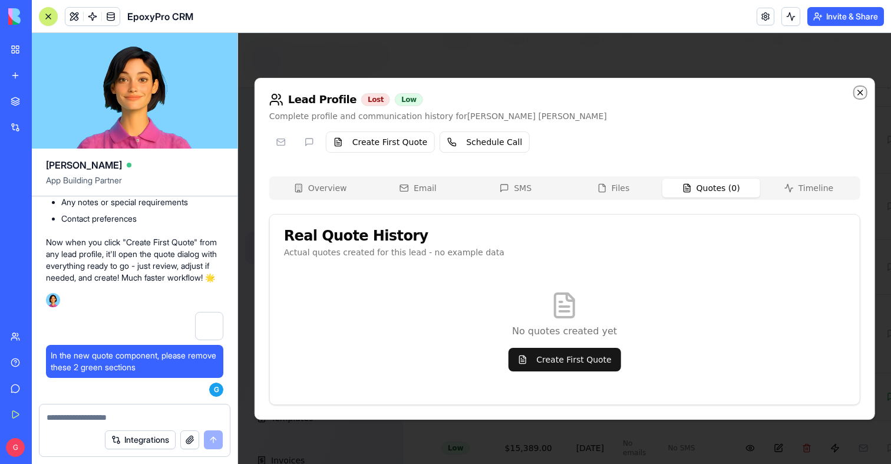
click at [861, 91] on icon "button" at bounding box center [859, 92] width 5 height 5
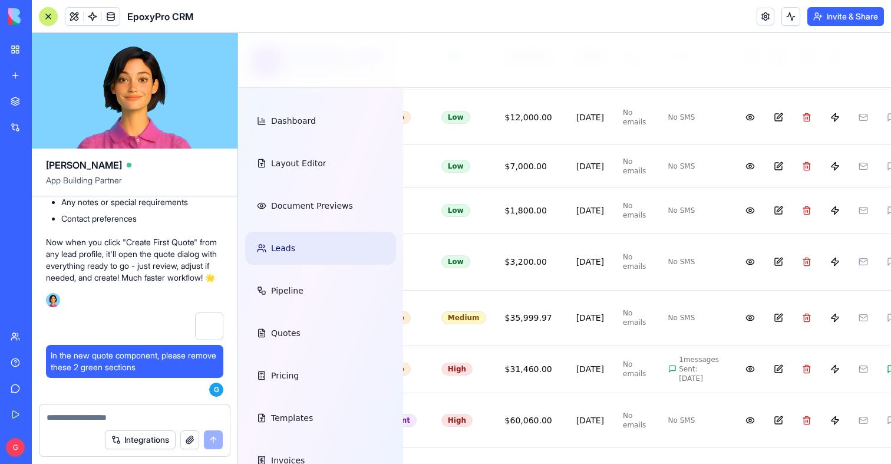
scroll to position [2627, 480]
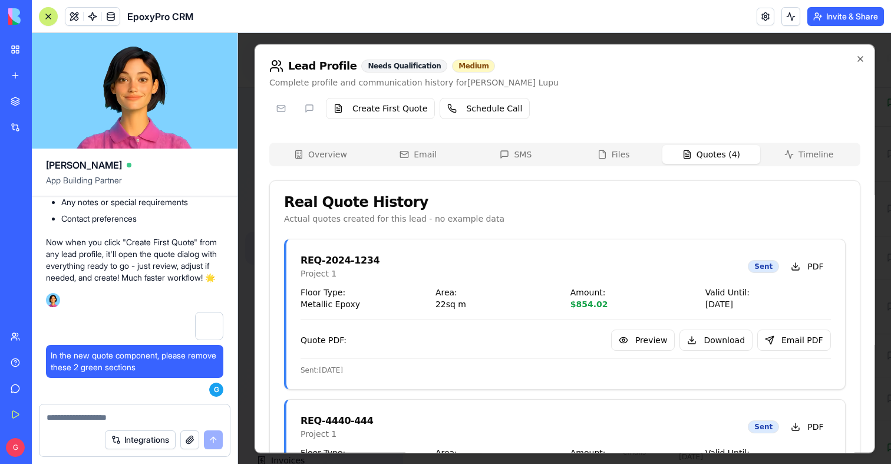
click at [713, 151] on button "Quotes ( 4 )" at bounding box center [711, 153] width 98 height 19
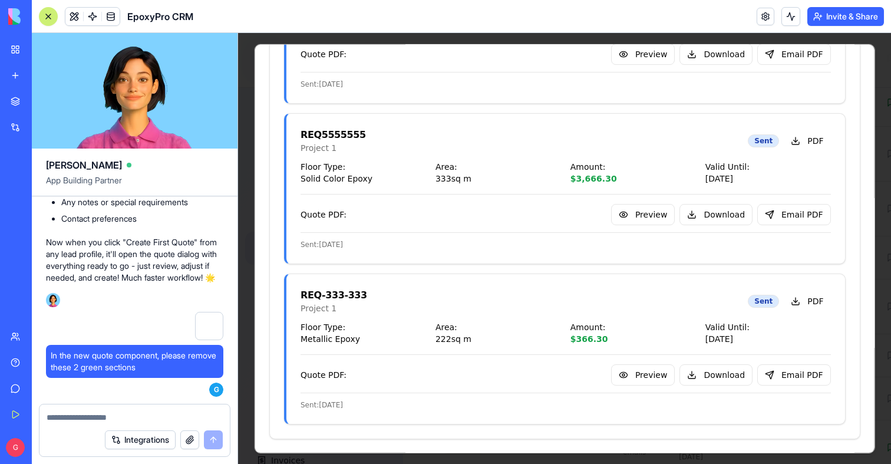
scroll to position [0, 0]
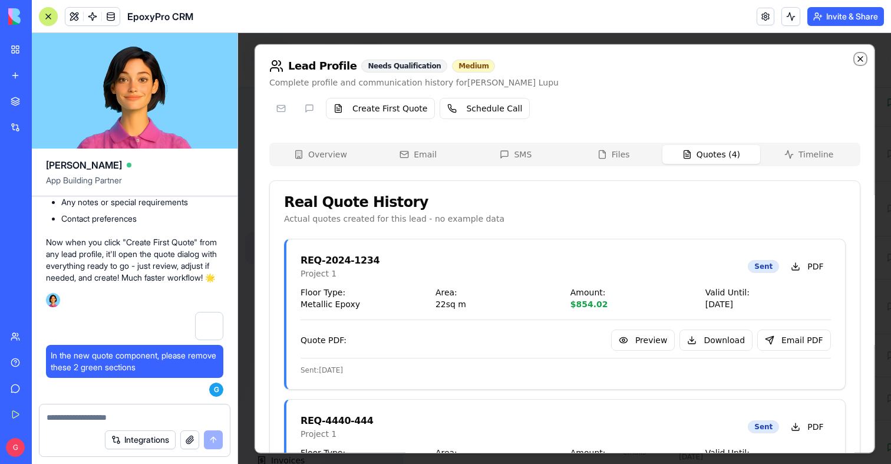
click at [859, 60] on icon "button" at bounding box center [859, 58] width 9 height 9
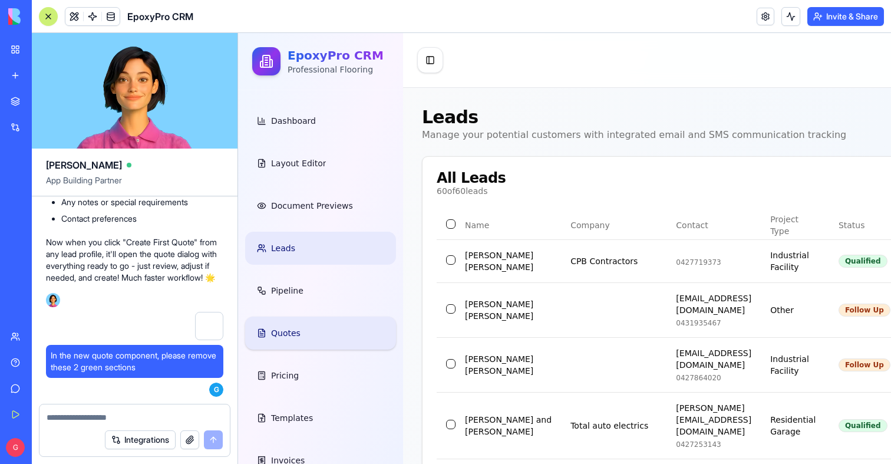
click at [315, 322] on link "Quotes" at bounding box center [320, 332] width 151 height 33
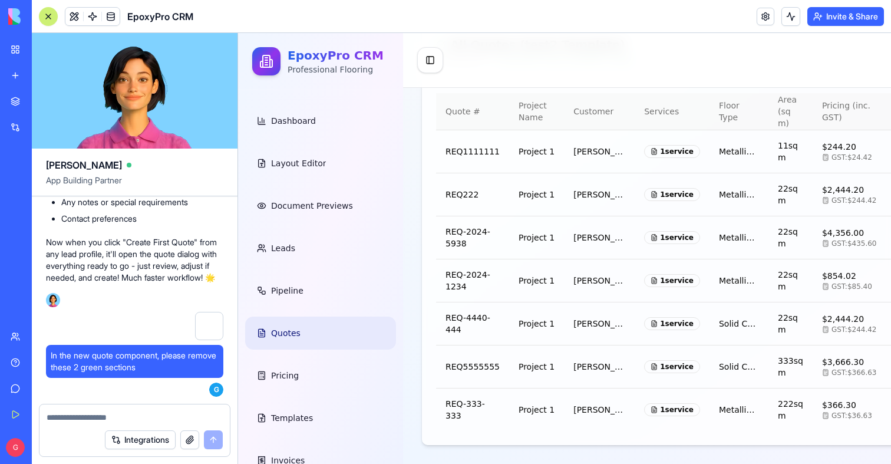
scroll to position [296, 0]
click at [315, 168] on span "Layout Editor" at bounding box center [298, 163] width 55 height 12
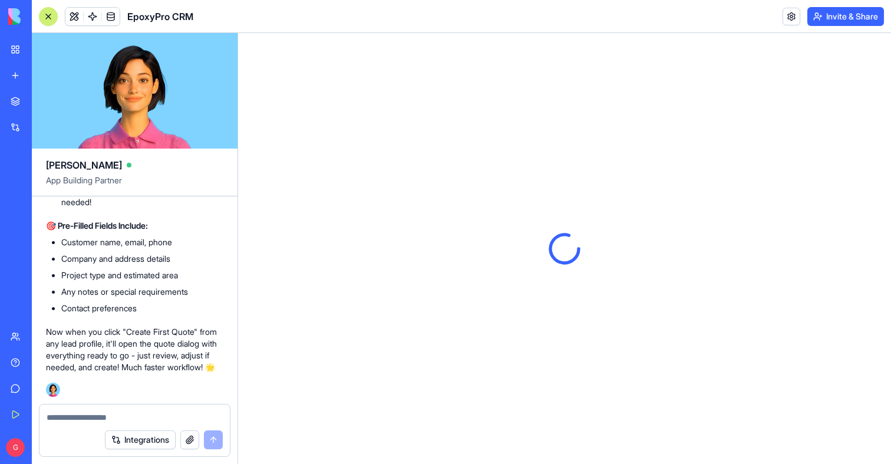
scroll to position [109191, 0]
click at [68, 12] on button at bounding box center [74, 17] width 18 height 18
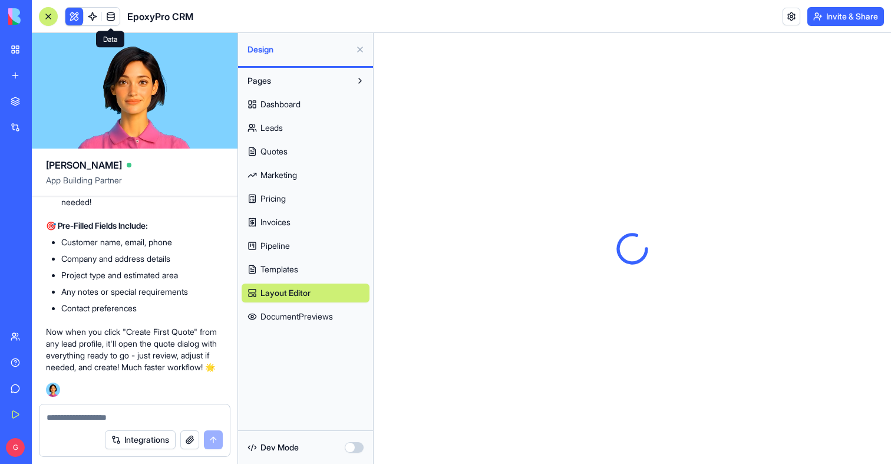
scroll to position [0, 0]
click at [288, 154] on link "Quotes" at bounding box center [306, 151] width 128 height 19
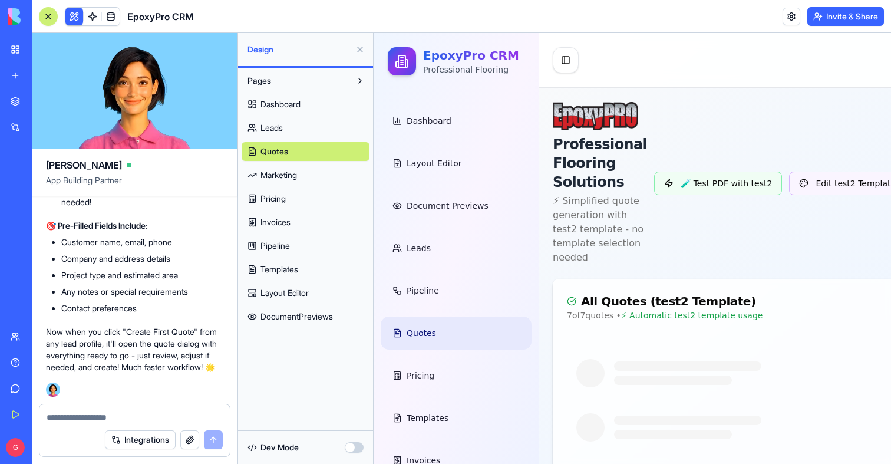
click at [359, 52] on button at bounding box center [360, 49] width 19 height 19
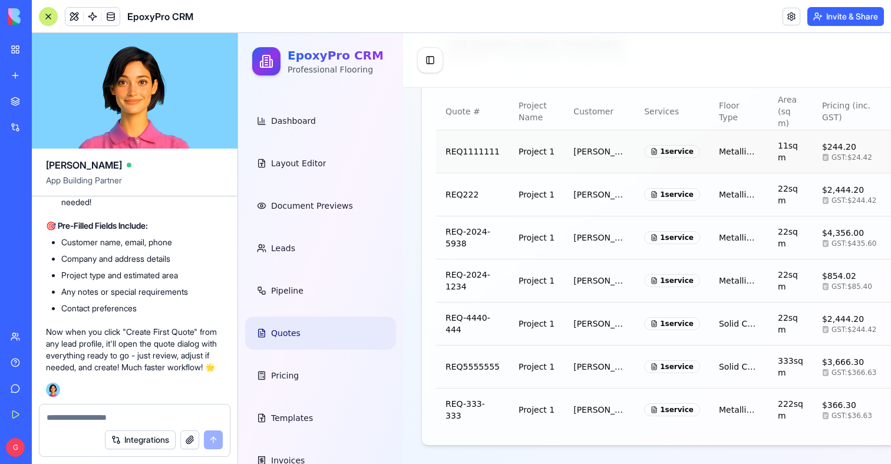
scroll to position [296, 0]
click at [343, 189] on link "Document Previews" at bounding box center [320, 205] width 151 height 33
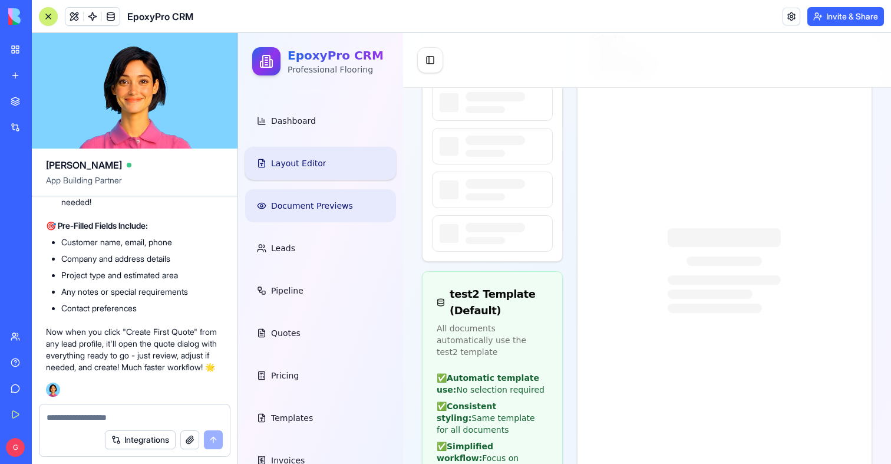
click at [333, 171] on link "Layout Editor" at bounding box center [320, 163] width 151 height 33
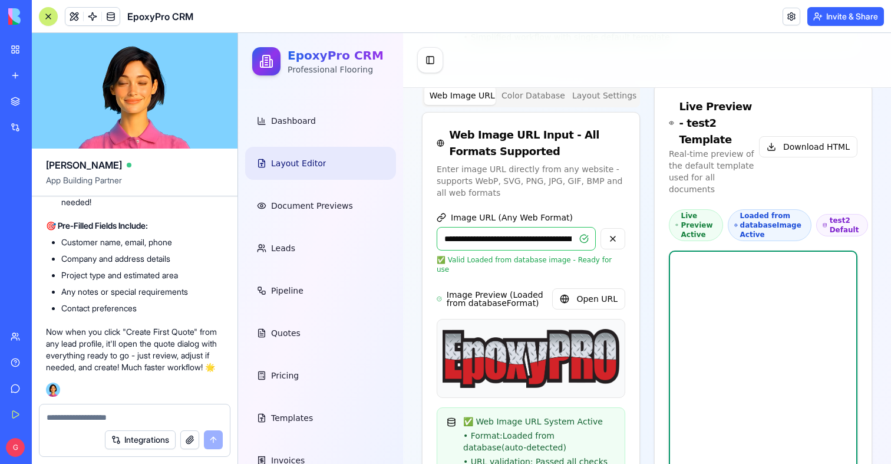
click at [49, 18] on div at bounding box center [48, 16] width 9 height 9
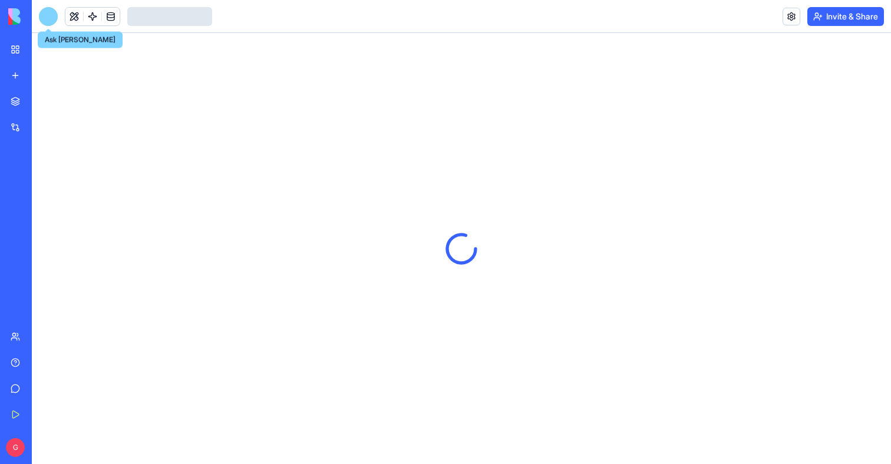
click at [47, 16] on div at bounding box center [48, 16] width 19 height 19
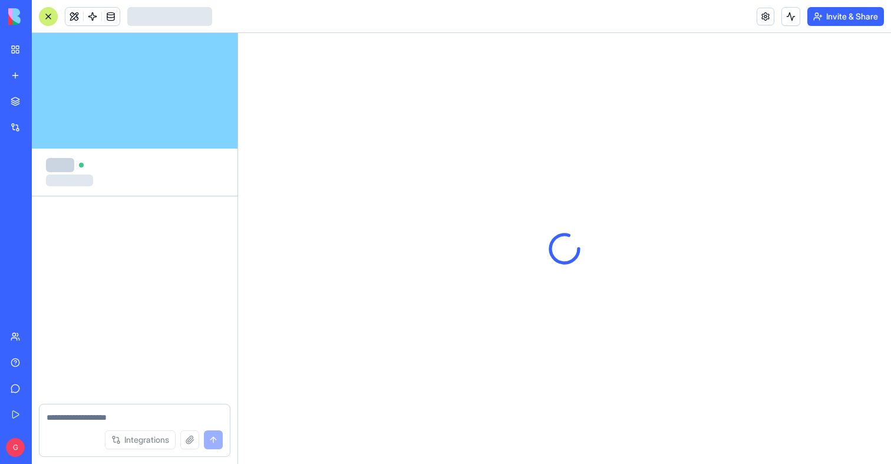
click at [123, 413] on textarea at bounding box center [135, 417] width 176 height 12
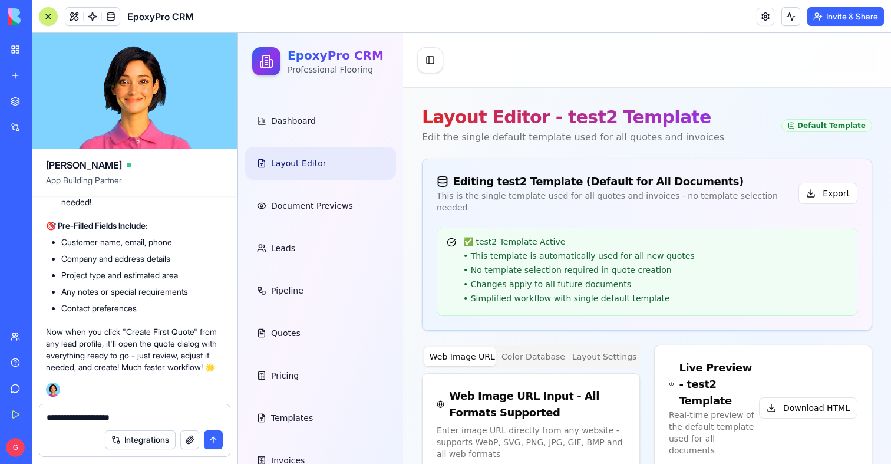
type textarea "**********"
type input "**********"
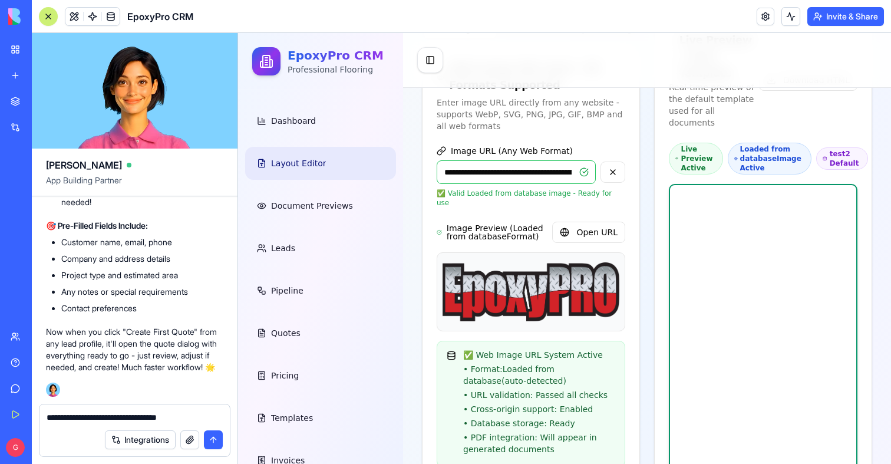
scroll to position [291, 0]
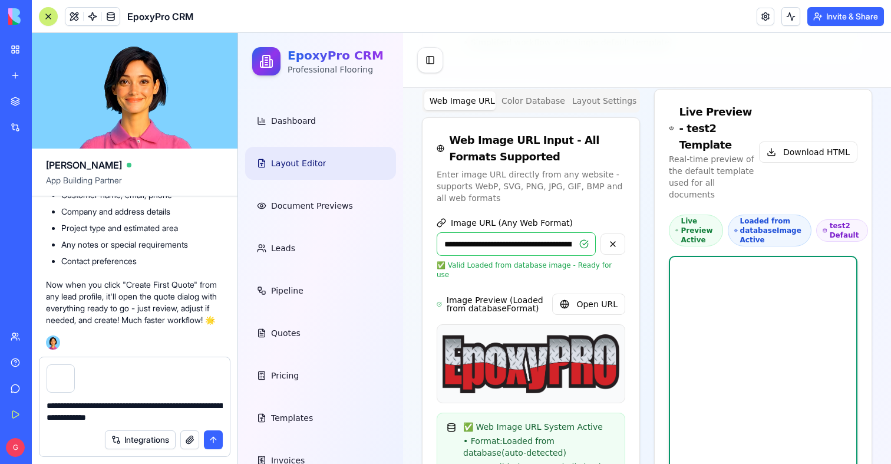
drag, startPoint x: 183, startPoint y: 417, endPoint x: 162, endPoint y: 404, distance: 24.1
click at [162, 404] on textarea "**********" at bounding box center [135, 412] width 176 height 24
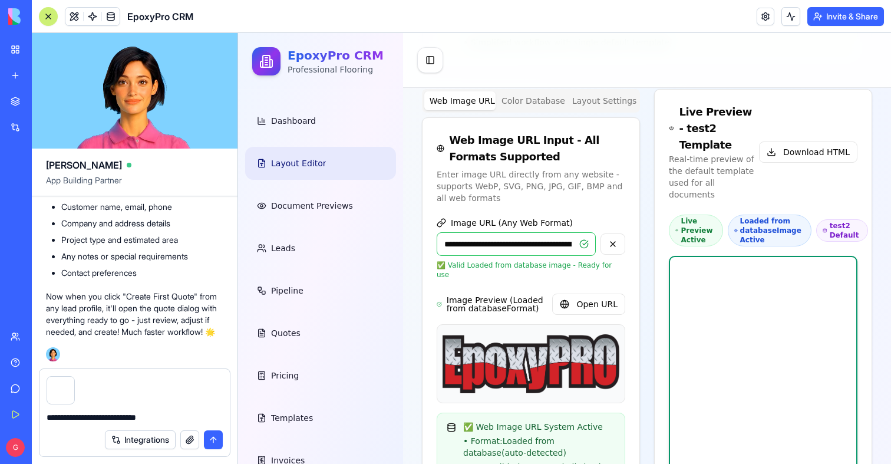
click at [76, 418] on textarea "**********" at bounding box center [135, 417] width 176 height 12
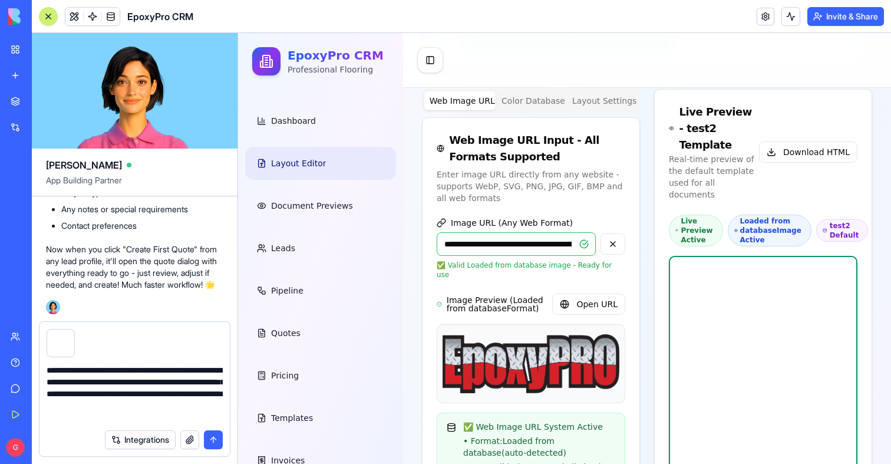
click at [104, 421] on textarea "**********" at bounding box center [135, 393] width 176 height 59
type textarea "**********"
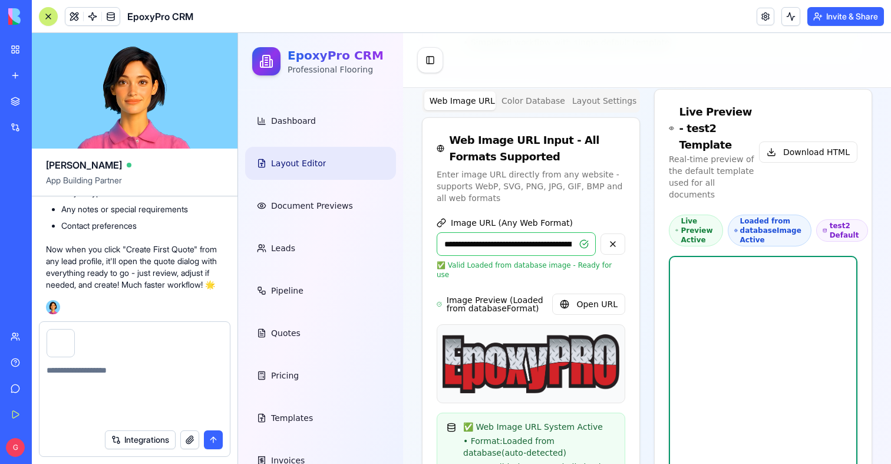
scroll to position [109316, 0]
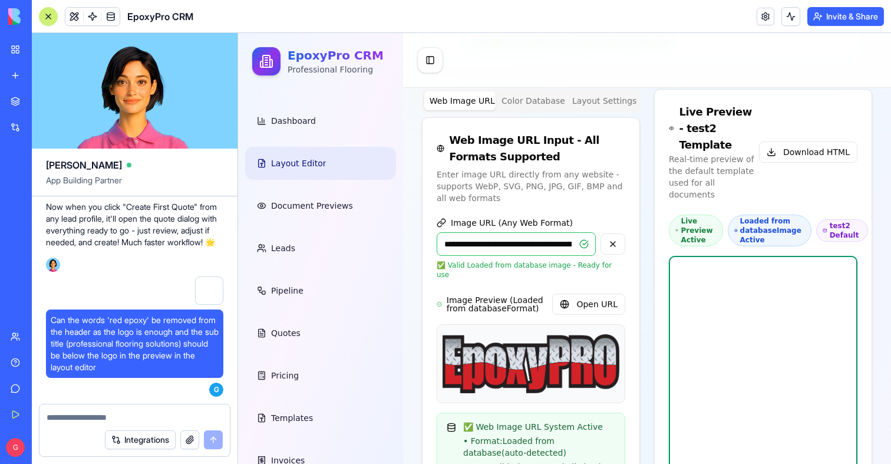
click at [156, 353] on span "Can the words 'red epoxy' be removed from the header as the logo is enough and …" at bounding box center [135, 343] width 168 height 59
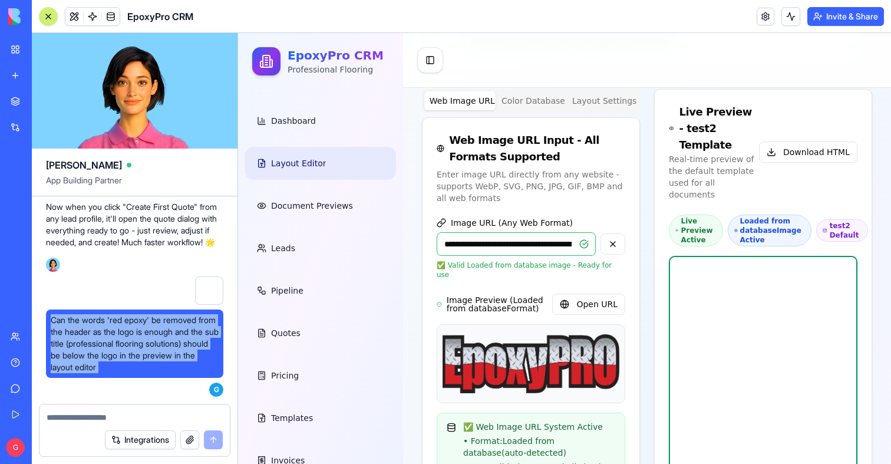
click at [156, 353] on span "Can the words 'red epoxy' be removed from the header as the logo is enough and …" at bounding box center [135, 343] width 168 height 59
copy span "Can the words 'red epoxy' be removed from the header as the logo is enough and …"
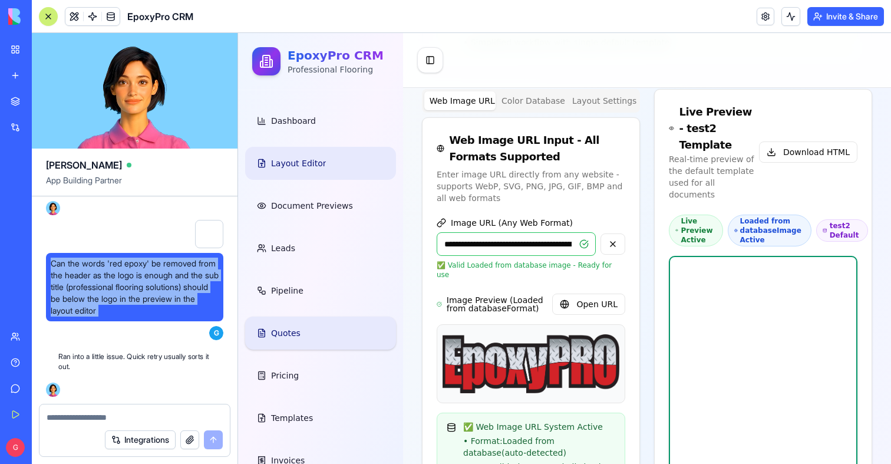
scroll to position [109372, 0]
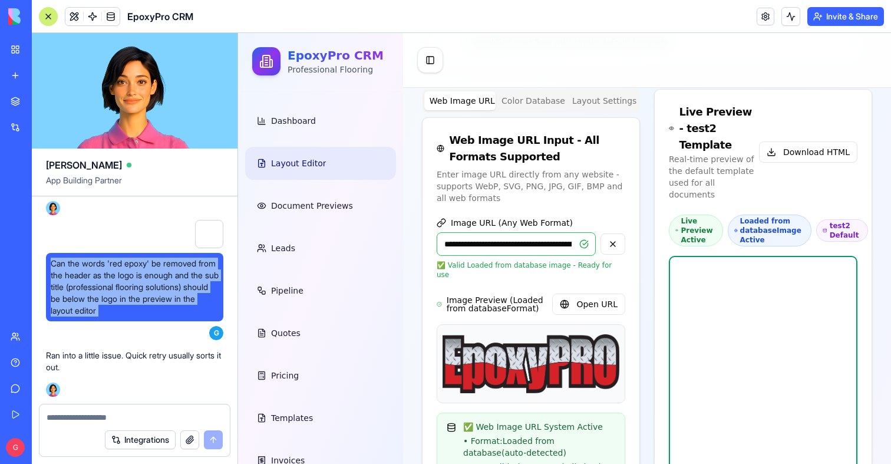
click at [148, 301] on span "Can the words 'red epoxy' be removed from the header as the logo is enough and …" at bounding box center [135, 287] width 168 height 59
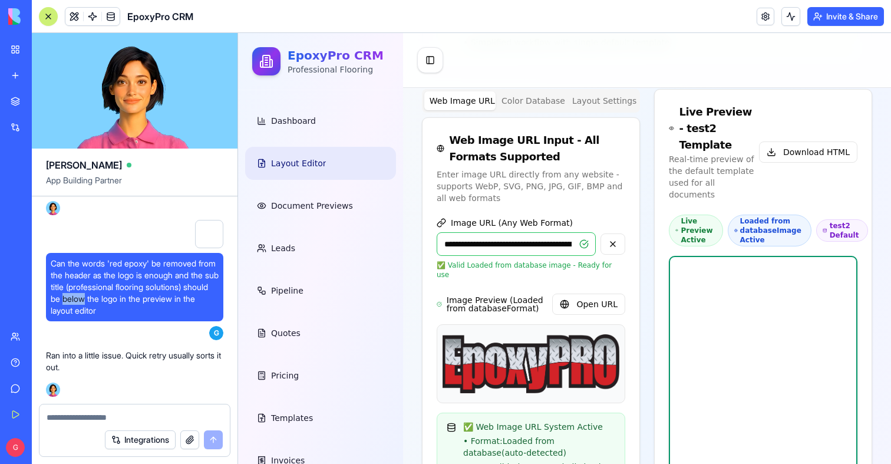
click at [148, 301] on span "Can the words 'red epoxy' be removed from the header as the logo is enough and …" at bounding box center [135, 287] width 168 height 59
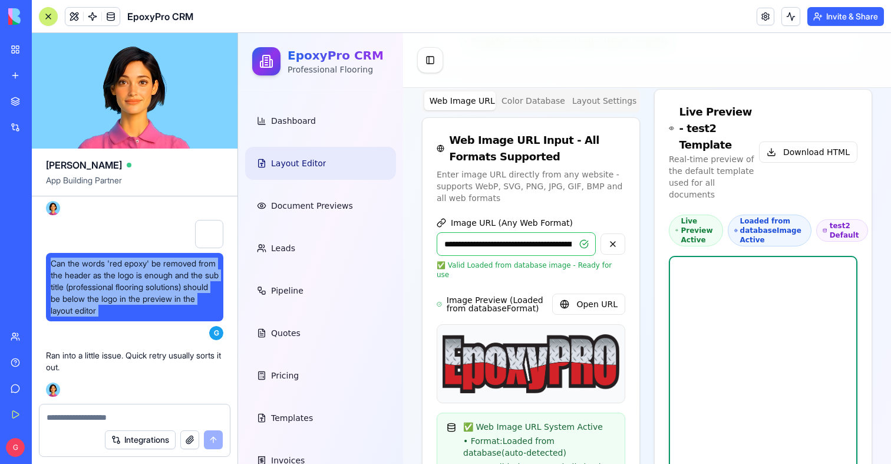
click at [148, 301] on span "Can the words 'red epoxy' be removed from the header as the logo is enough and …" at bounding box center [135, 287] width 168 height 59
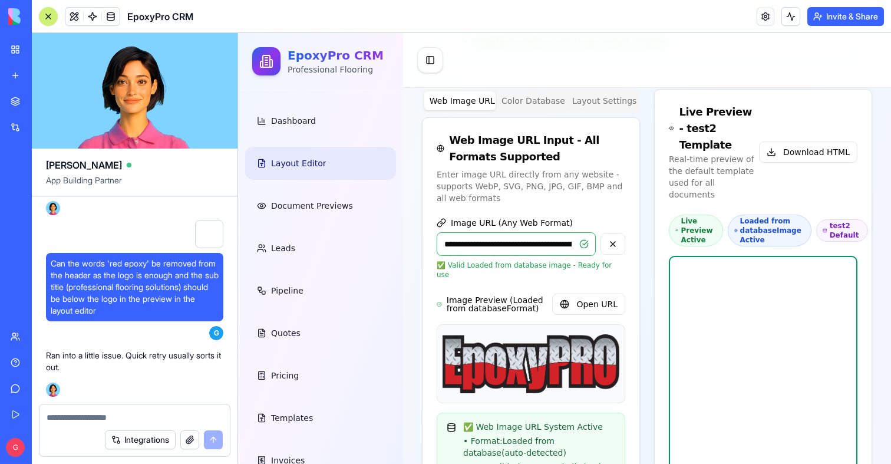
click at [116, 413] on textarea at bounding box center [135, 417] width 176 height 12
paste textarea "**********"
type textarea "**********"
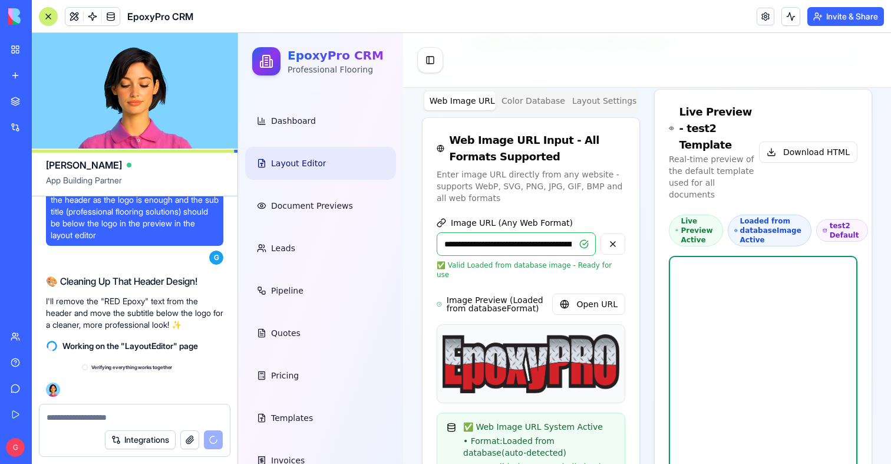
scroll to position [109596, 0]
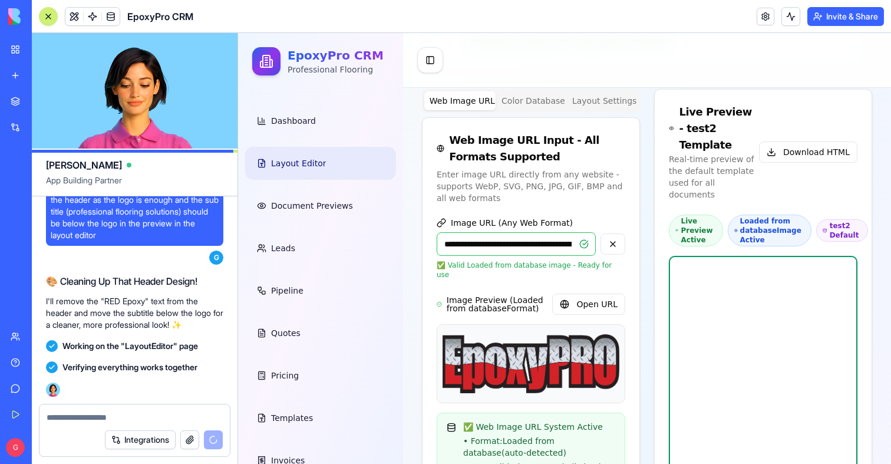
click at [45, 15] on div at bounding box center [48, 16] width 9 height 9
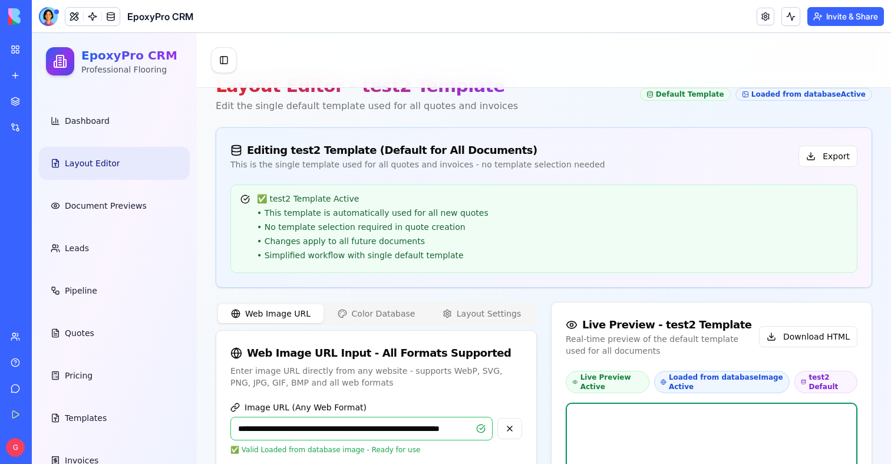
scroll to position [0, 0]
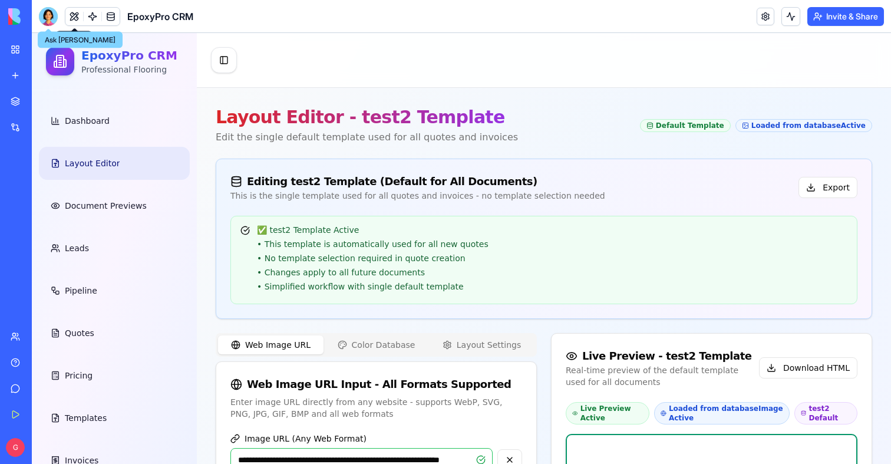
click at [45, 1] on header "EpoxyPro CRM Invite & Share" at bounding box center [461, 16] width 859 height 33
click at [47, 18] on div at bounding box center [48, 16] width 19 height 19
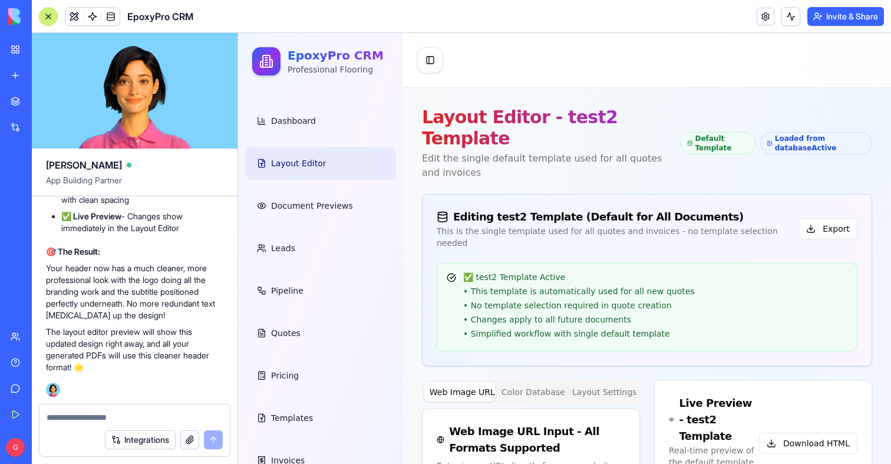
scroll to position [109978, 0]
click at [104, 417] on textarea at bounding box center [135, 417] width 176 height 12
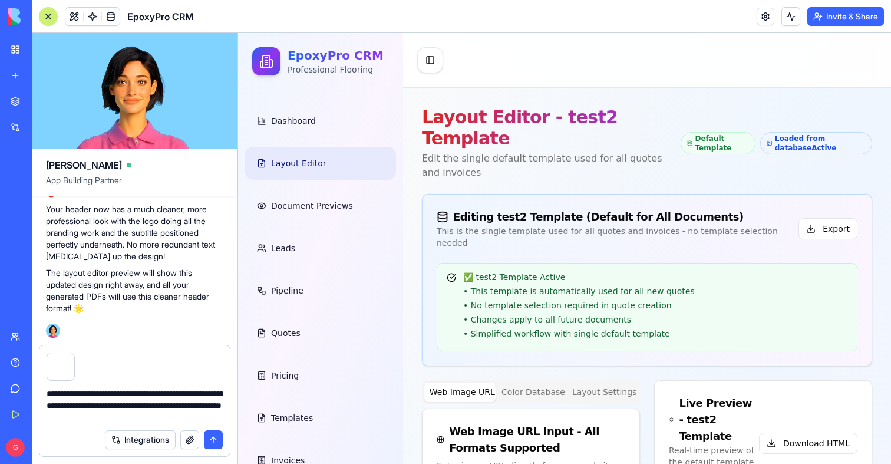
click at [71, 406] on textarea "**********" at bounding box center [135, 405] width 176 height 35
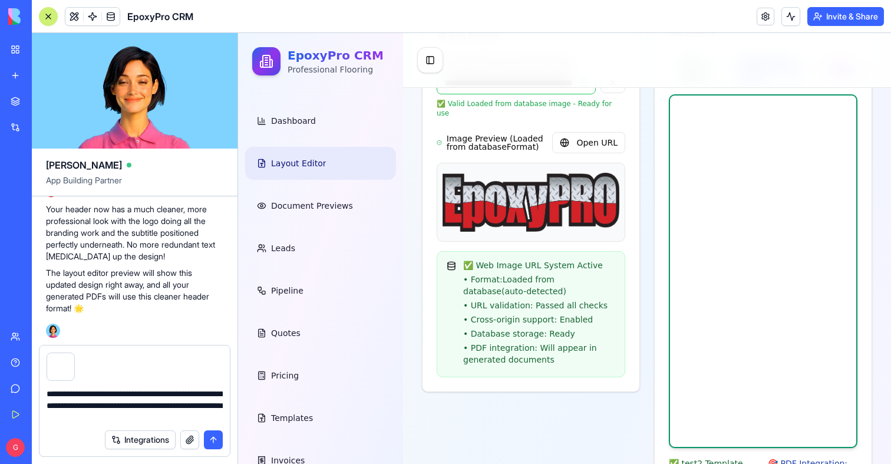
scroll to position [183, 0]
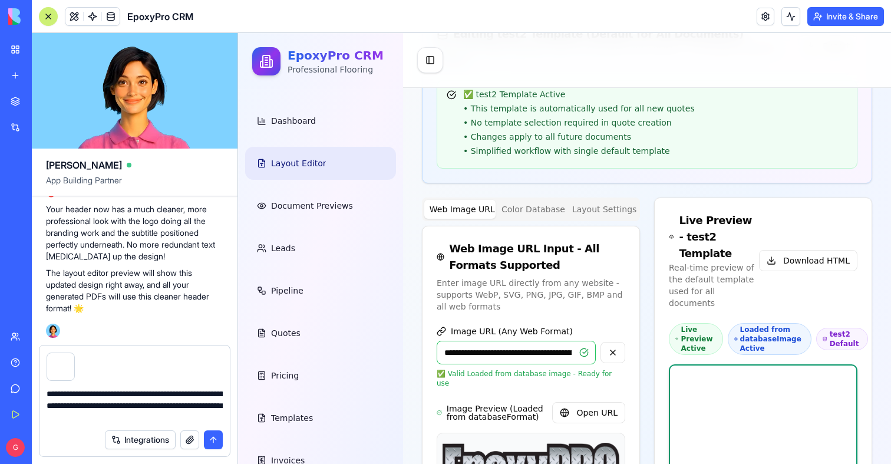
click at [166, 417] on textarea "**********" at bounding box center [135, 405] width 176 height 35
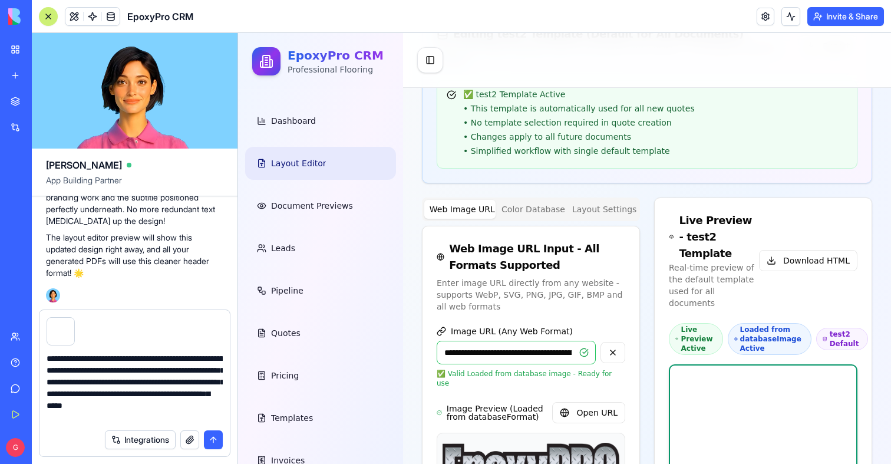
type textarea "**********"
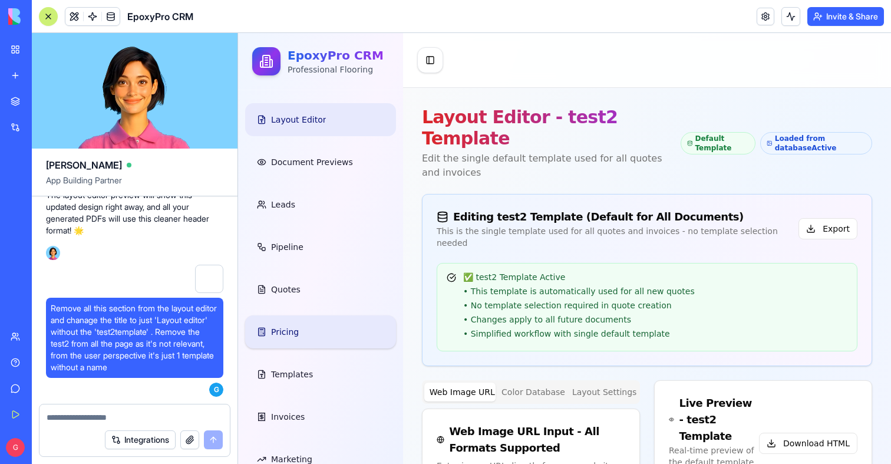
scroll to position [70, 0]
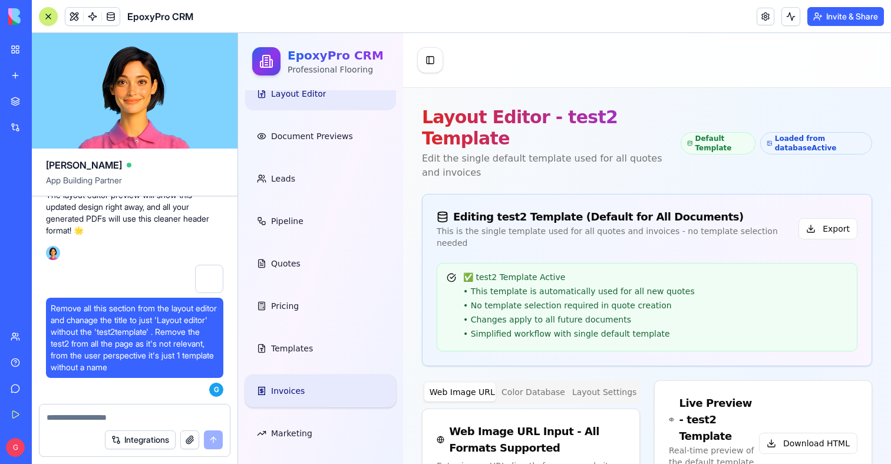
click at [298, 395] on span "Invoices" at bounding box center [288, 391] width 34 height 12
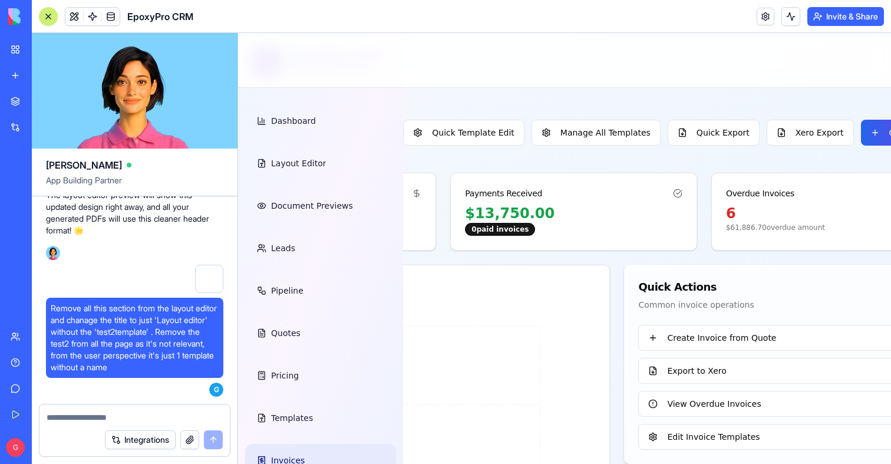
scroll to position [0, 500]
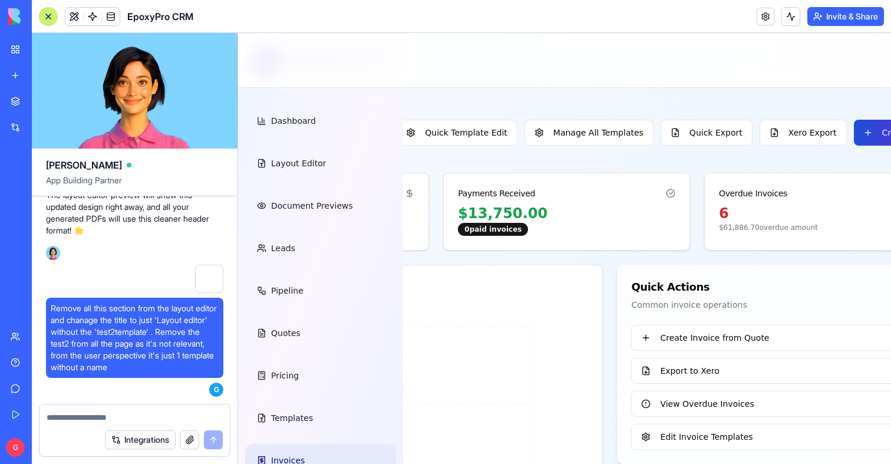
click at [854, 137] on button "Create Invoice" at bounding box center [902, 133] width 97 height 26
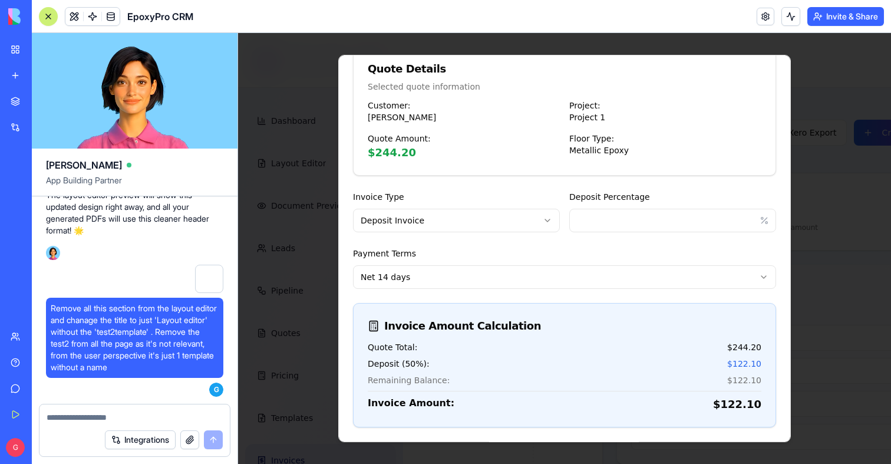
scroll to position [234, 0]
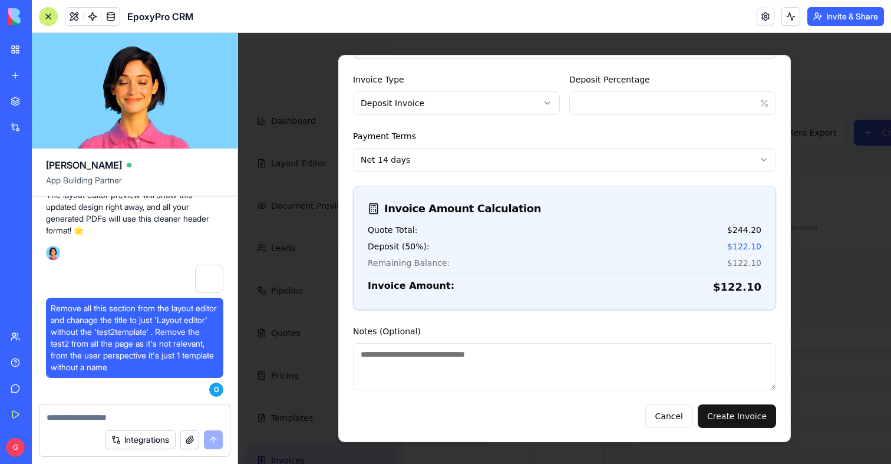
click at [741, 428] on div "**********" at bounding box center [564, 249] width 453 height 388
click at [741, 420] on button "Create Invoice" at bounding box center [737, 416] width 78 height 24
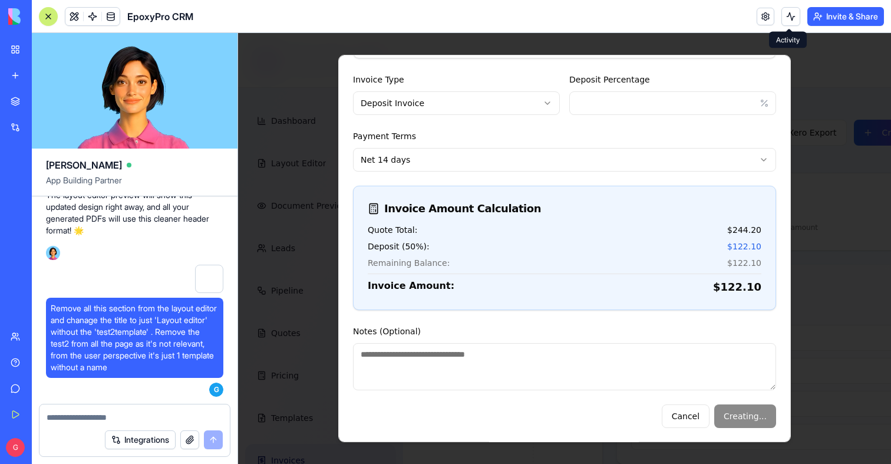
click at [788, 17] on button at bounding box center [790, 16] width 19 height 19
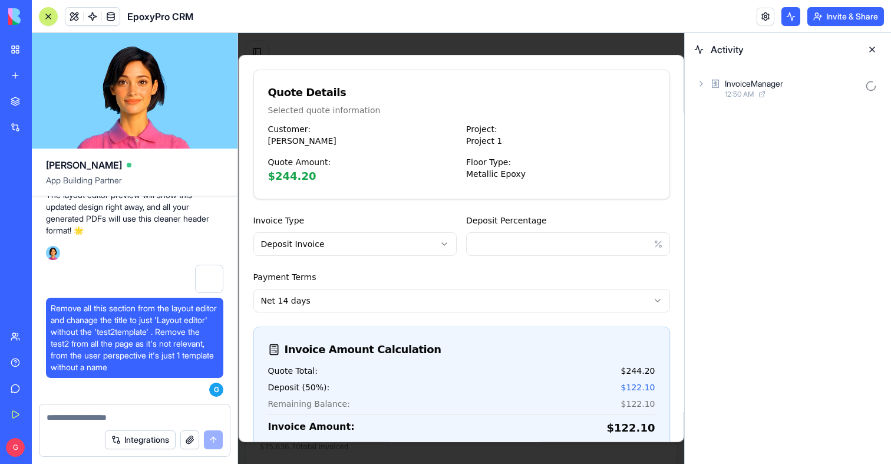
scroll to position [0, 0]
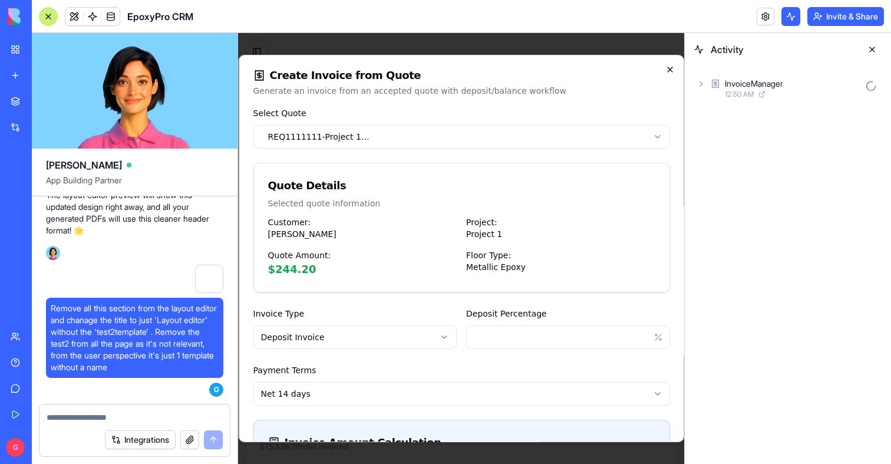
click at [667, 72] on icon "button" at bounding box center [669, 69] width 9 height 9
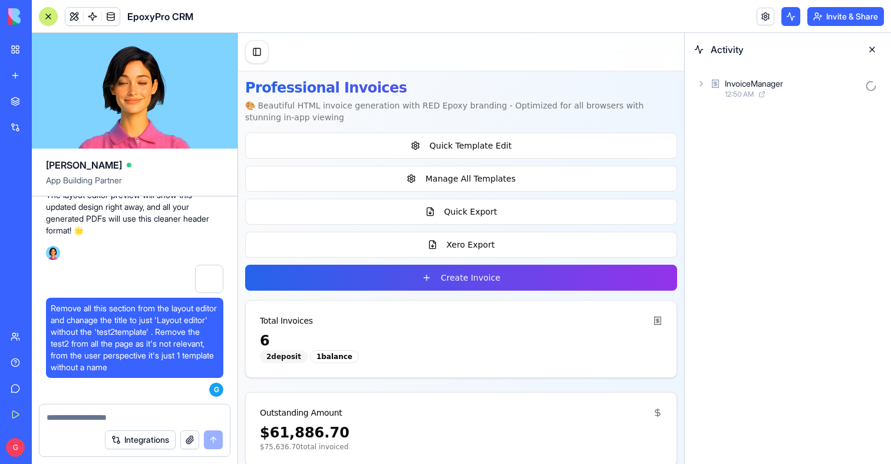
click at [709, 85] on div "InvoiceManager 12:50 AM" at bounding box center [787, 88] width 187 height 26
click at [140, 336] on span "Remove all this section from the layout editor and chanage the title to just 'L…" at bounding box center [135, 337] width 168 height 71
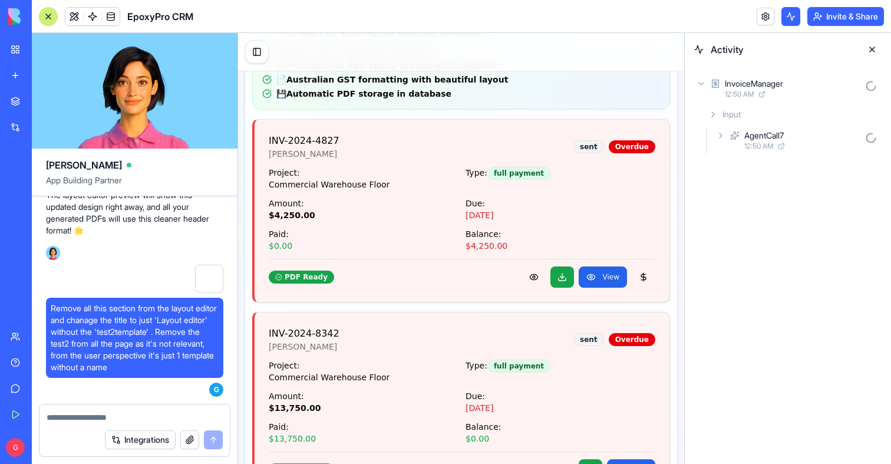
scroll to position [2073, 0]
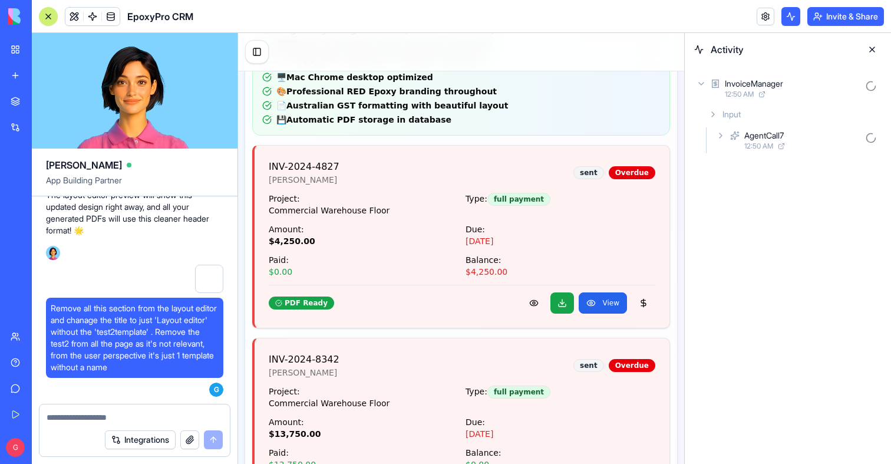
click at [103, 347] on span "Remove all this section from the layout editor and chanage the title to just 'L…" at bounding box center [135, 337] width 168 height 71
click at [110, 347] on span "Remove all this section from the layout editor and chanage the title to just 'L…" at bounding box center [135, 337] width 168 height 71
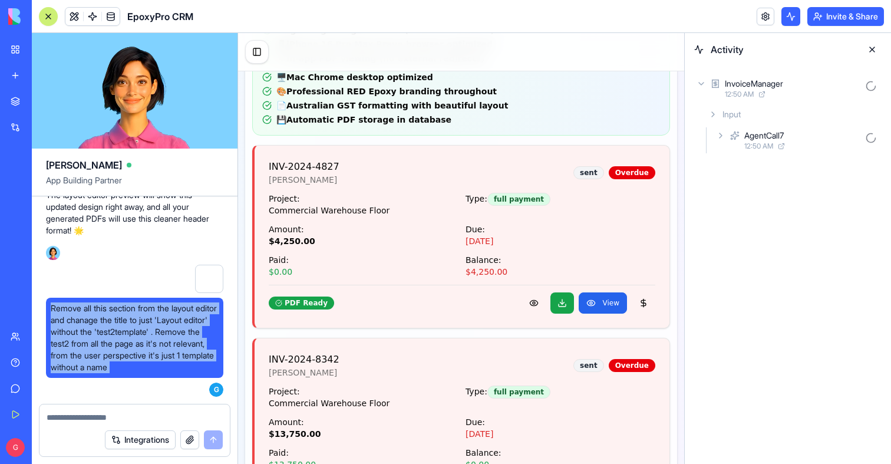
click at [110, 347] on span "Remove all this section from the layout editor and chanage the title to just 'L…" at bounding box center [135, 337] width 168 height 71
copy span "Remove all this section from the layout editor and chanage the title to just 'L…"
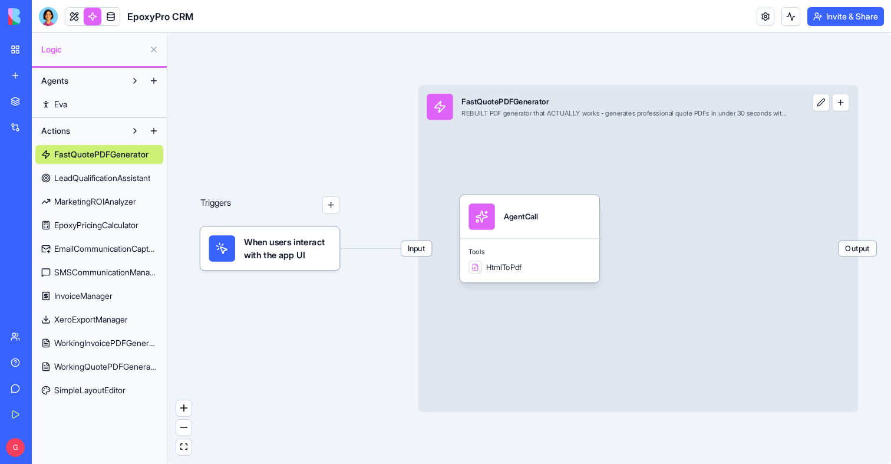
click at [105, 302] on link "InvoiceManager" at bounding box center [99, 295] width 128 height 19
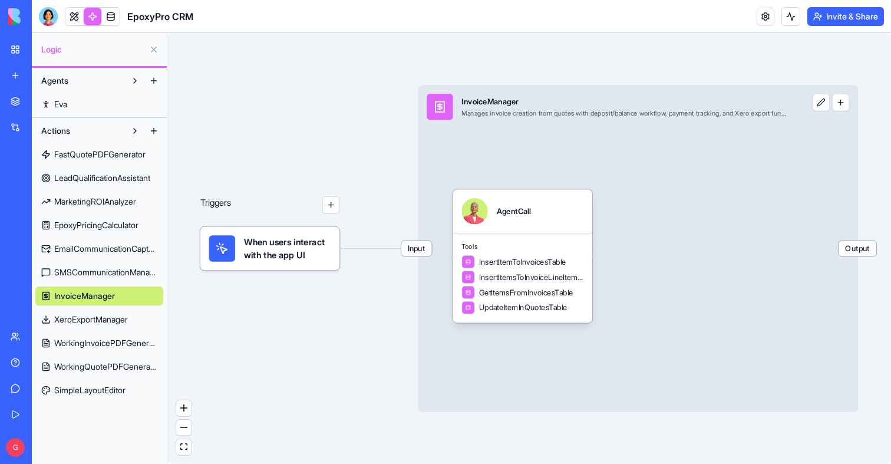
click at [104, 346] on span "WorkingInvoicePDFGenerator" at bounding box center [105, 343] width 103 height 12
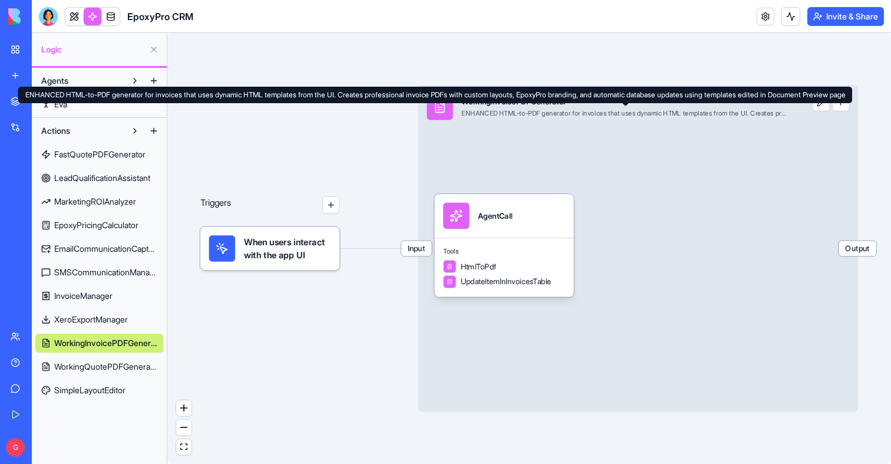
click at [527, 143] on div "Input WorkingInvoicePDFGenerator ENHANCED HTML-to-PDF generator for invoices th…" at bounding box center [638, 248] width 440 height 326
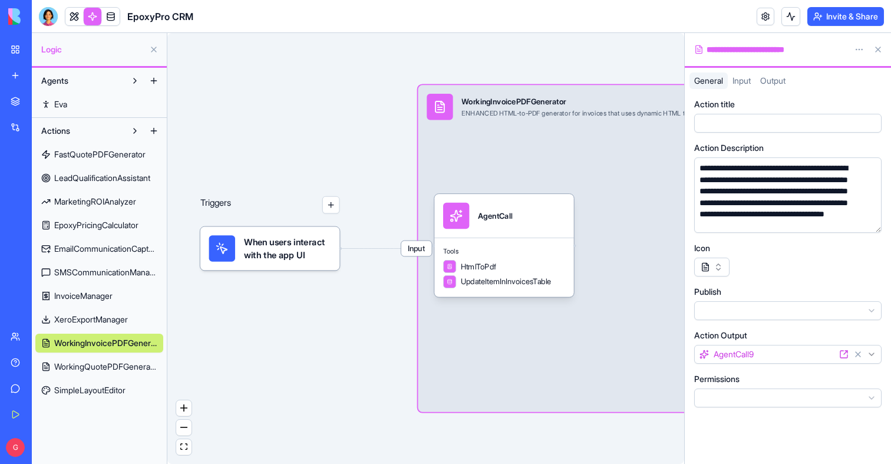
click at [755, 51] on div "**********" at bounding box center [769, 50] width 151 height 12
copy div "**********"
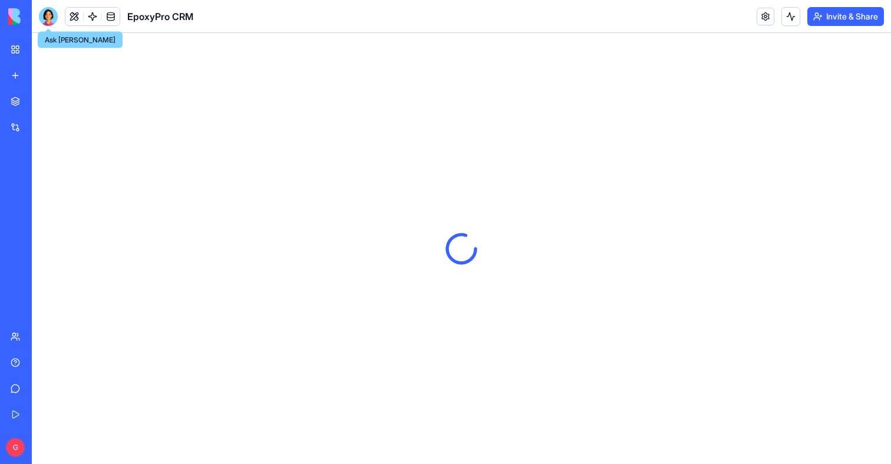
click at [44, 12] on div at bounding box center [48, 16] width 19 height 19
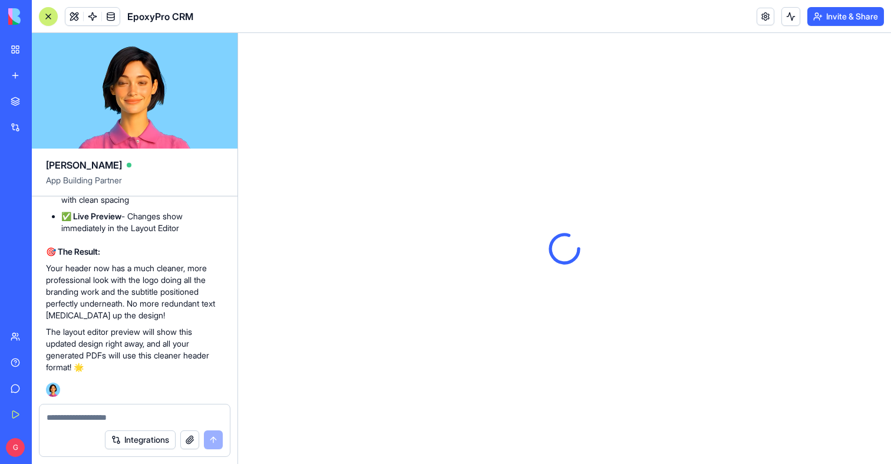
click at [125, 414] on textarea at bounding box center [135, 417] width 176 height 12
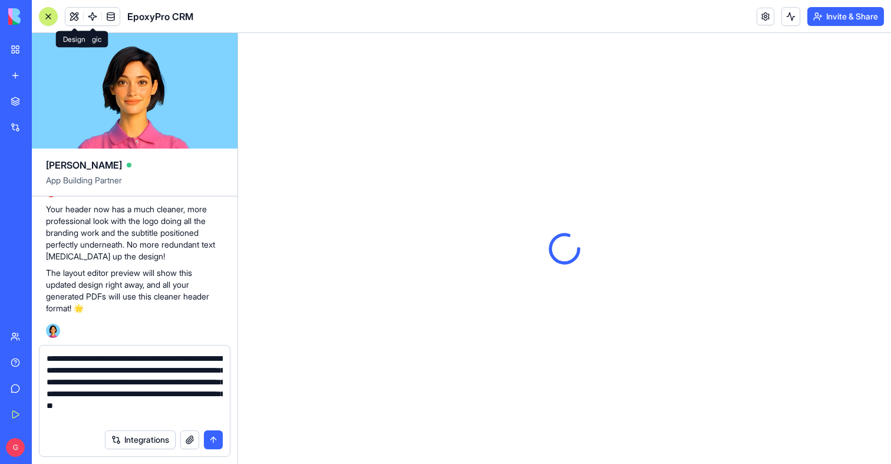
type textarea "**********"
click at [79, 18] on button at bounding box center [74, 17] width 18 height 18
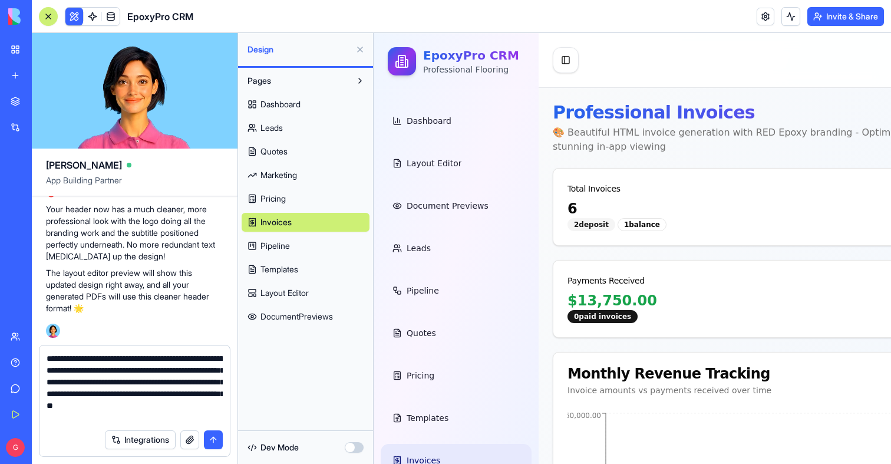
click at [359, 47] on button at bounding box center [360, 49] width 19 height 19
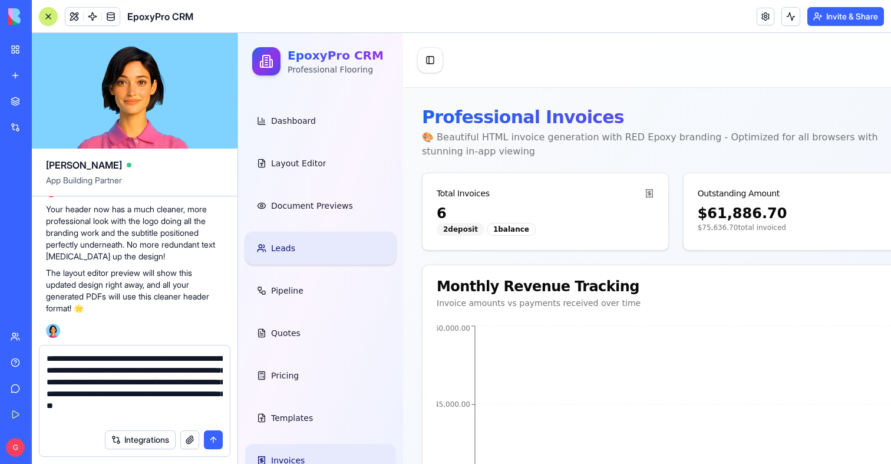
click at [336, 242] on link "Leads" at bounding box center [320, 248] width 151 height 33
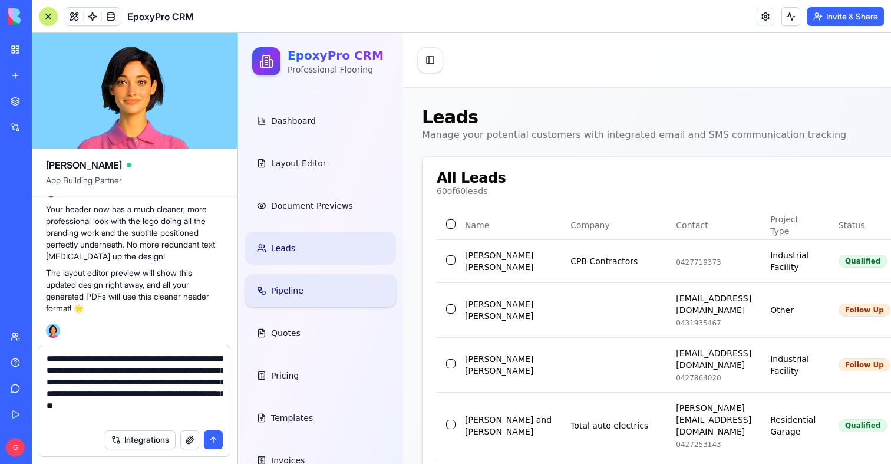
click at [327, 280] on link "Pipeline" at bounding box center [320, 290] width 151 height 33
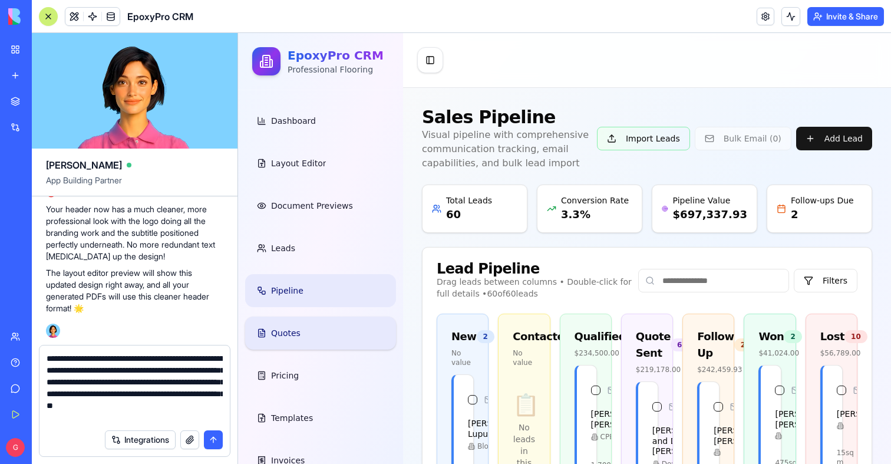
click at [322, 326] on link "Quotes" at bounding box center [320, 332] width 151 height 33
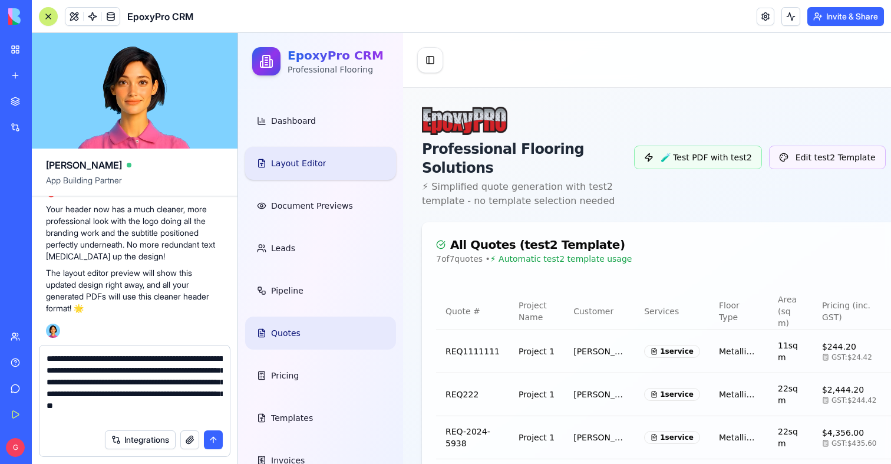
click at [312, 158] on span "Layout Editor" at bounding box center [298, 163] width 55 height 12
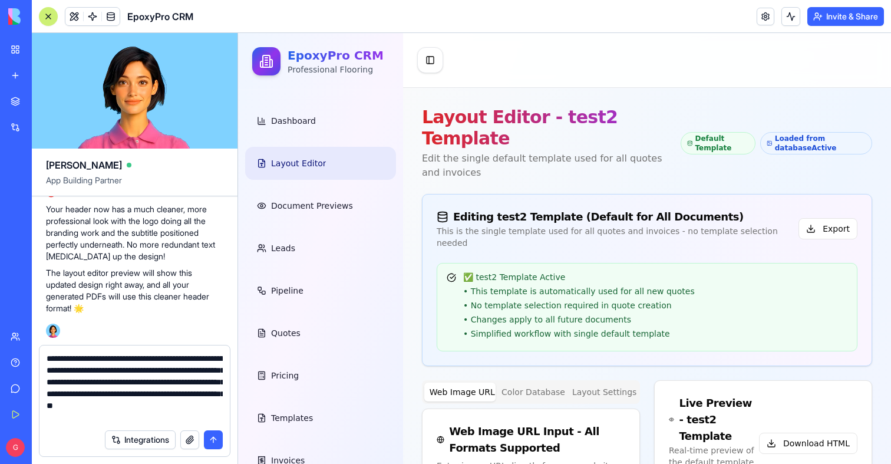
click at [138, 414] on textarea "**********" at bounding box center [135, 387] width 176 height 71
paste textarea
